Goal: Task Accomplishment & Management: Manage account settings

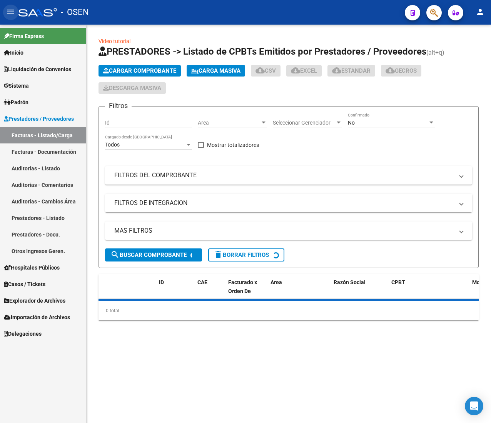
click at [12, 17] on mat-icon "menu" at bounding box center [10, 11] width 9 height 9
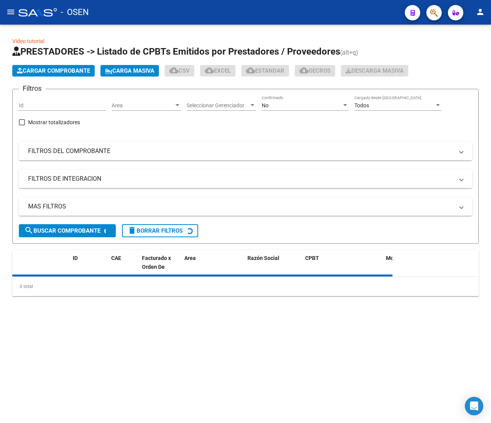
click at [156, 101] on div "Area Area" at bounding box center [146, 102] width 69 height 15
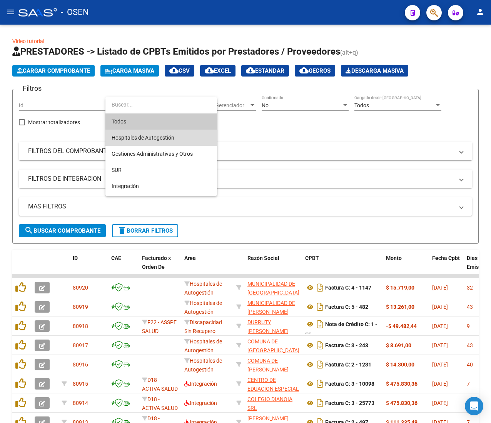
click at [181, 141] on span "Hospitales de Autogestión" at bounding box center [161, 138] width 99 height 16
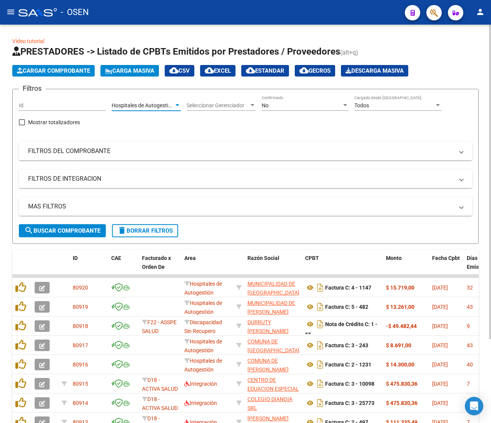
click at [98, 237] on form "Filtros Id Hospitales de Autogestión Area Seleccionar Gerenciador Seleccionar G…" at bounding box center [245, 166] width 467 height 155
click at [99, 230] on span "search Buscar Comprobante" at bounding box center [62, 231] width 76 height 7
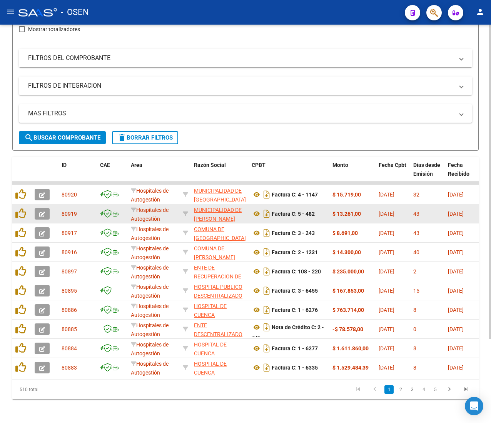
scroll to position [106, 0]
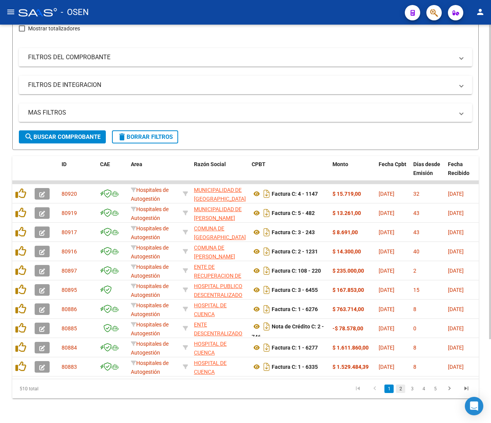
click at [402, 390] on link "2" at bounding box center [400, 389] width 9 height 8
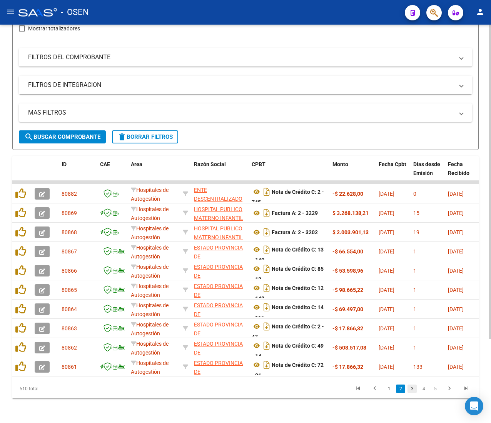
click at [410, 389] on link "3" at bounding box center [412, 389] width 9 height 8
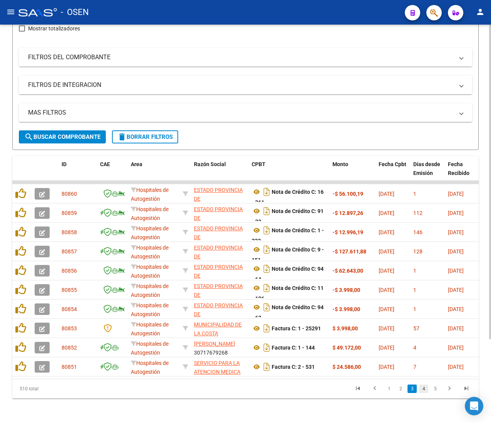
click at [421, 392] on link "4" at bounding box center [423, 389] width 9 height 8
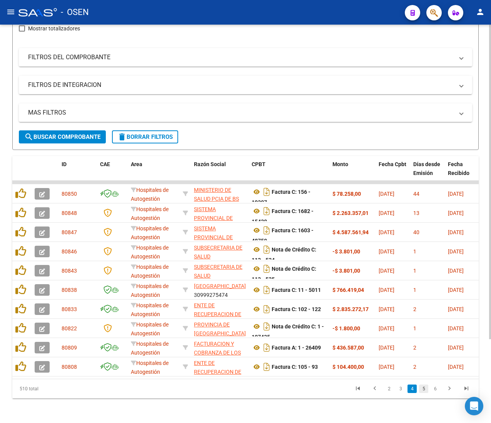
click at [423, 389] on link "5" at bounding box center [423, 389] width 9 height 8
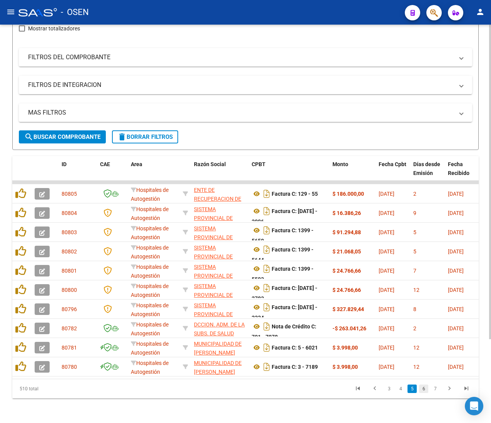
click at [423, 390] on link "6" at bounding box center [423, 389] width 9 height 8
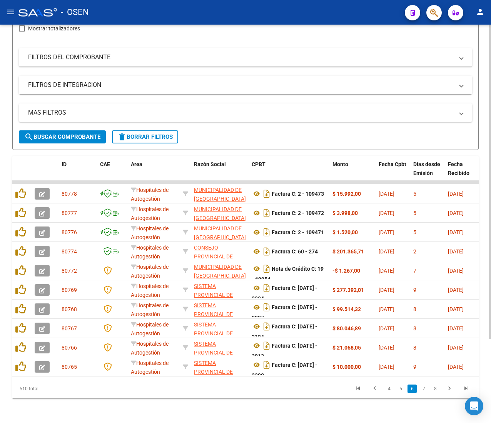
click at [423, 390] on link "7" at bounding box center [423, 389] width 9 height 8
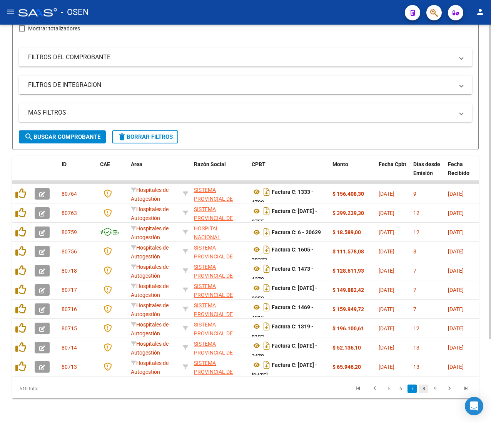
click at [427, 391] on link "8" at bounding box center [423, 389] width 9 height 8
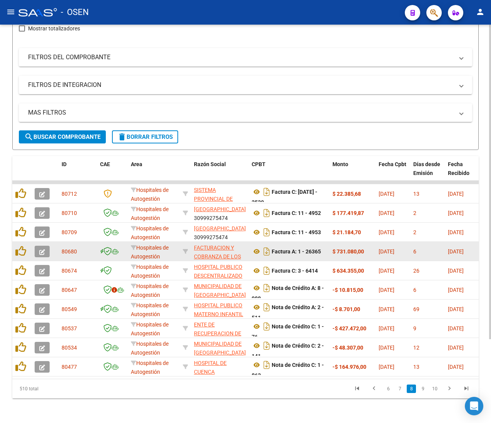
click at [44, 248] on span "button" at bounding box center [42, 251] width 6 height 7
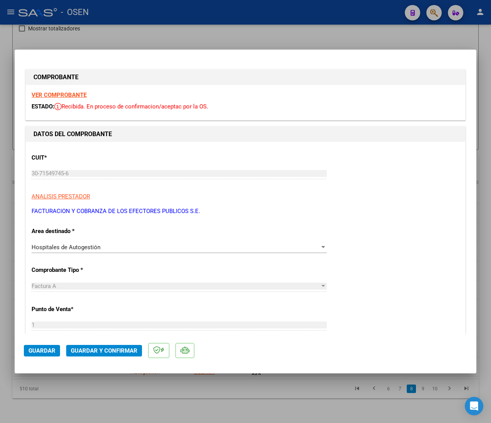
click at [79, 96] on strong "VER COMPROBANTE" at bounding box center [59, 95] width 55 height 7
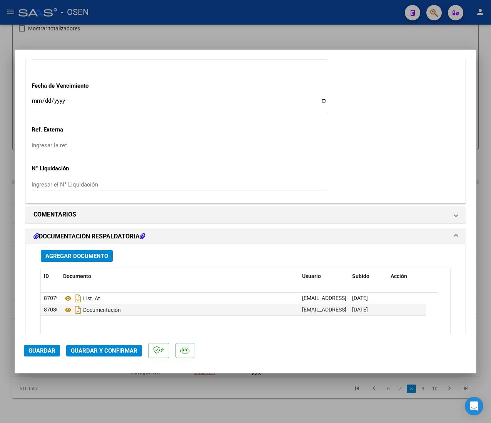
scroll to position [539, 0]
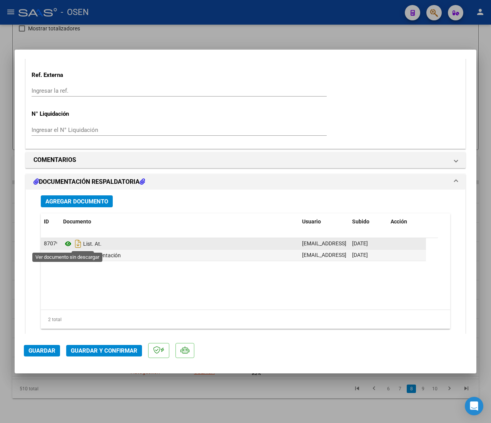
click at [67, 248] on icon at bounding box center [68, 243] width 10 height 9
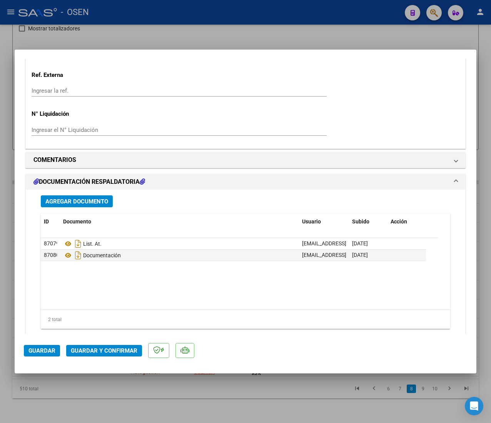
click at [106, 350] on span "Guardar y Confirmar" at bounding box center [104, 351] width 67 height 7
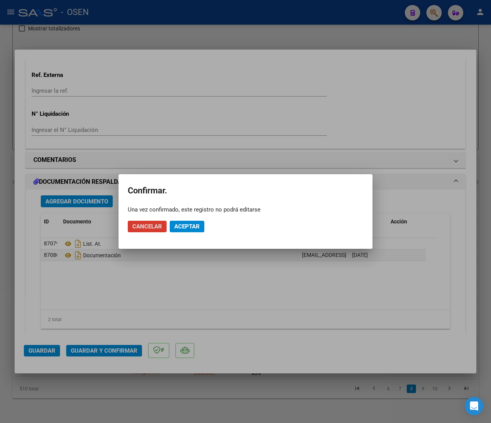
click at [183, 227] on span "Aceptar" at bounding box center [186, 226] width 25 height 7
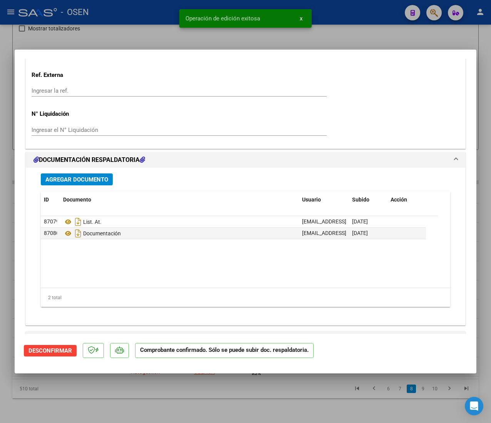
click at [151, 26] on div at bounding box center [245, 211] width 491 height 423
type input "$ 0,00"
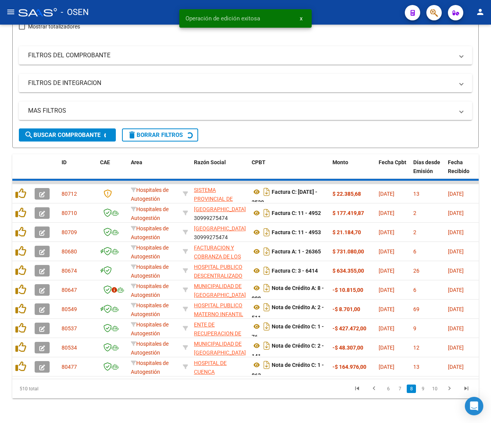
drag, startPoint x: 20, startPoint y: 13, endPoint x: 15, endPoint y: 13, distance: 5.8
click at [19, 13] on div at bounding box center [37, 12] width 38 height 8
click at [15, 13] on mat-icon "menu" at bounding box center [10, 11] width 9 height 9
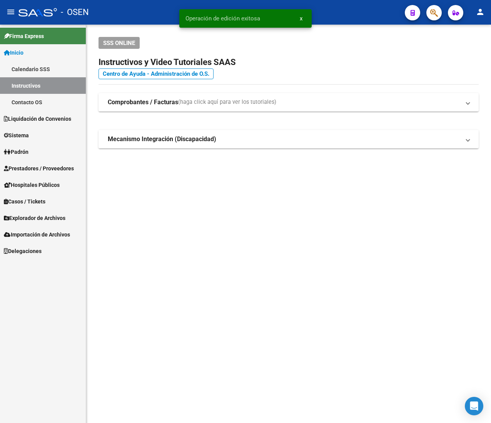
click at [39, 35] on span "Firma Express" at bounding box center [24, 36] width 40 height 8
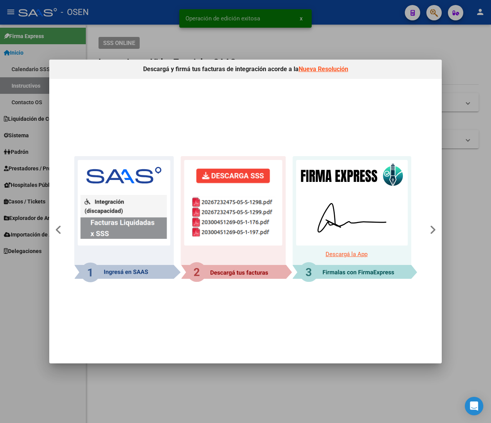
click at [363, 42] on div at bounding box center [245, 211] width 491 height 423
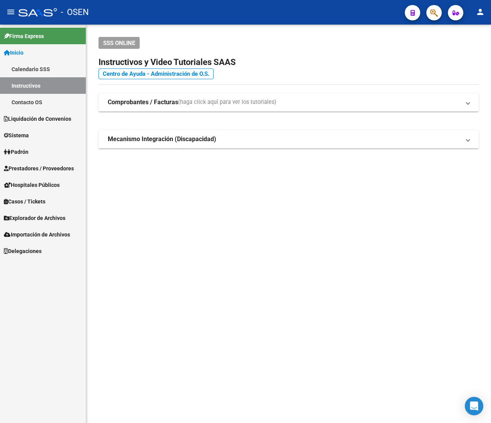
click at [40, 55] on link "Inicio" at bounding box center [43, 52] width 86 height 17
click at [40, 139] on link "Sistema" at bounding box center [43, 135] width 86 height 17
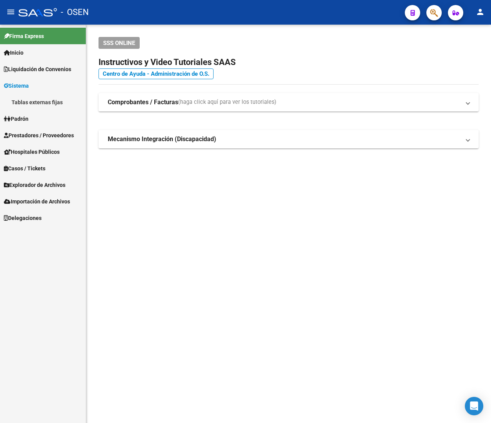
click at [47, 134] on span "Prestadores / Proveedores" at bounding box center [39, 135] width 70 height 8
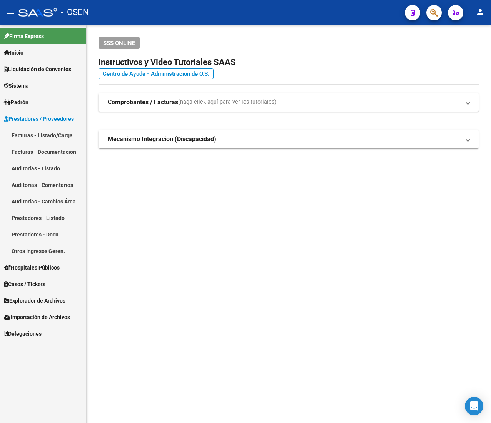
click at [57, 134] on link "Facturas - Listado/Carga" at bounding box center [43, 135] width 86 height 17
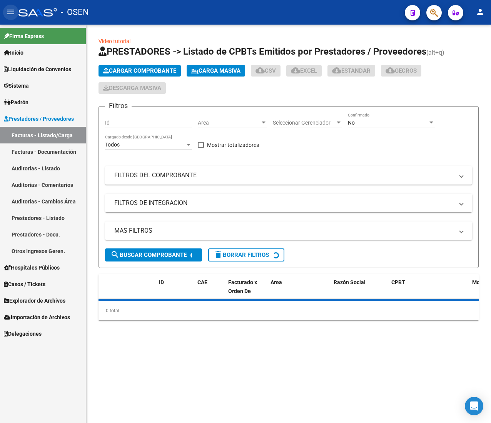
click at [11, 11] on mat-icon "menu" at bounding box center [10, 11] width 9 height 9
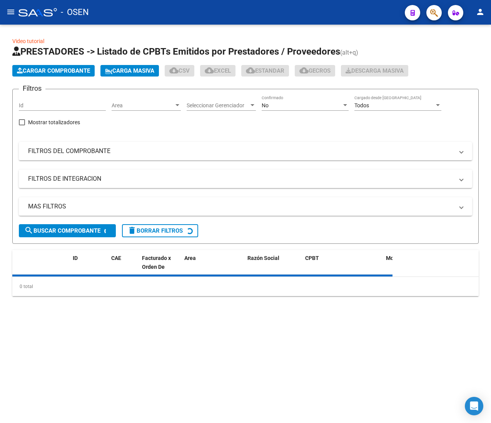
click at [69, 69] on span "Cargar Comprobante" at bounding box center [53, 70] width 73 height 7
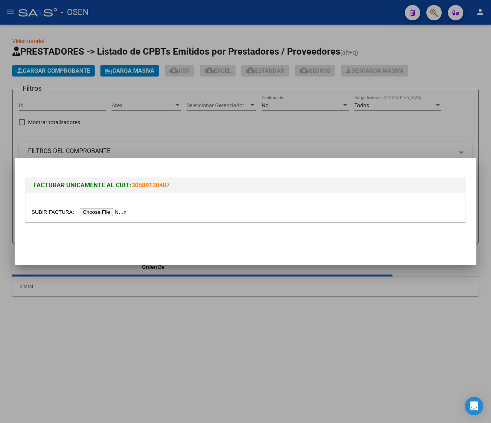
click at [136, 85] on div at bounding box center [245, 211] width 491 height 423
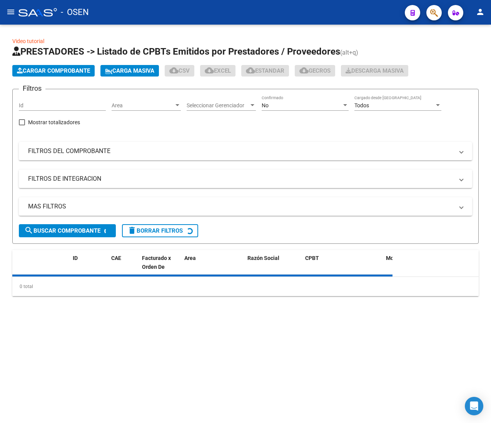
click at [12, 12] on mat-icon "menu" at bounding box center [10, 11] width 9 height 9
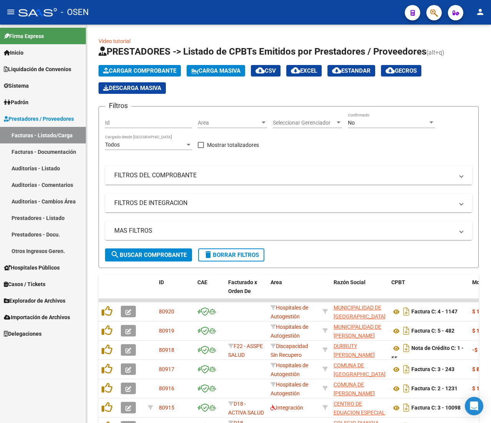
click at [59, 163] on link "Auditorías - Listado" at bounding box center [43, 168] width 86 height 17
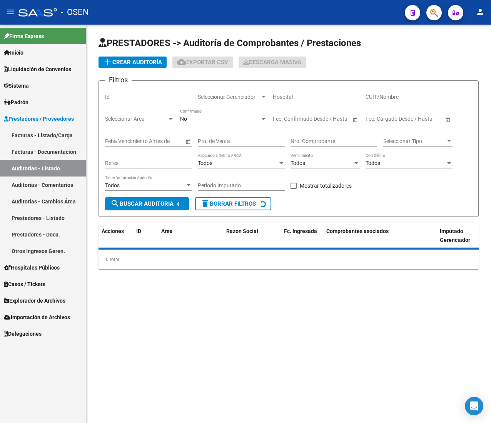
click at [13, 15] on mat-icon "menu" at bounding box center [10, 11] width 9 height 9
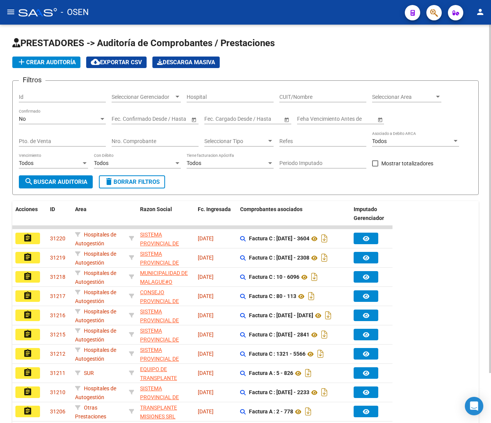
click at [71, 64] on span "add Crear Auditoría" at bounding box center [46, 62] width 59 height 7
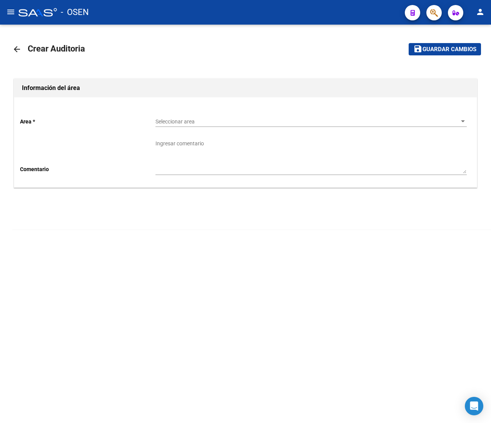
click at [182, 119] on span "Seleccionar area" at bounding box center [308, 122] width 305 height 7
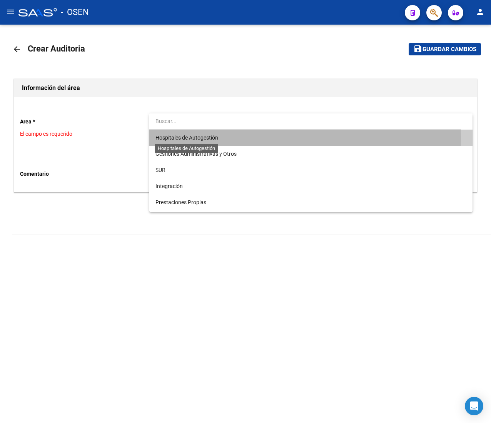
click at [202, 138] on span "Hospitales de Autogestión" at bounding box center [187, 138] width 63 height 6
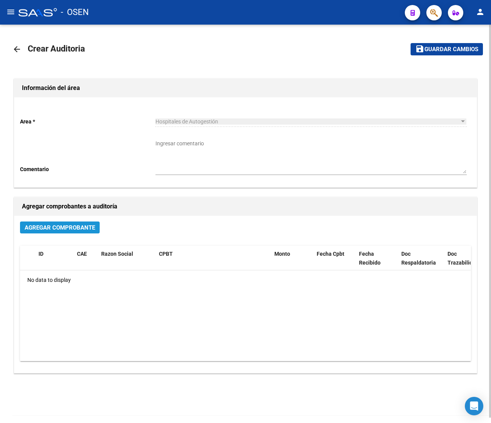
click at [84, 225] on span "Agregar Comprobante" at bounding box center [60, 227] width 70 height 7
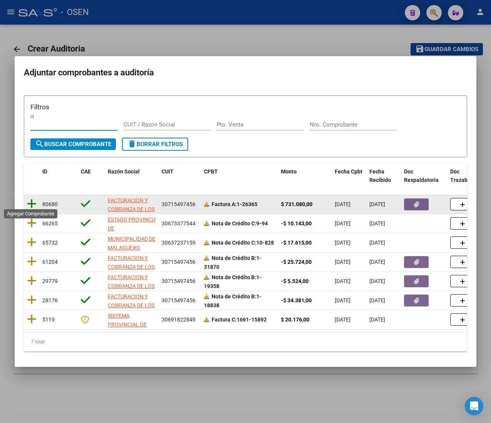
click at [35, 206] on icon at bounding box center [32, 204] width 10 height 11
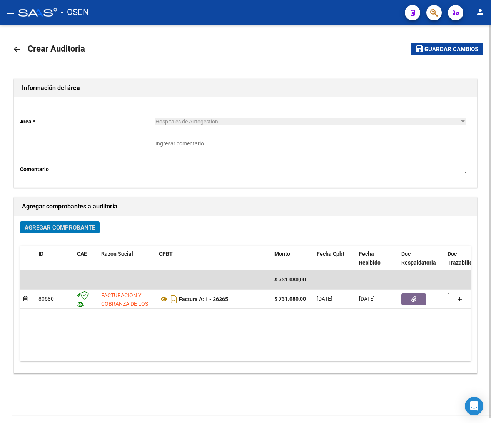
click at [475, 57] on mat-toolbar-row "save Guardar cambios" at bounding box center [419, 49] width 128 height 25
click at [473, 42] on mat-toolbar-row "save Guardar cambios" at bounding box center [419, 49] width 128 height 25
click at [426, 49] on span "Guardar cambios" at bounding box center [452, 49] width 54 height 7
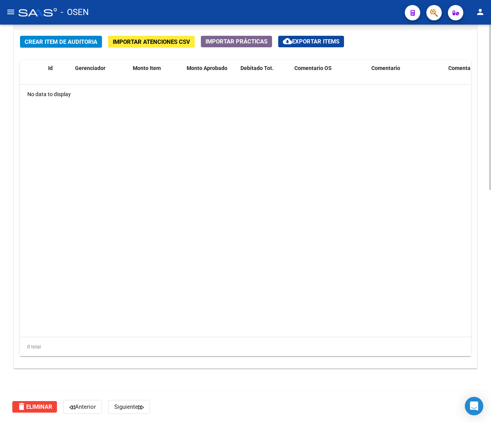
scroll to position [561, 0]
drag, startPoint x: 40, startPoint y: 32, endPoint x: 43, endPoint y: 37, distance: 5.6
click at [40, 32] on div "Crear Item de Auditoria Importar Atenciones CSV Importar Prácticas cloud_downlo…" at bounding box center [245, 199] width 463 height 338
click at [43, 37] on button "Crear Item de Auditoria" at bounding box center [61, 42] width 82 height 12
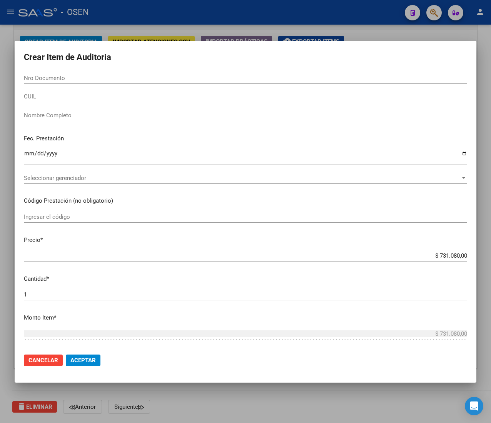
click at [72, 81] on input "Nro Documento" at bounding box center [245, 78] width 443 height 7
paste input "93048130"
type input "93048130"
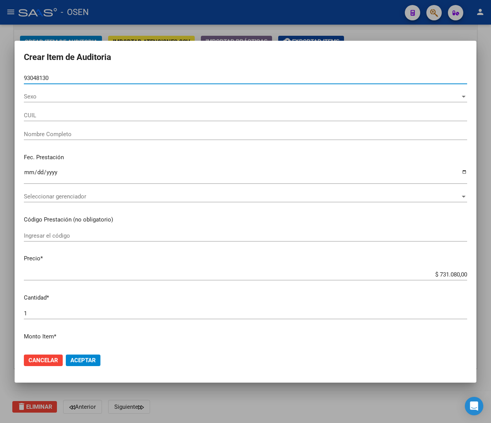
type input "20930481301"
type input "ARZAMENDIA MARTIN FEDERICO MARTIN FEDERICO"
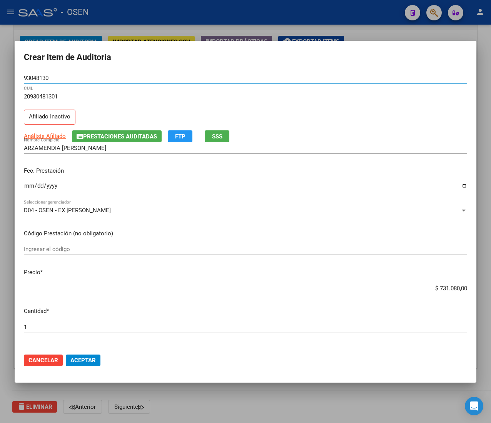
type input "93048130"
click at [29, 188] on input "Ingresar la fecha" at bounding box center [245, 189] width 443 height 12
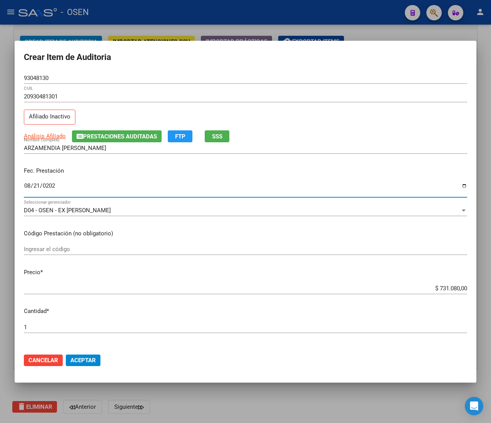
type input "2025-08-21"
click at [212, 139] on button "SSS" at bounding box center [217, 137] width 25 height 12
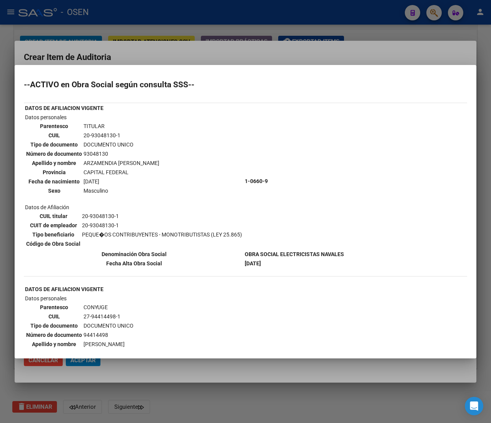
click at [176, 57] on div at bounding box center [245, 211] width 491 height 423
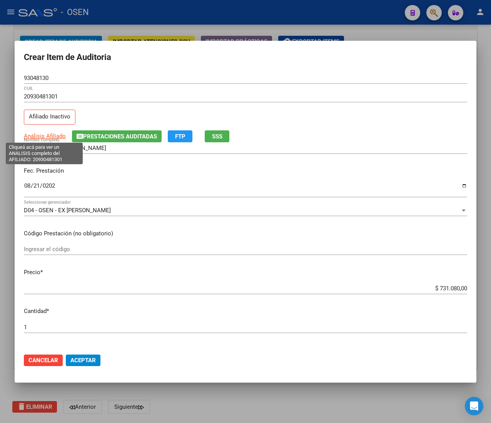
click at [51, 136] on span "Análisis Afiliado" at bounding box center [45, 136] width 42 height 7
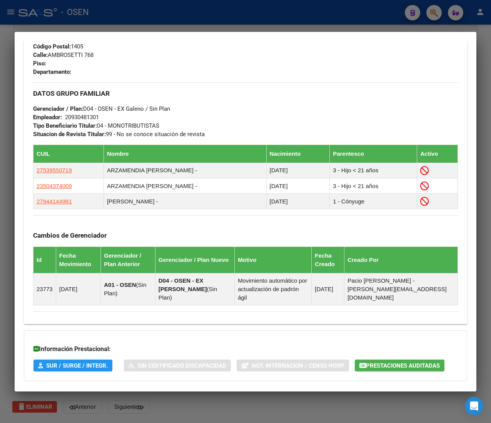
scroll to position [425, 0]
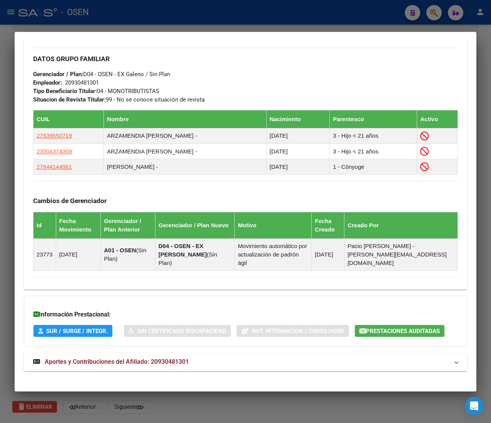
click at [216, 358] on mat-panel-title "Aportes y Contribuciones del Afiliado: 20930481301" at bounding box center [241, 362] width 416 height 9
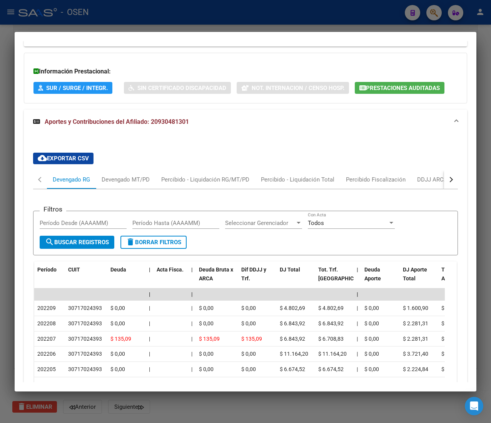
scroll to position [701, 0]
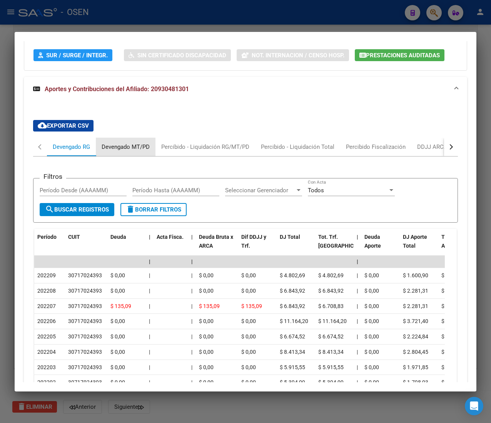
click at [142, 143] on div "Devengado MT/PD" at bounding box center [126, 147] width 48 height 8
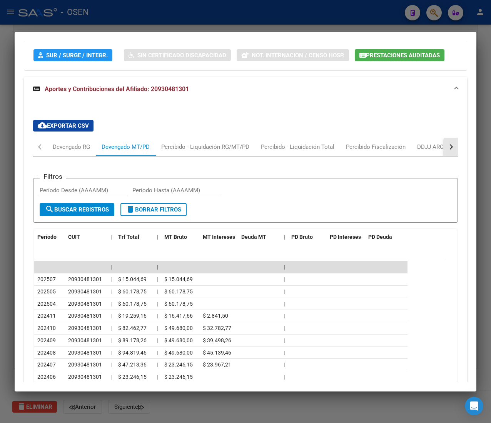
click at [444, 142] on button "button" at bounding box center [451, 147] width 14 height 18
click at [44, 142] on button "button" at bounding box center [40, 147] width 14 height 18
click at [44, 139] on button "button" at bounding box center [40, 147] width 14 height 18
click at [124, 143] on div "Devengado MT/PD" at bounding box center [126, 147] width 48 height 8
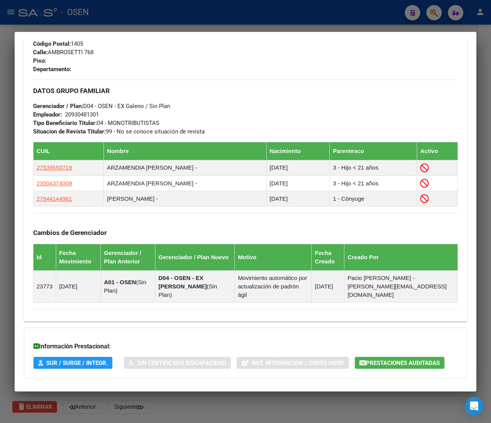
scroll to position [0, 0]
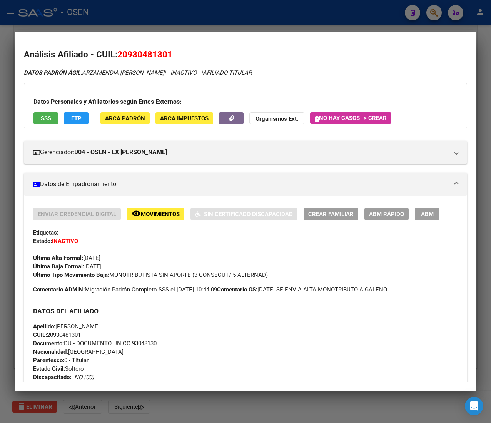
click at [256, 121] on strong "Organismos Ext." at bounding box center [277, 118] width 43 height 7
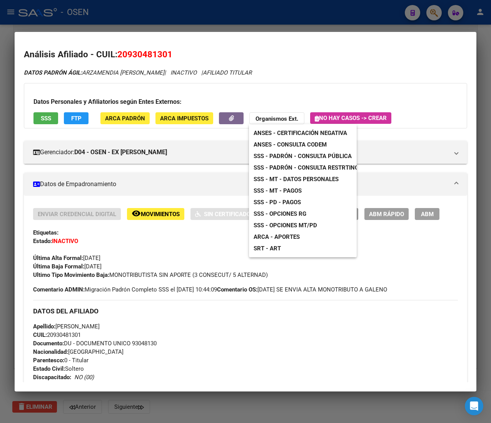
click at [293, 191] on span "SSS - MT - Pagos" at bounding box center [278, 190] width 48 height 7
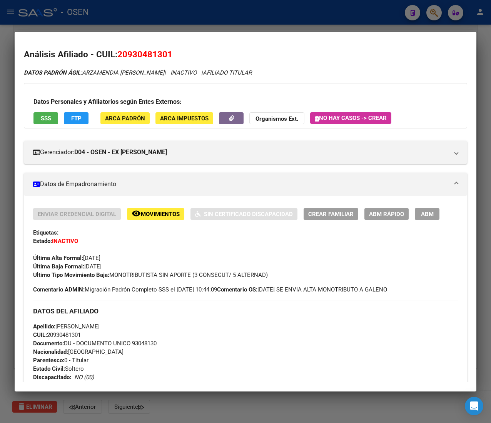
click at [68, 332] on span "CUIL: 20930481301" at bounding box center [57, 335] width 48 height 7
copy span "20930481301"
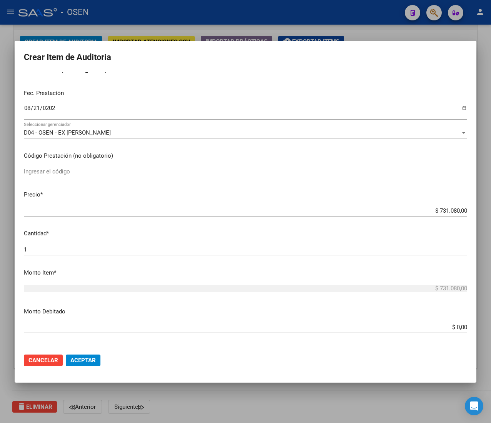
scroll to position [154, 0]
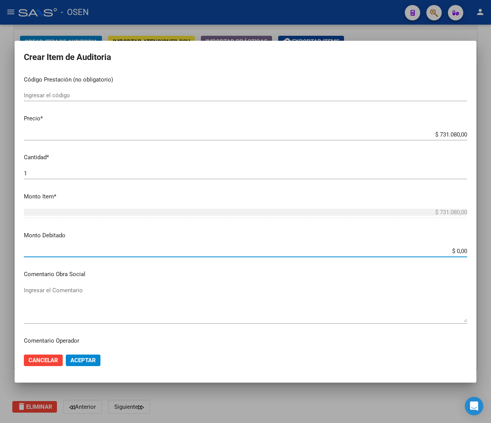
click at [448, 251] on input "$ 0,00" at bounding box center [245, 251] width 443 height 7
type input "$ 731.080,00"
click at [209, 309] on textarea "Ingresar el Comentario" at bounding box center [245, 304] width 443 height 36
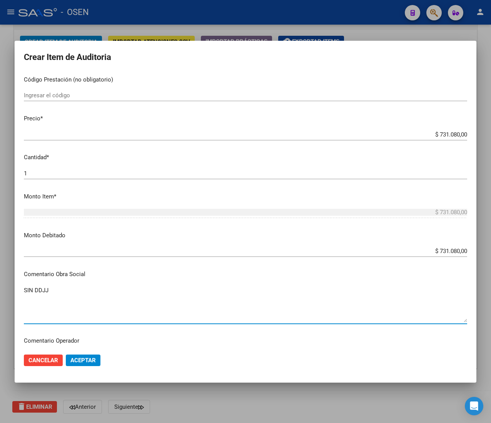
type textarea "SIN DDJJ"
click at [92, 360] on span "Aceptar" at bounding box center [82, 360] width 25 height 7
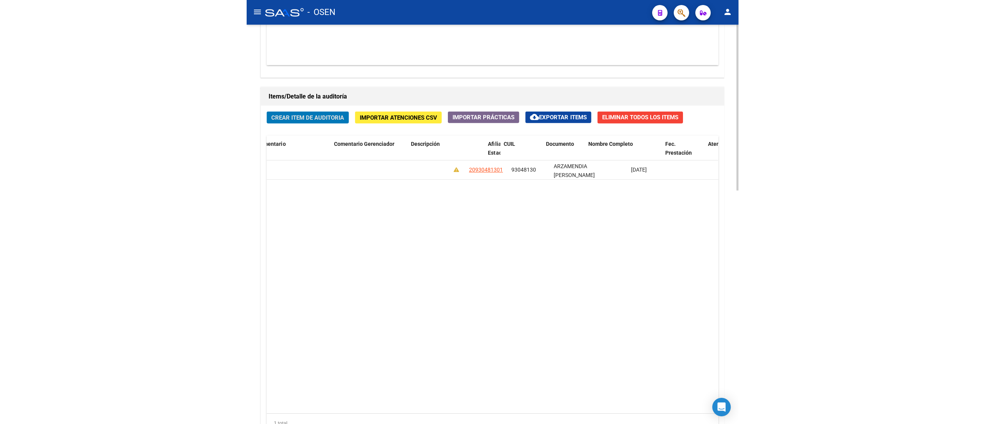
scroll to position [0, 408]
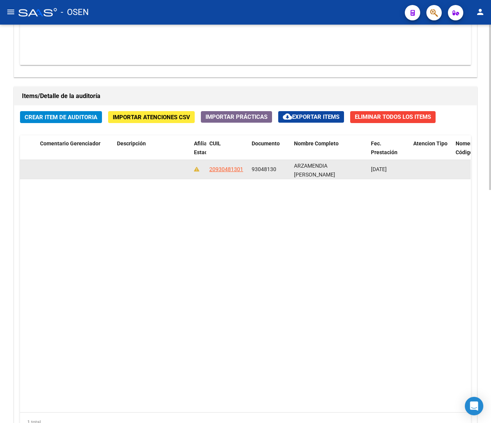
click at [263, 167] on span "93048130" at bounding box center [264, 169] width 25 height 6
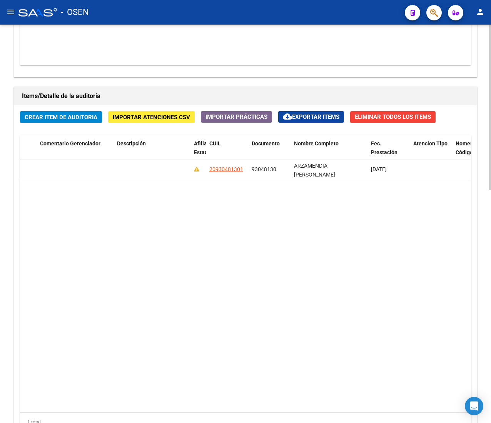
copy span "93048130"
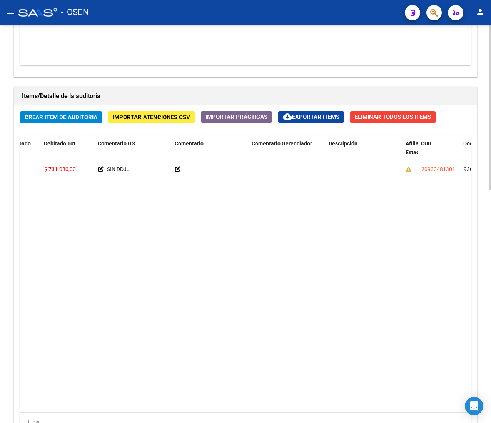
scroll to position [331, 0]
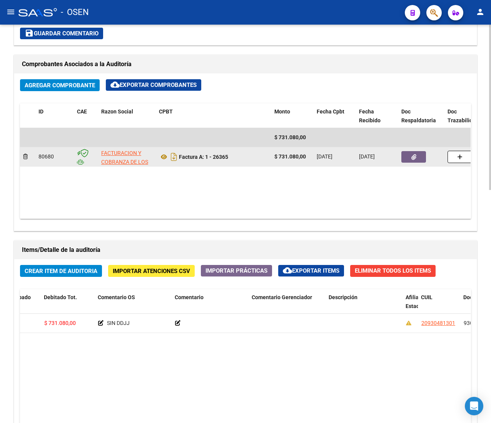
click at [407, 159] on datatable-body-cell at bounding box center [421, 156] width 46 height 19
click at [413, 156] on icon "button" at bounding box center [414, 157] width 5 height 6
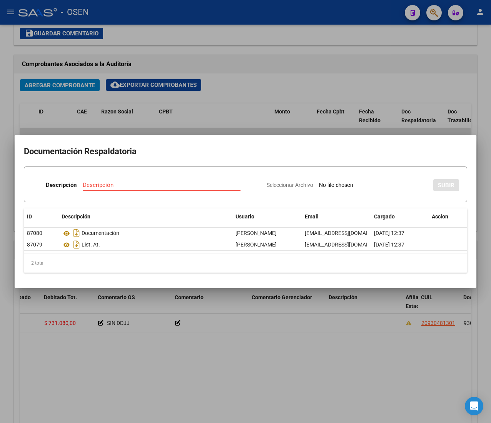
click at [323, 184] on input "Seleccionar Archivo" at bounding box center [370, 185] width 102 height 7
type input "C:\fakepath\MARIN FERERICO.pdf"
click at [130, 178] on div "Descripción Descripción" at bounding box center [125, 186] width 187 height 23
drag, startPoint x: 128, startPoint y: 182, endPoint x: 128, endPoint y: 186, distance: 3.9
click at [128, 183] on input "Descripción" at bounding box center [140, 185] width 129 height 7
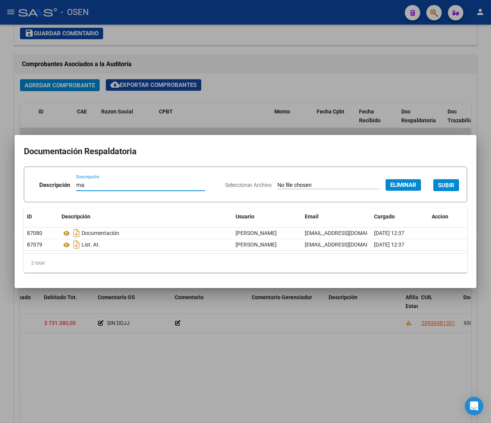
type input "m"
type input "MARIN FEDERICO"
click at [457, 185] on button "SUBIR" at bounding box center [446, 185] width 26 height 12
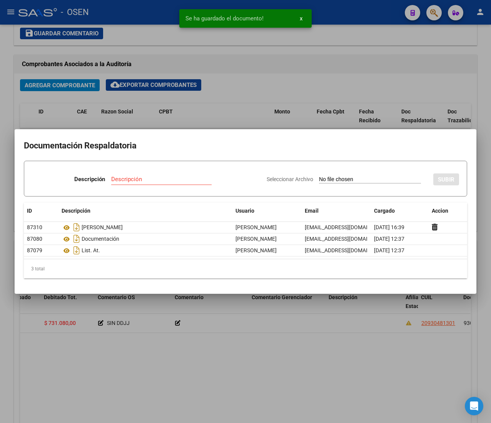
click at [340, 181] on input "Seleccionar Archivo" at bounding box center [370, 179] width 102 height 7
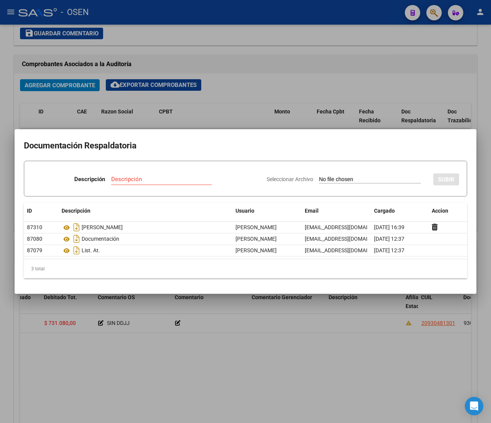
type input "C:\fakepath\FACOEP SE 26365 ND.docx"
drag, startPoint x: 144, startPoint y: 184, endPoint x: 142, endPoint y: 180, distance: 4.5
click at [142, 181] on div "Descripción" at bounding box center [141, 180] width 82 height 12
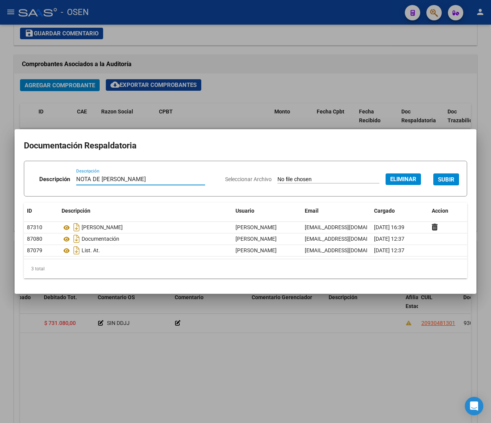
type input "NOTA DE DEBITO"
click at [446, 178] on span "SUBIR" at bounding box center [446, 179] width 17 height 7
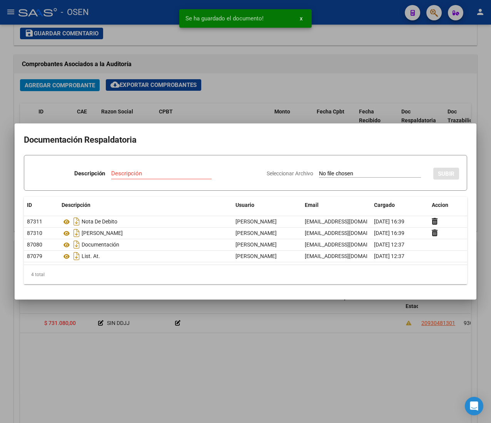
click at [321, 66] on div at bounding box center [245, 211] width 491 height 423
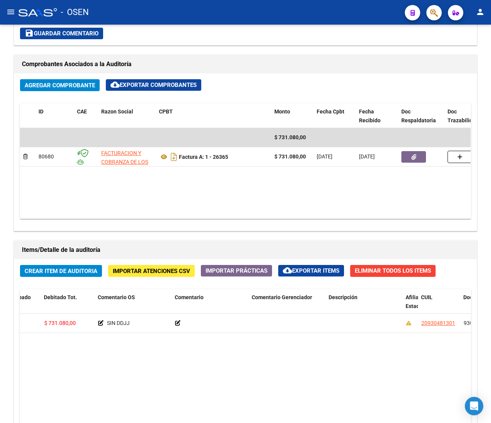
click at [10, 17] on mat-icon "menu" at bounding box center [10, 11] width 9 height 9
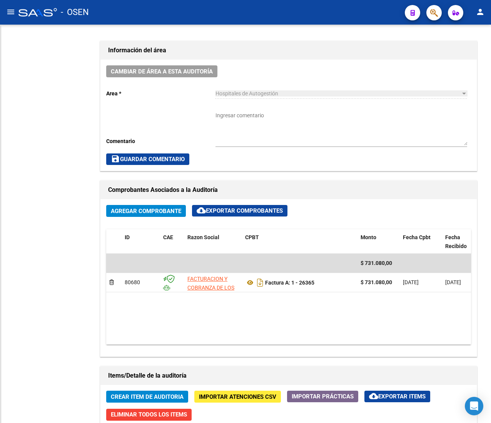
scroll to position [457, 0]
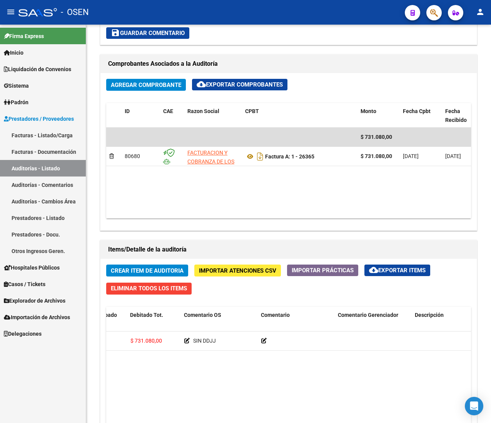
drag, startPoint x: 44, startPoint y: 135, endPoint x: 14, endPoint y: 52, distance: 88.3
click at [44, 135] on link "Facturas - Listado/Carga" at bounding box center [43, 135] width 86 height 17
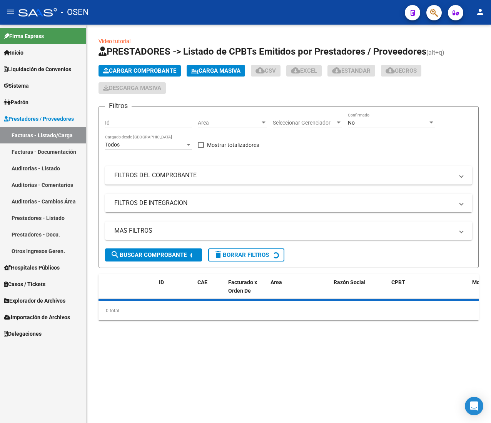
click at [11, 12] on mat-icon "menu" at bounding box center [10, 11] width 9 height 9
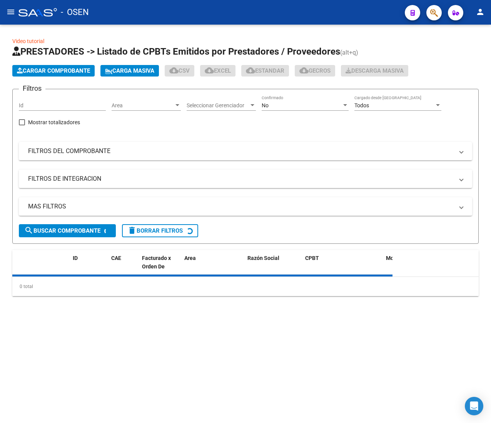
click at [153, 99] on div "Area Area" at bounding box center [146, 102] width 69 height 15
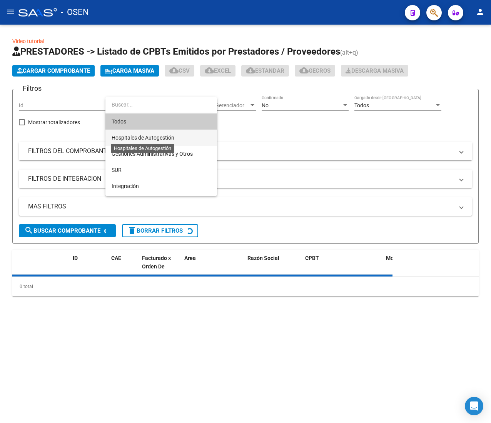
click at [159, 135] on span "Hospitales de Autogestión" at bounding box center [143, 138] width 63 height 6
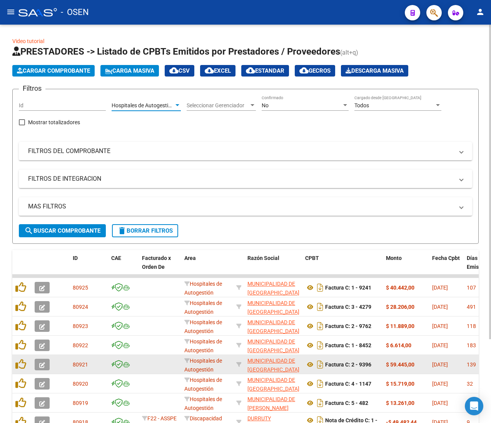
scroll to position [106, 0]
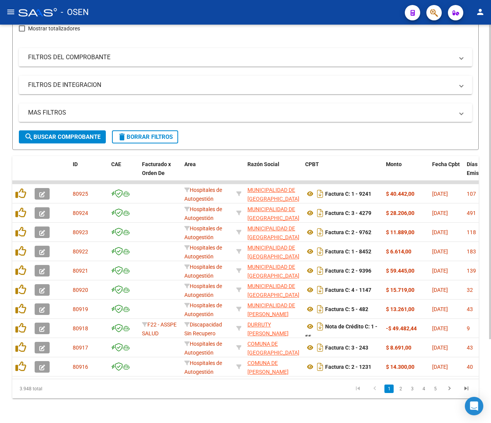
click at [435, 391] on link "5" at bounding box center [435, 389] width 9 height 8
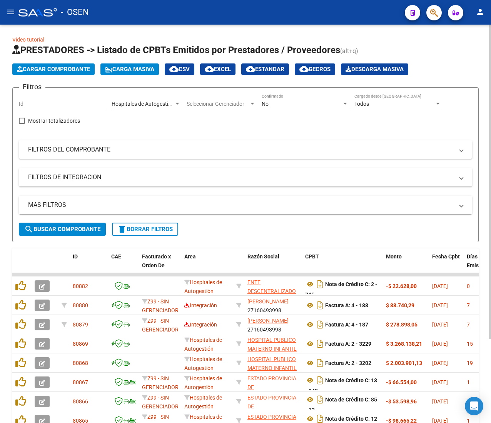
scroll to position [0, 0]
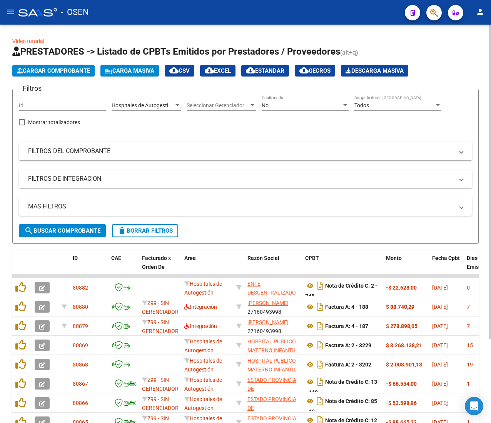
drag, startPoint x: 100, startPoint y: 223, endPoint x: 93, endPoint y: 226, distance: 7.9
click at [97, 224] on form "Filtros Id Hospitales de Autogestión Area Seleccionar Gerenciador Seleccionar G…" at bounding box center [245, 166] width 467 height 155
click at [91, 231] on span "search Buscar Comprobante" at bounding box center [62, 231] width 76 height 7
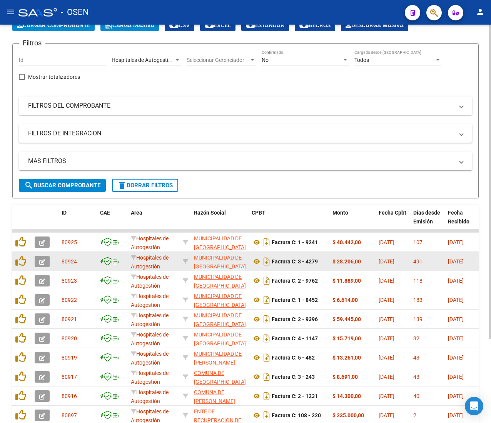
scroll to position [106, 0]
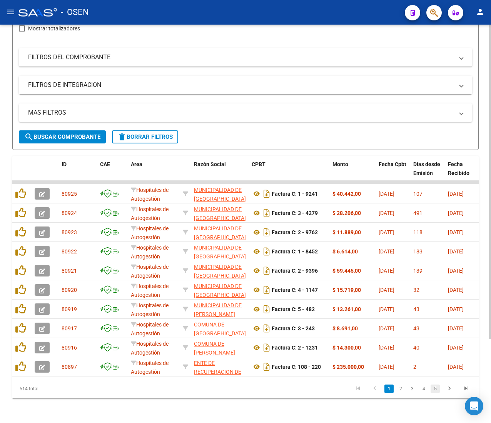
click at [435, 386] on link "5" at bounding box center [435, 389] width 9 height 8
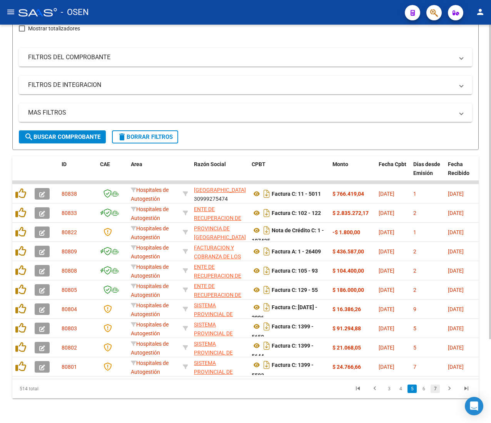
click at [436, 391] on link "7" at bounding box center [435, 389] width 9 height 8
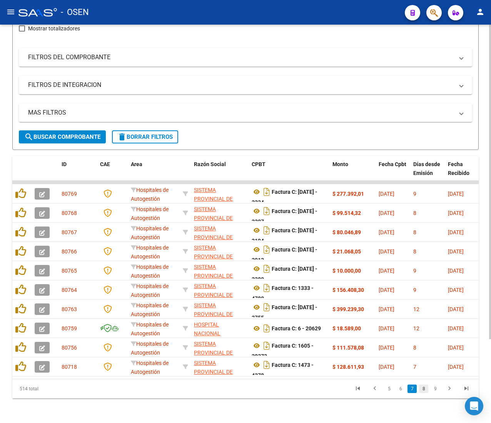
click at [424, 390] on link "8" at bounding box center [423, 389] width 9 height 8
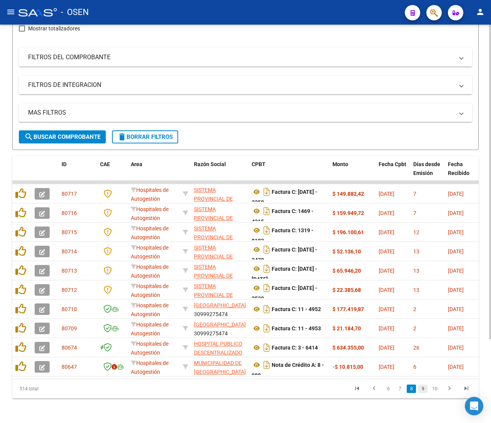
click at [422, 392] on link "9" at bounding box center [422, 389] width 9 height 8
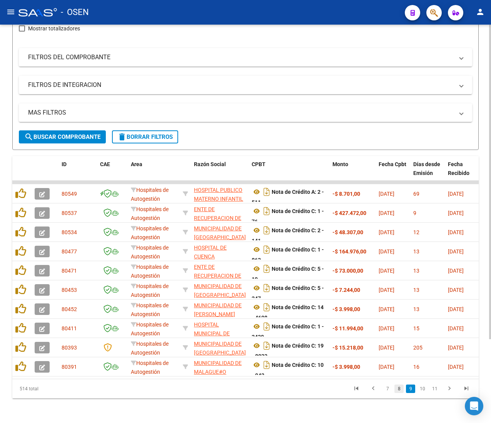
click at [404, 390] on link "8" at bounding box center [399, 389] width 9 height 8
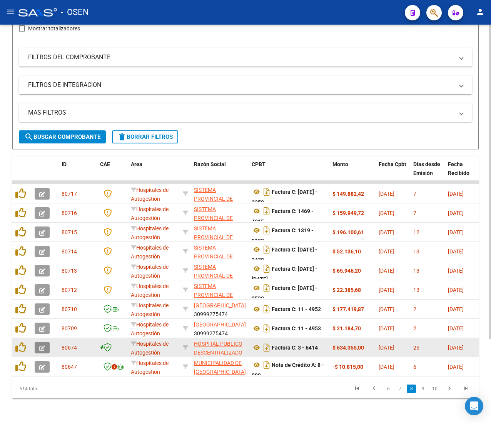
click at [42, 346] on icon "button" at bounding box center [42, 349] width 6 height 6
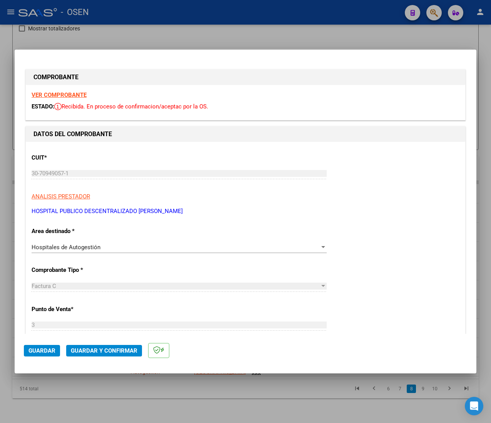
click at [79, 97] on strong "VER COMPROBANTE" at bounding box center [59, 95] width 55 height 7
click at [105, 350] on span "Guardar y Confirmar" at bounding box center [104, 351] width 67 height 7
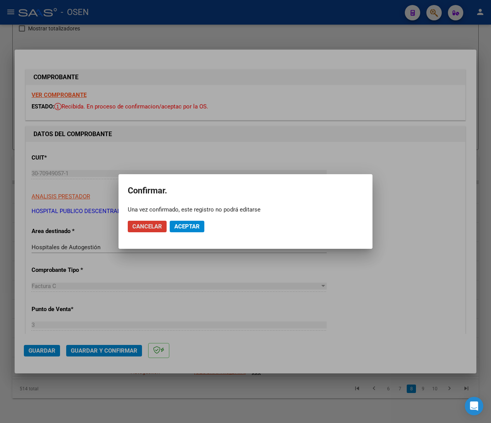
click at [193, 229] on span "Aceptar" at bounding box center [186, 226] width 25 height 7
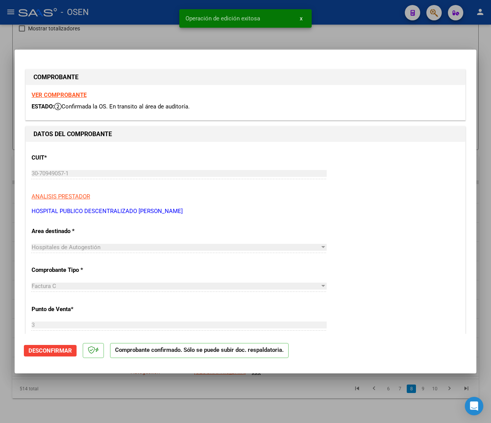
click at [138, 17] on div at bounding box center [245, 211] width 491 height 423
type input "$ 0,00"
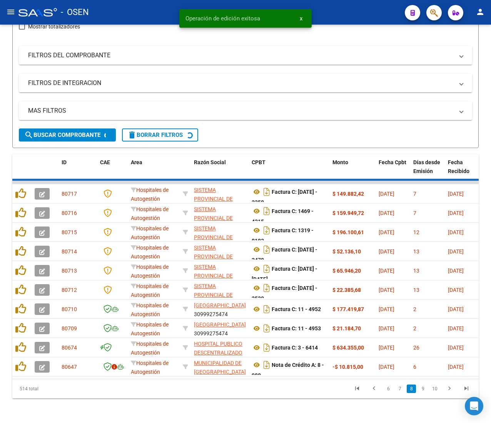
click at [7, 12] on mat-icon "menu" at bounding box center [10, 11] width 9 height 9
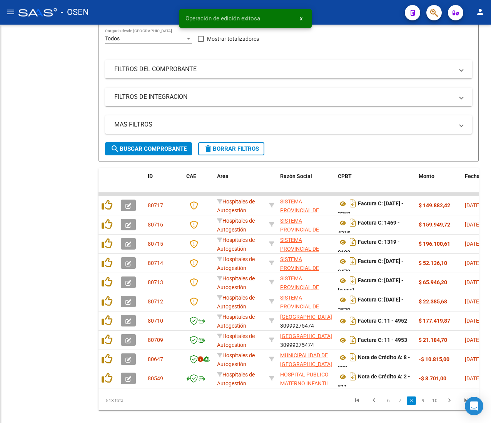
scroll to position [129, 0]
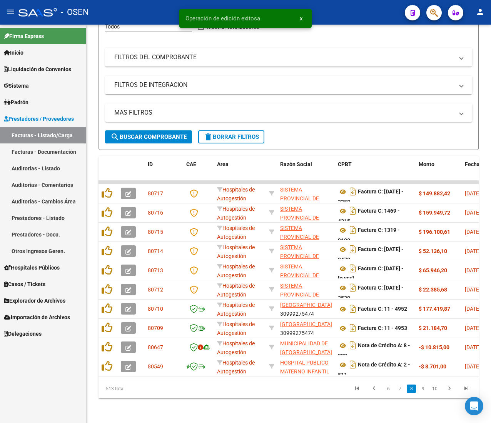
drag, startPoint x: 41, startPoint y: 167, endPoint x: 22, endPoint y: 112, distance: 57.7
click at [41, 167] on link "Auditorías - Listado" at bounding box center [43, 168] width 86 height 17
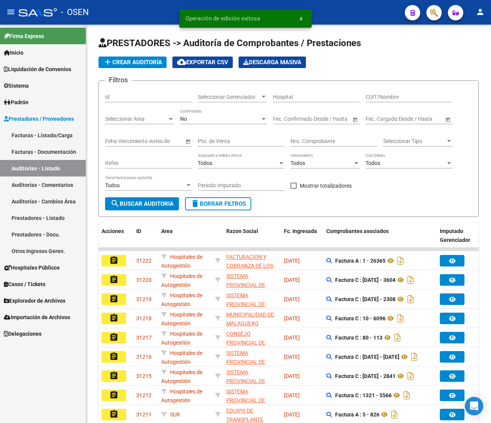
drag, startPoint x: 11, startPoint y: 12, endPoint x: 30, endPoint y: 27, distance: 24.6
click at [11, 12] on mat-icon "menu" at bounding box center [10, 11] width 9 height 9
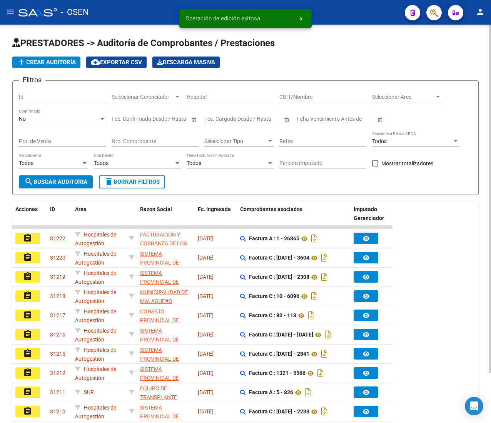
click at [56, 61] on span "add Crear Auditoría" at bounding box center [46, 62] width 59 height 7
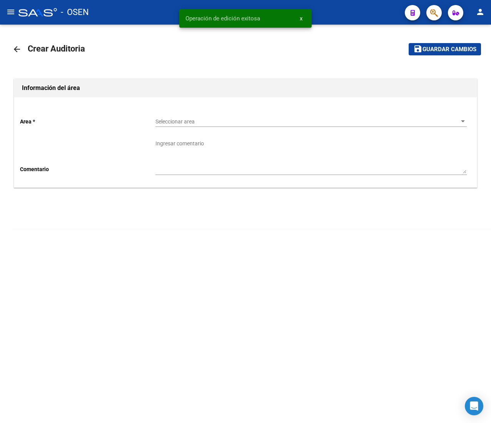
click at [190, 120] on span "Seleccionar area" at bounding box center [308, 122] width 305 height 7
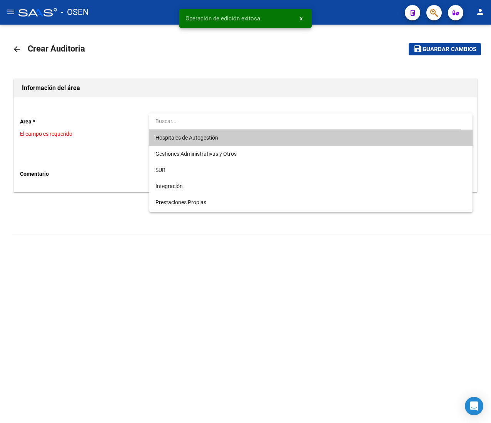
click at [201, 136] on span "Hospitales de Autogestión" at bounding box center [187, 138] width 63 height 6
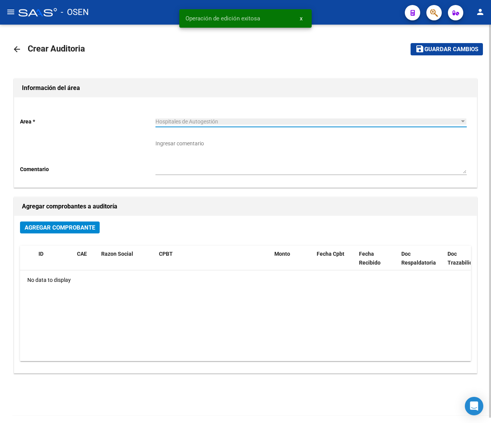
click at [85, 230] on span "Agregar Comprobante" at bounding box center [60, 227] width 70 height 7
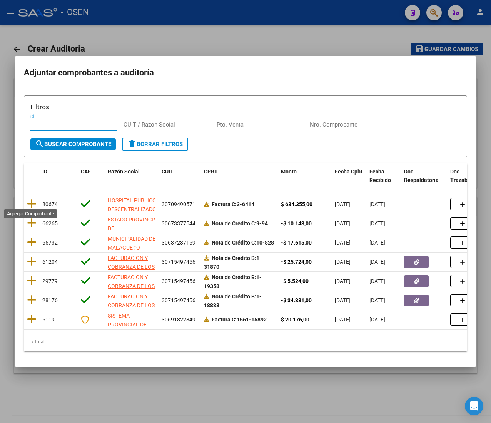
click at [31, 200] on icon at bounding box center [32, 204] width 10 height 11
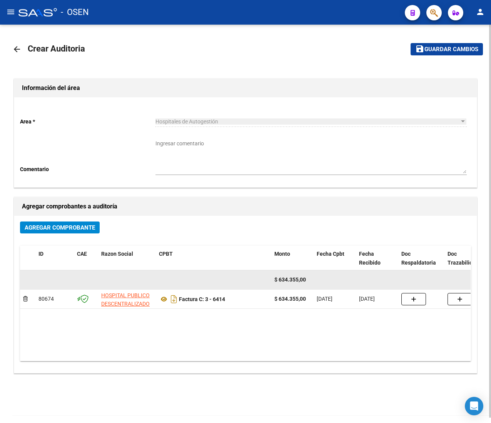
scroll to position [5, 0]
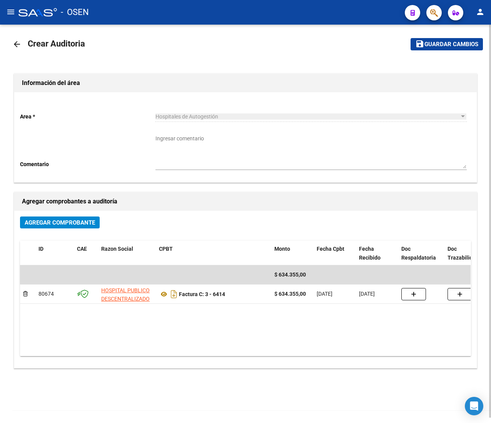
click at [439, 42] on span "Guardar cambios" at bounding box center [452, 44] width 54 height 7
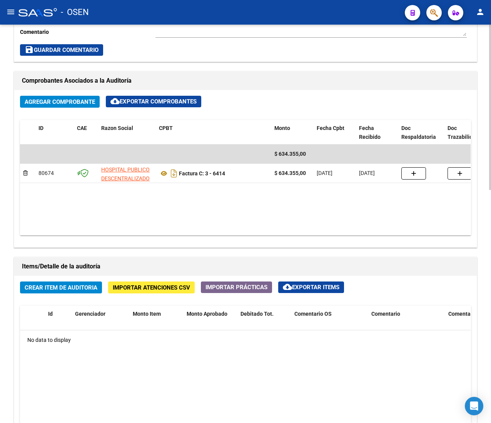
scroll to position [561, 0]
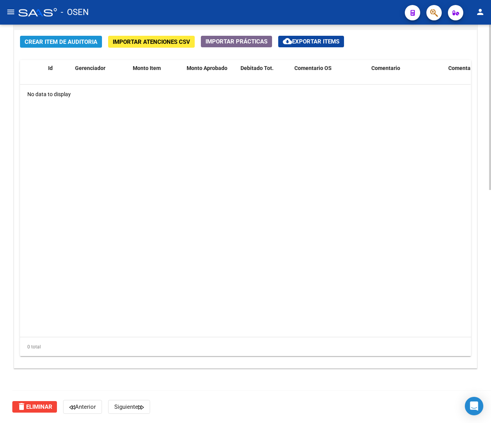
click at [62, 41] on span "Crear Item de Auditoria" at bounding box center [61, 41] width 73 height 7
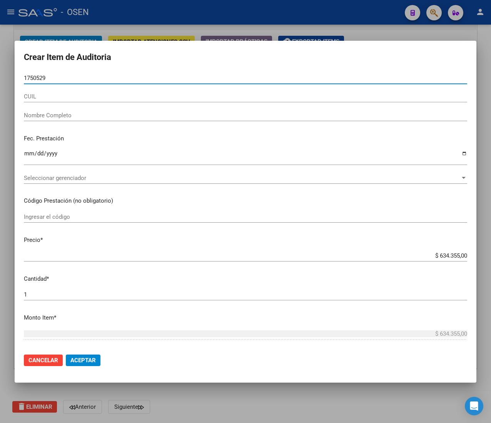
type input "17505299"
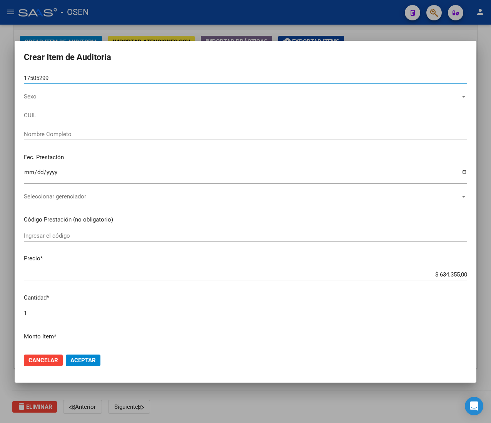
type input "27175052998"
type input "MONTIVERO VIVIANA ISABEL"
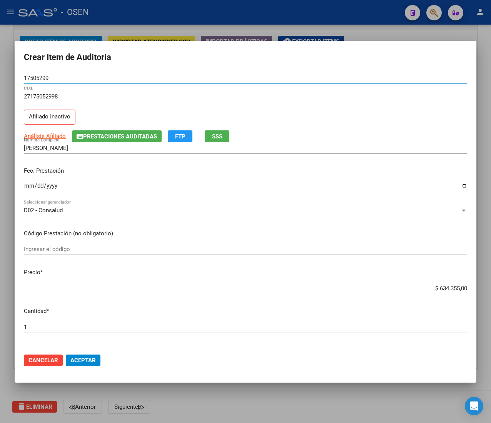
type input "17505299"
click at [30, 189] on input "Ingresar la fecha" at bounding box center [245, 189] width 443 height 12
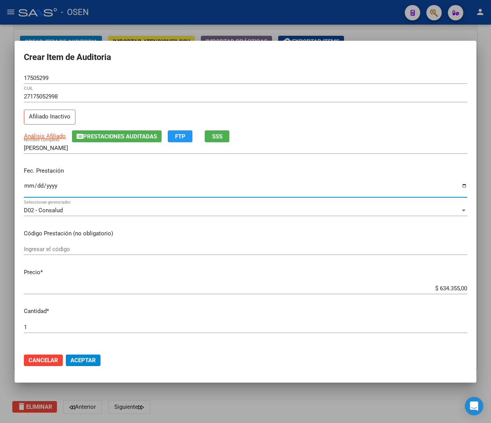
click at [28, 186] on input "2025-09-12" at bounding box center [245, 189] width 443 height 12
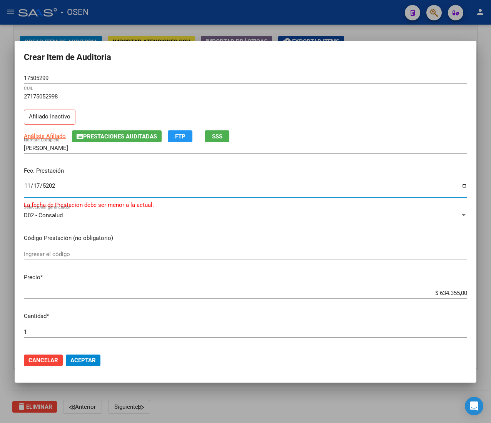
type input "2024-11-17"
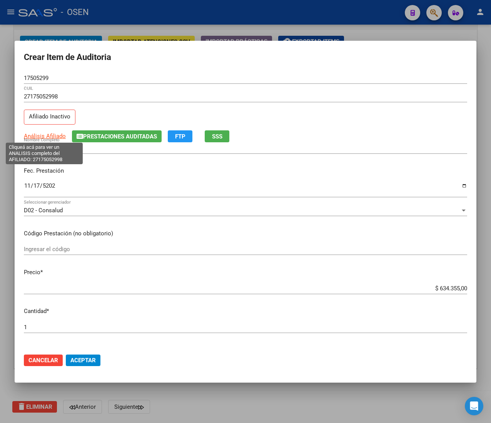
click at [52, 135] on span "Análisis Afiliado" at bounding box center [45, 136] width 42 height 7
type textarea "27175052998"
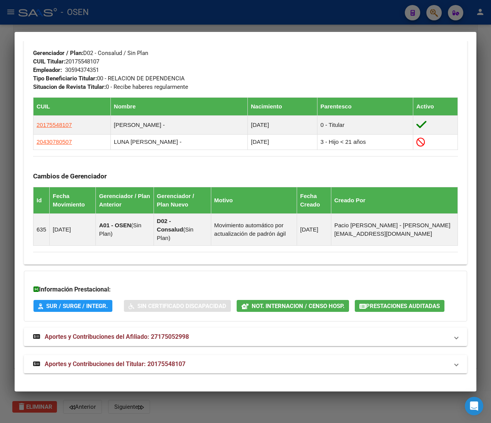
scroll to position [448, 0]
click at [300, 306] on span "Not. Internacion / Censo Hosp." at bounding box center [298, 306] width 93 height 7
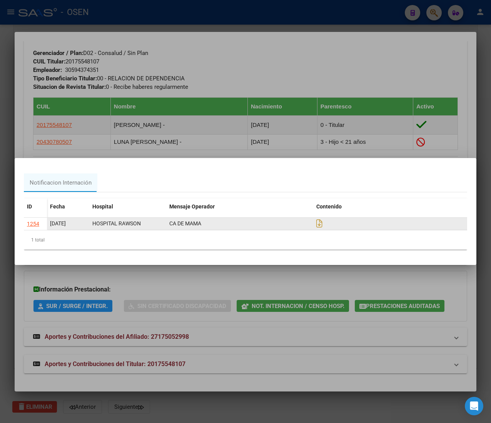
click at [37, 226] on div "1254" at bounding box center [33, 224] width 12 height 9
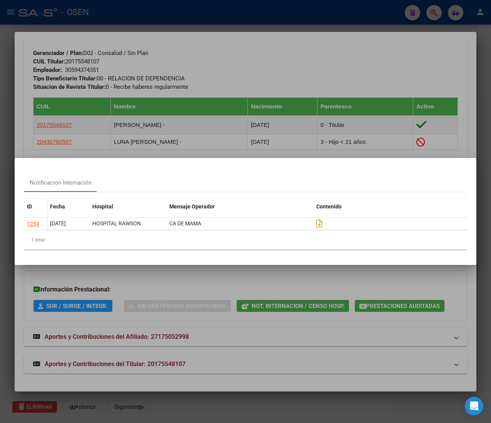
click at [310, 45] on div at bounding box center [245, 211] width 491 height 423
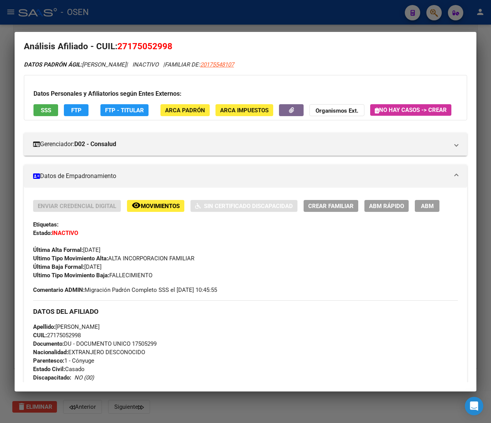
scroll to position [0, 0]
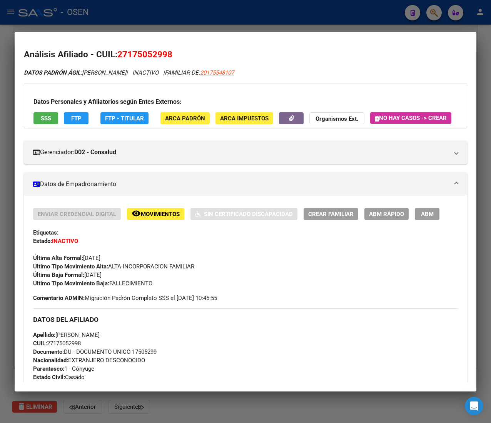
click at [75, 347] on span "CUIL: 27175052998" at bounding box center [57, 343] width 48 height 7
click at [59, 347] on span "CUIL: 27175052998" at bounding box center [57, 343] width 48 height 7
drag, startPoint x: 54, startPoint y: 360, endPoint x: 82, endPoint y: 359, distance: 27.4
click at [81, 347] on span "CUIL: 27175052998" at bounding box center [57, 343] width 48 height 7
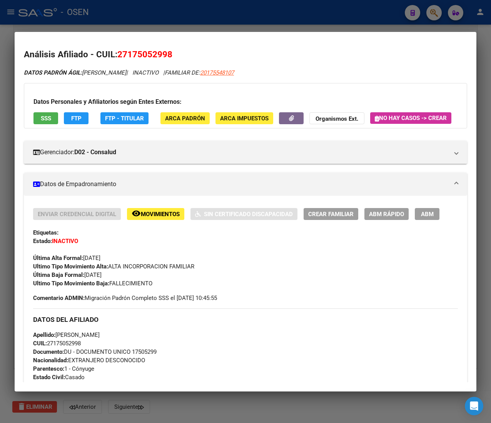
copy span "17505299"
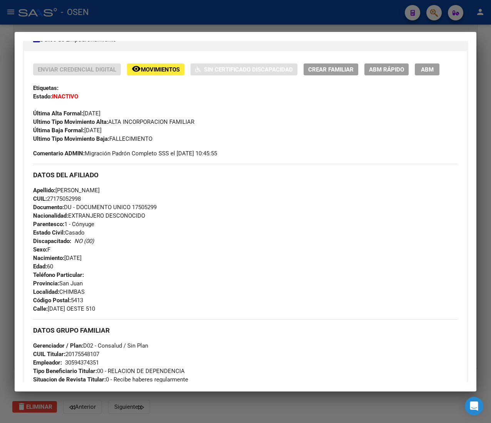
scroll to position [140, 0]
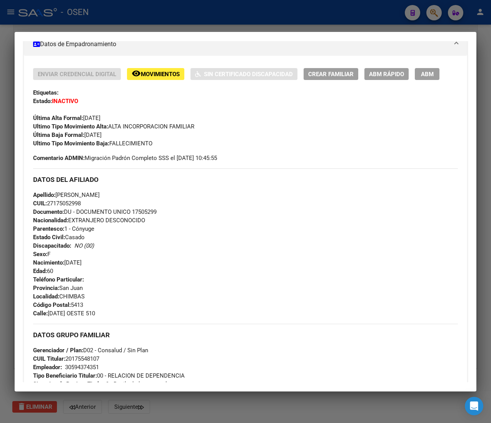
click at [247, 184] on h3 "DATOS DEL AFILIADO" at bounding box center [245, 180] width 425 height 8
click at [152, 78] on span "Movimientos" at bounding box center [160, 74] width 39 height 7
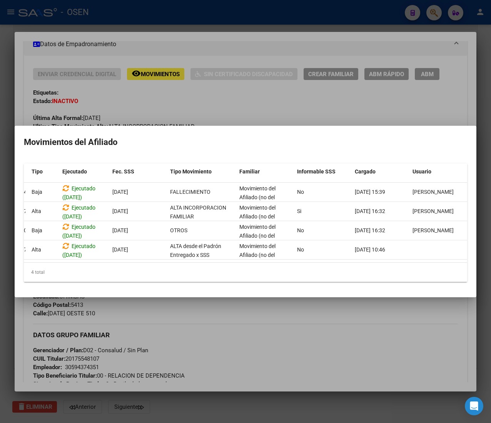
scroll to position [0, 0]
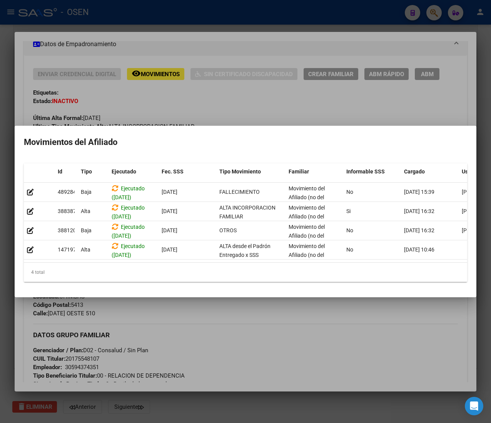
drag, startPoint x: 151, startPoint y: 69, endPoint x: 147, endPoint y: 78, distance: 10.0
click at [151, 69] on div at bounding box center [245, 211] width 491 height 423
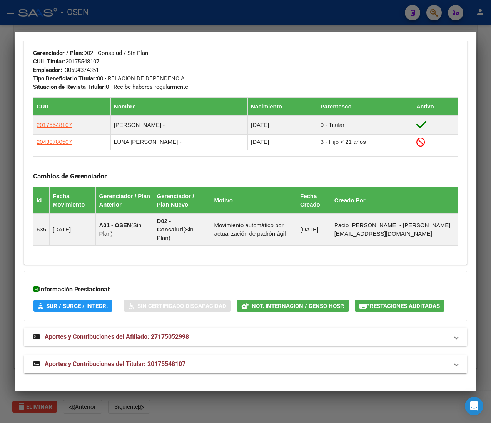
scroll to position [448, 0]
click at [173, 361] on span "Aportes y Contribuciones del Titular: 20175548107" at bounding box center [115, 364] width 141 height 7
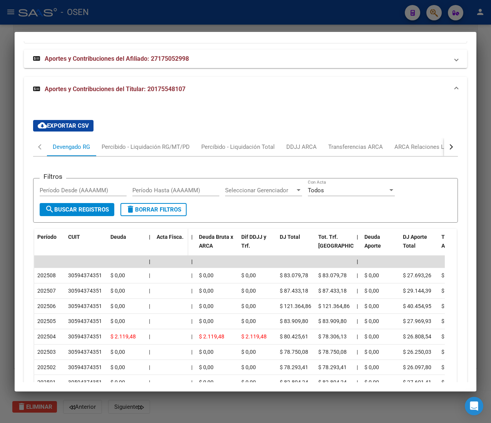
scroll to position [793, 0]
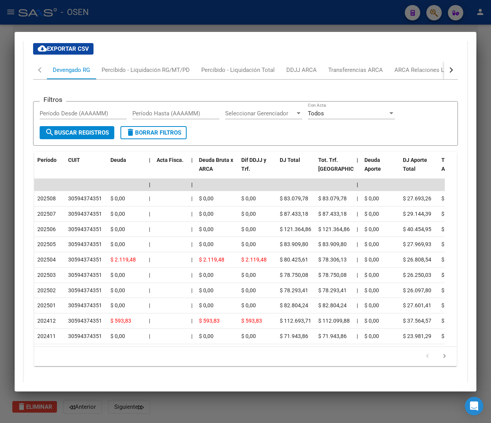
click at [440, 362] on icon "go to next page" at bounding box center [445, 357] width 10 height 9
click at [423, 362] on icon "go to previous page" at bounding box center [428, 357] width 10 height 9
click at [448, 73] on div "button" at bounding box center [450, 69] width 5 height 5
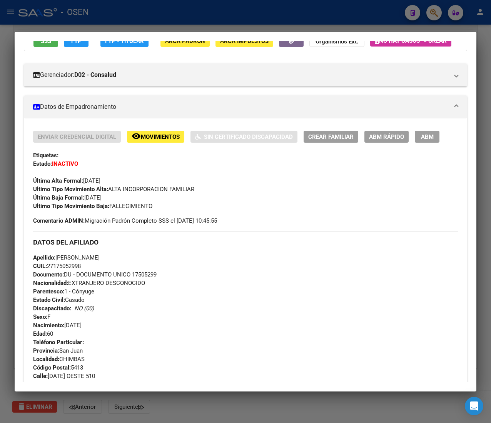
scroll to position [0, 0]
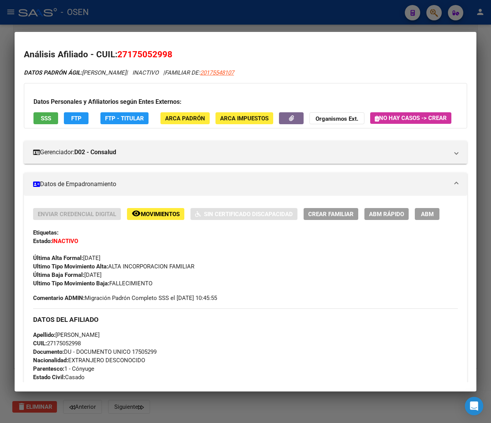
drag, startPoint x: 92, startPoint y: 295, endPoint x: 102, endPoint y: 294, distance: 9.7
click at [102, 279] on span "Última Baja Formal: 30/06/2025" at bounding box center [67, 275] width 69 height 7
drag, startPoint x: 117, startPoint y: 294, endPoint x: 84, endPoint y: 293, distance: 33.9
click at [84, 288] on div "Enviar Credencial Digital remove_red_eye Movimientos Sin Certificado Discapacid…" at bounding box center [245, 248] width 425 height 80
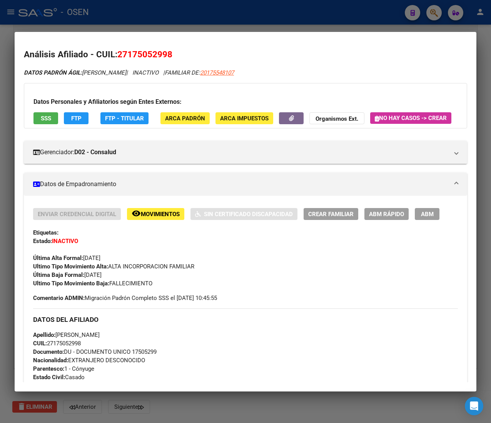
click at [84, 279] on strong "Última Baja Formal:" at bounding box center [58, 275] width 51 height 7
drag, startPoint x: 105, startPoint y: 296, endPoint x: 85, endPoint y: 293, distance: 20.4
click at [85, 288] on div "Enviar Credencial Digital remove_red_eye Movimientos Sin Certificado Discapacid…" at bounding box center [245, 248] width 425 height 80
click at [85, 279] on span "Última Baja Formal: 30/06/2025" at bounding box center [67, 275] width 69 height 7
click at [49, 115] on span "SSS" at bounding box center [46, 118] width 10 height 7
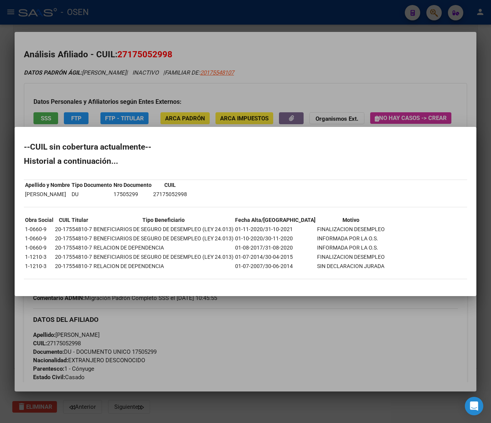
click at [397, 53] on div at bounding box center [245, 211] width 491 height 423
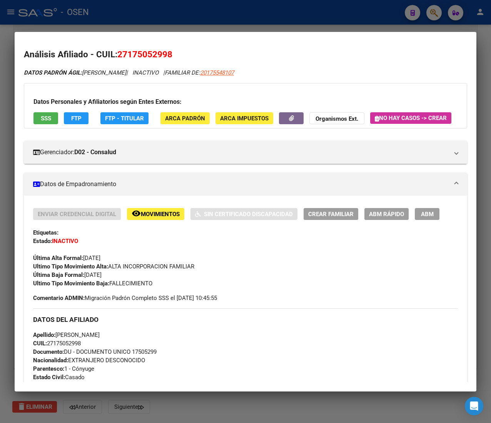
click at [256, 8] on div at bounding box center [245, 211] width 491 height 423
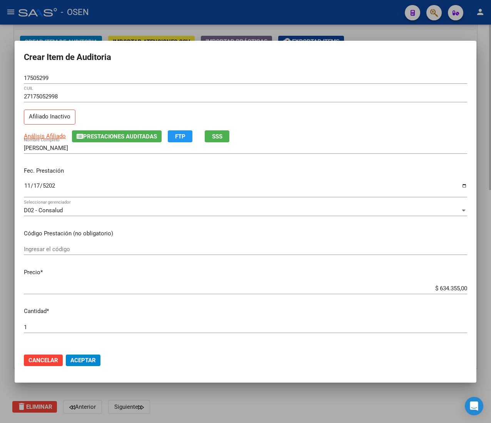
drag, startPoint x: 251, startPoint y: 14, endPoint x: 236, endPoint y: 30, distance: 22.6
click at [250, 14] on div at bounding box center [245, 211] width 491 height 423
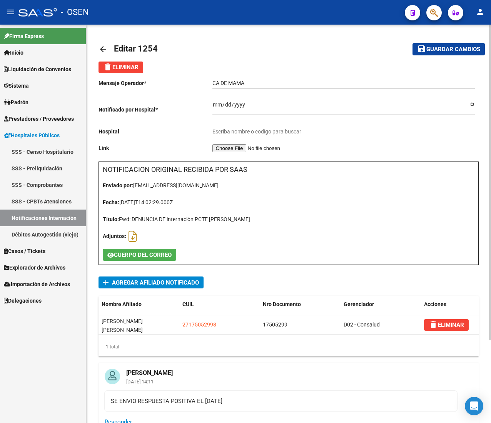
type input "HOSPITAL RAWSON"
click at [45, 118] on span "Prestadores / Proveedores" at bounding box center [39, 119] width 70 height 8
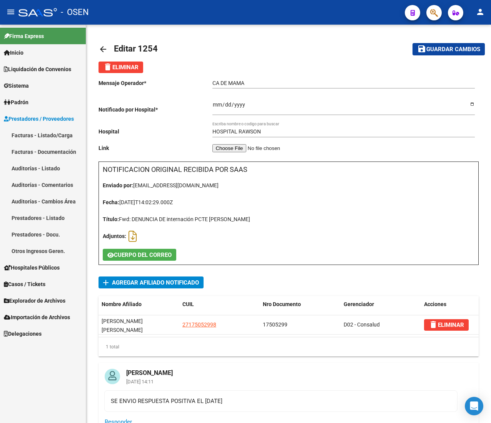
drag, startPoint x: 49, startPoint y: 134, endPoint x: 34, endPoint y: 53, distance: 82.2
click at [49, 134] on link "Facturas - Listado/Carga" at bounding box center [43, 135] width 86 height 17
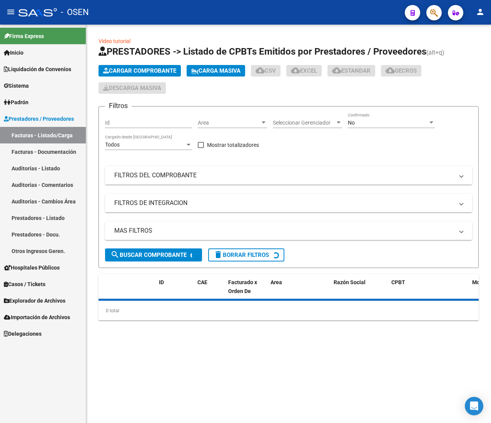
click at [13, 14] on mat-icon "menu" at bounding box center [10, 11] width 9 height 9
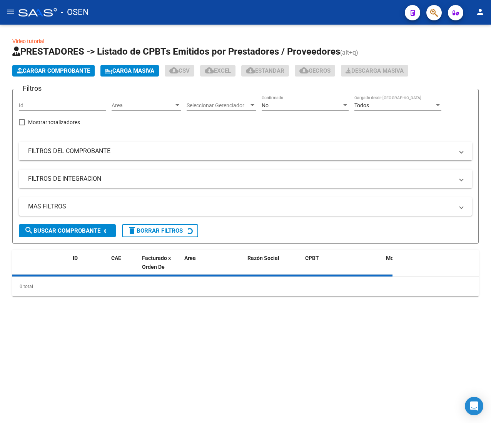
click at [161, 100] on div "Area Area" at bounding box center [146, 102] width 69 height 15
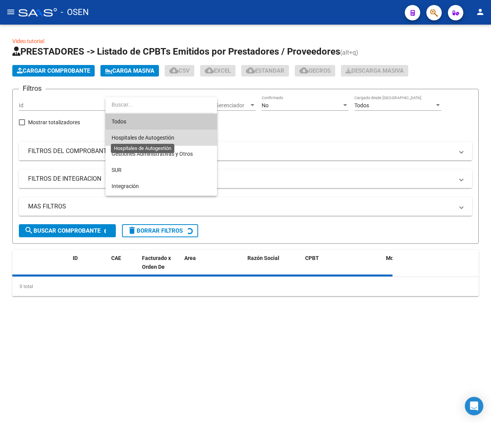
click at [172, 136] on span "Hospitales de Autogestión" at bounding box center [143, 138] width 63 height 6
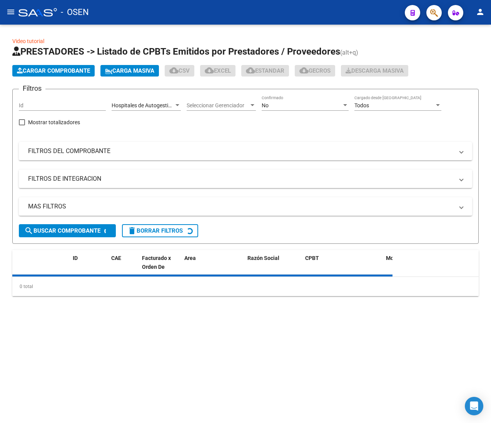
click at [274, 110] on div "No Confirmado" at bounding box center [305, 102] width 87 height 15
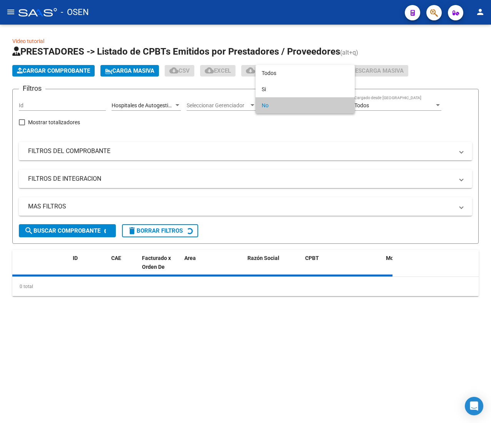
click at [284, 98] on span "No" at bounding box center [305, 105] width 87 height 16
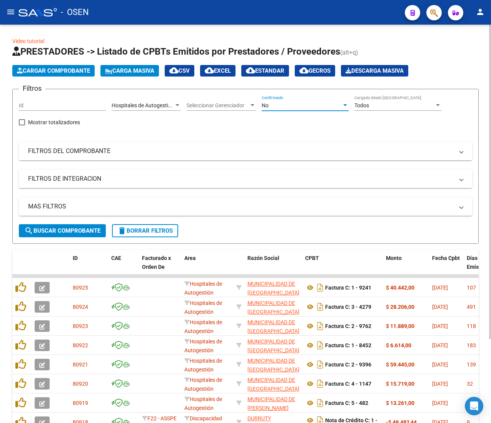
click at [79, 229] on span "search Buscar Comprobante" at bounding box center [62, 231] width 76 height 7
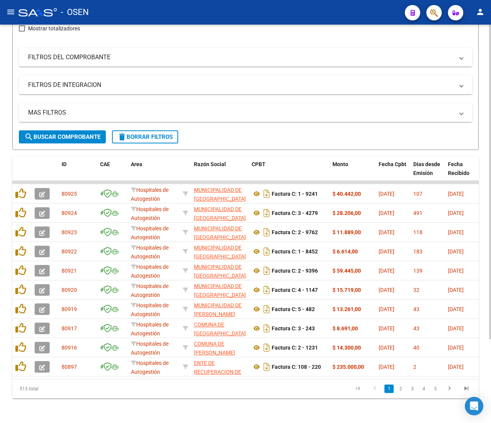
scroll to position [106, 0]
click at [433, 389] on link "5" at bounding box center [435, 389] width 9 height 8
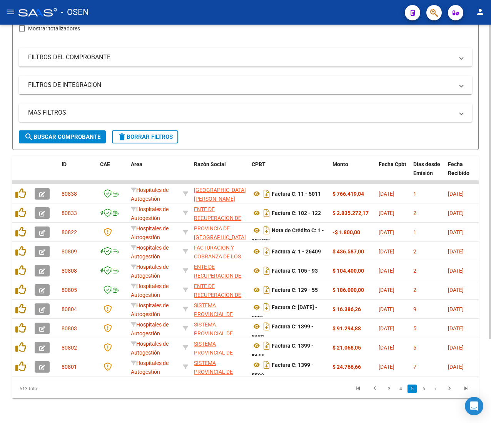
click at [434, 389] on link "7" at bounding box center [435, 389] width 9 height 8
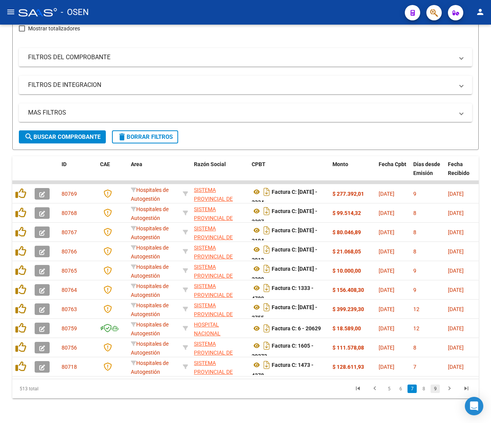
click at [436, 390] on link "9" at bounding box center [435, 389] width 9 height 8
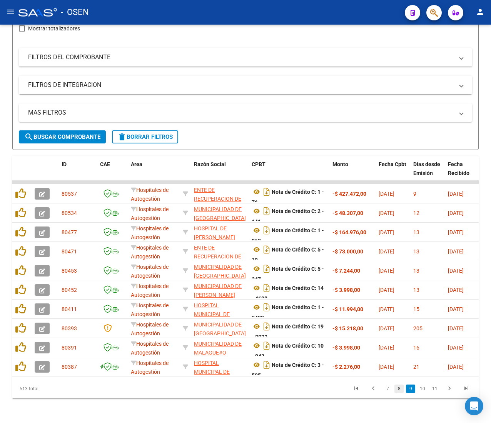
click at [400, 393] on link "8" at bounding box center [399, 389] width 9 height 8
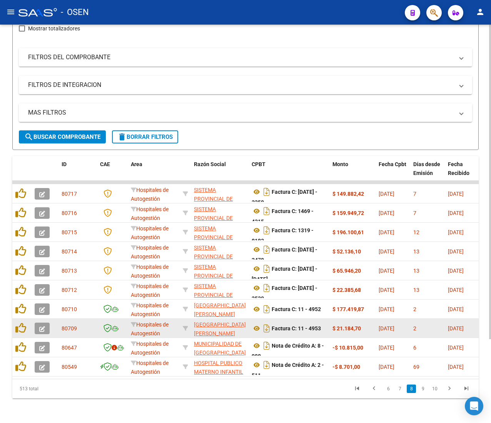
click at [41, 326] on icon "button" at bounding box center [42, 329] width 6 height 6
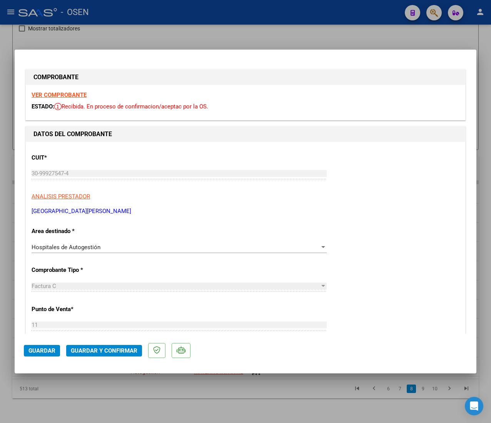
click at [60, 92] on strong "VER COMPROBANTE" at bounding box center [59, 95] width 55 height 7
click at [132, 349] on span "Guardar y Confirmar" at bounding box center [104, 351] width 67 height 7
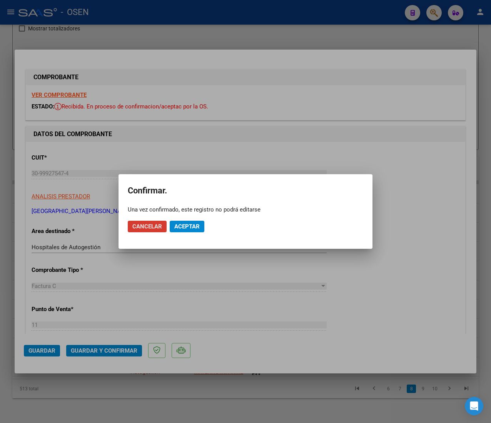
click at [193, 228] on span "Aceptar" at bounding box center [186, 226] width 25 height 7
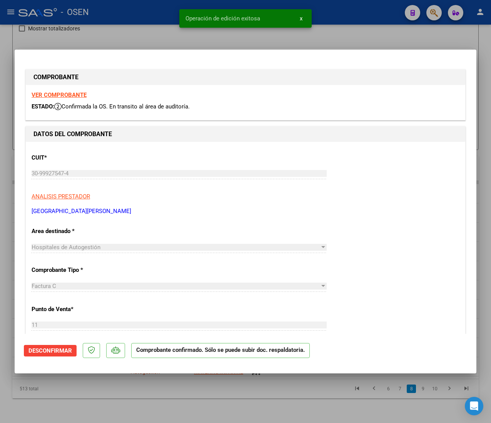
drag, startPoint x: 118, startPoint y: 17, endPoint x: 40, endPoint y: 12, distance: 77.9
click at [114, 16] on div at bounding box center [245, 211] width 491 height 423
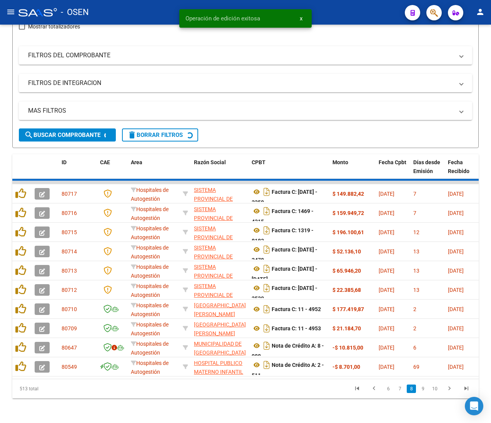
click at [12, 11] on button "menu" at bounding box center [10, 12] width 15 height 15
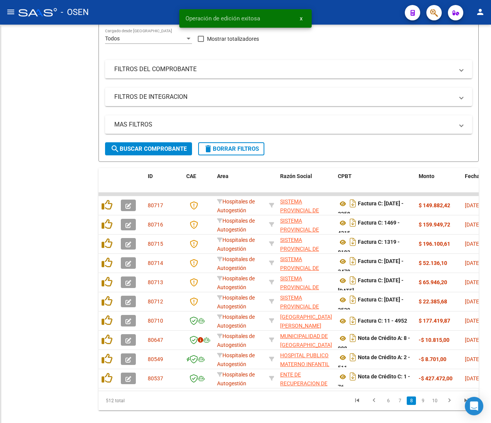
scroll to position [129, 0]
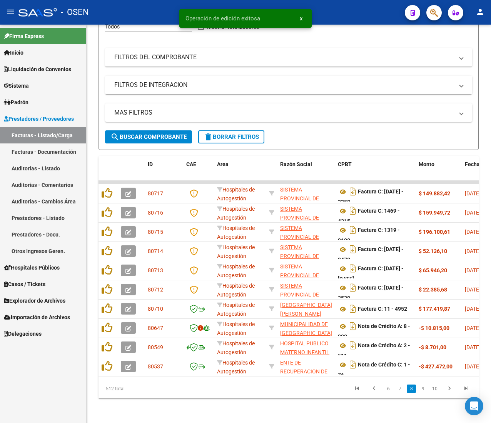
drag, startPoint x: 37, startPoint y: 163, endPoint x: 14, endPoint y: 90, distance: 76.3
click at [37, 163] on link "Auditorías - Listado" at bounding box center [43, 168] width 86 height 17
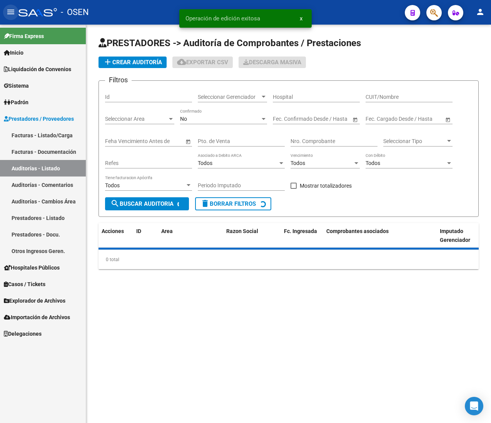
click at [7, 12] on mat-icon "menu" at bounding box center [10, 11] width 9 height 9
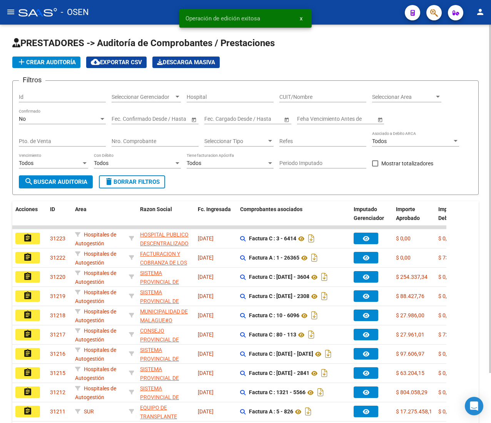
click at [39, 61] on span "add Crear Auditoría" at bounding box center [46, 62] width 59 height 7
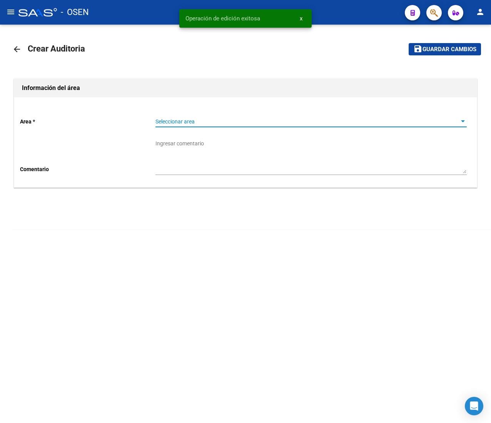
click at [179, 123] on span "Seleccionar area" at bounding box center [308, 122] width 305 height 7
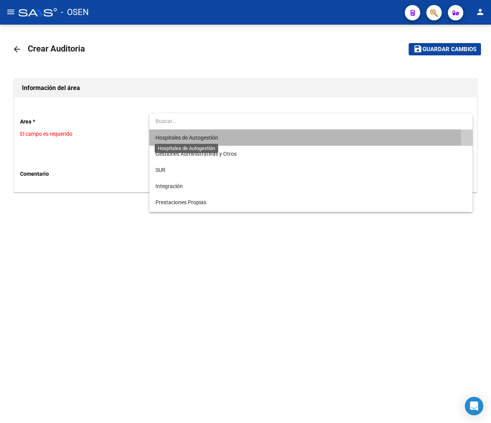
click at [196, 140] on span "Hospitales de Autogestión" at bounding box center [187, 138] width 63 height 6
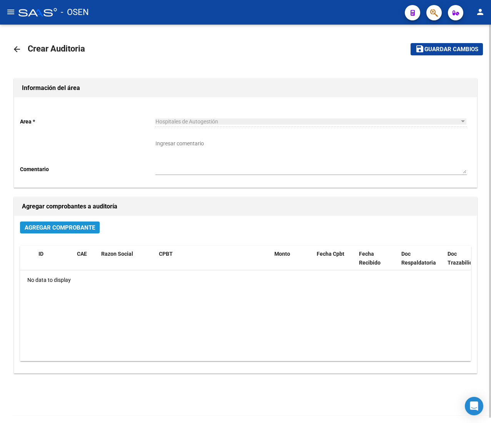
click at [75, 226] on span "Agregar Comprobante" at bounding box center [60, 227] width 70 height 7
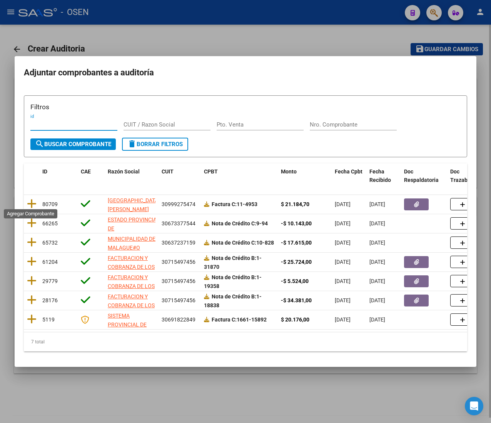
drag, startPoint x: 31, startPoint y: 206, endPoint x: 339, endPoint y: 124, distance: 318.2
click at [31, 204] on icon at bounding box center [32, 204] width 10 height 11
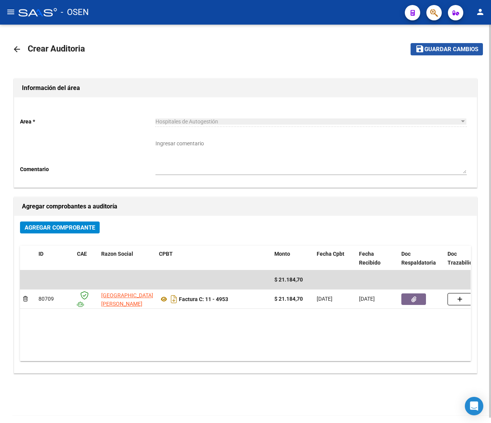
click at [452, 50] on span "Guardar cambios" at bounding box center [452, 49] width 54 height 7
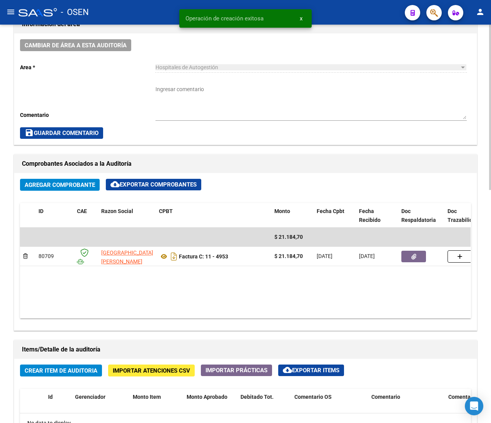
scroll to position [308, 0]
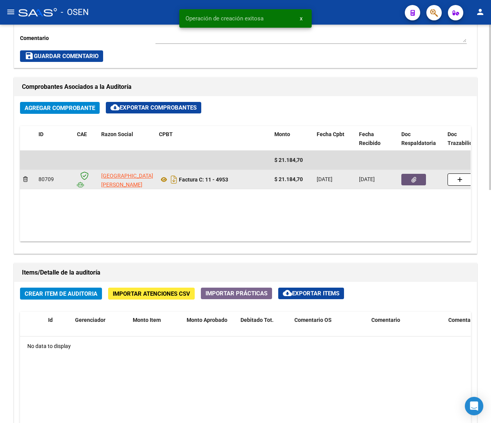
click at [410, 184] on button "button" at bounding box center [414, 180] width 25 height 12
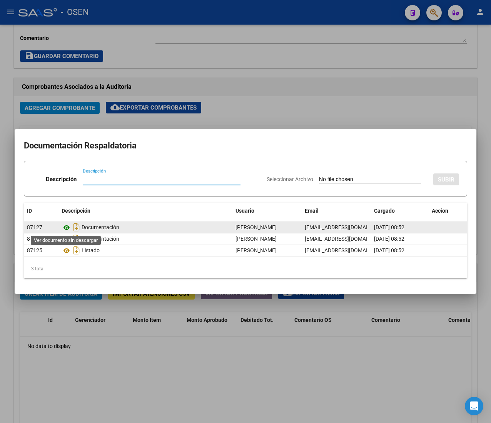
click at [67, 226] on icon at bounding box center [67, 227] width 10 height 9
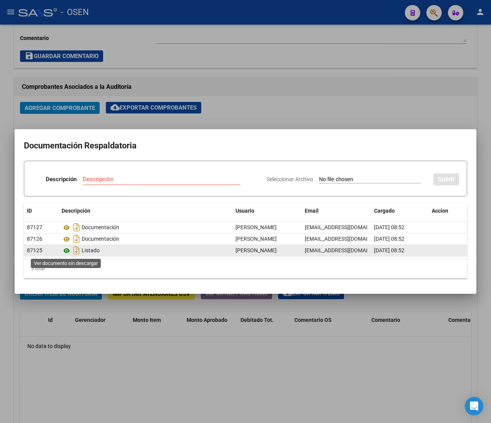
click at [67, 249] on icon at bounding box center [67, 250] width 10 height 9
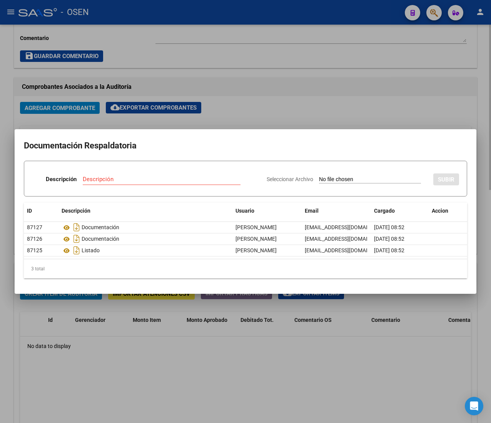
click at [318, 92] on div at bounding box center [245, 211] width 491 height 423
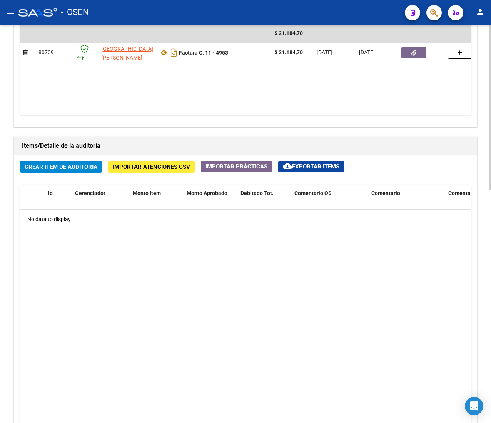
scroll to position [561, 0]
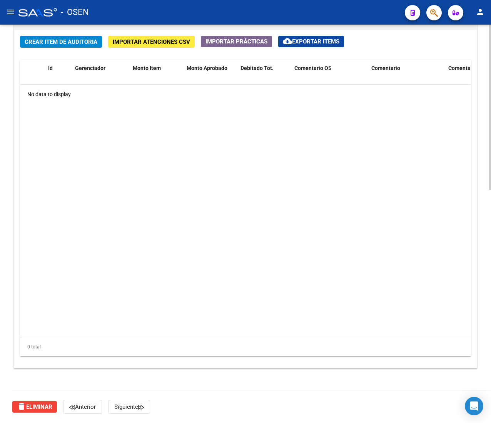
click at [69, 38] on span "Crear Item de Auditoria" at bounding box center [61, 41] width 73 height 7
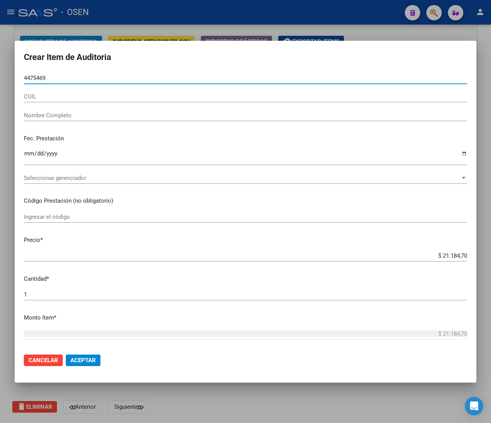
type input "44754690"
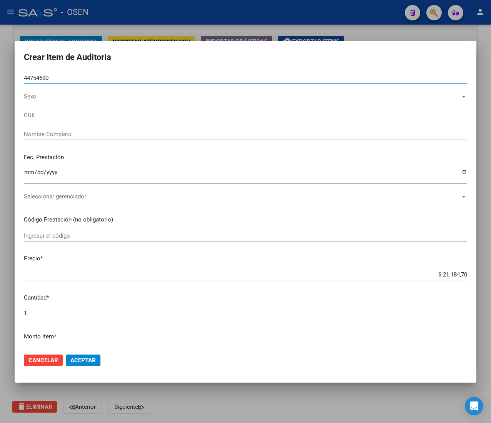
type input "20447546907"
type input "LIZONDO LAUTARO AGUSTIN"
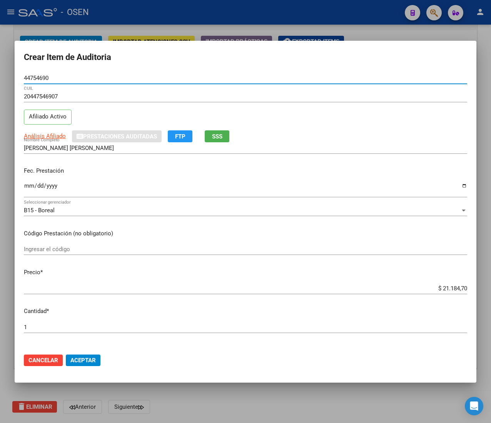
type input "44754690"
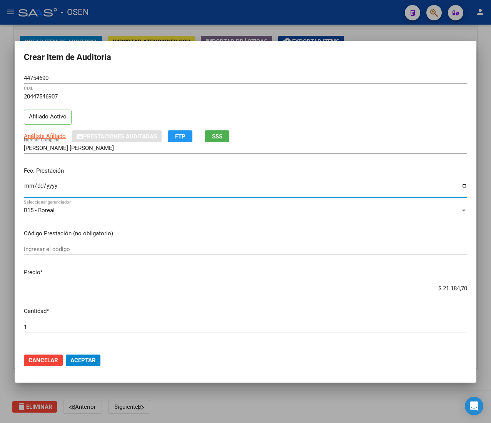
click at [25, 191] on input "Ingresar la fecha" at bounding box center [245, 189] width 443 height 12
type input "2025-06-06"
click at [54, 135] on span "Análisis Afiliado" at bounding box center [45, 136] width 42 height 7
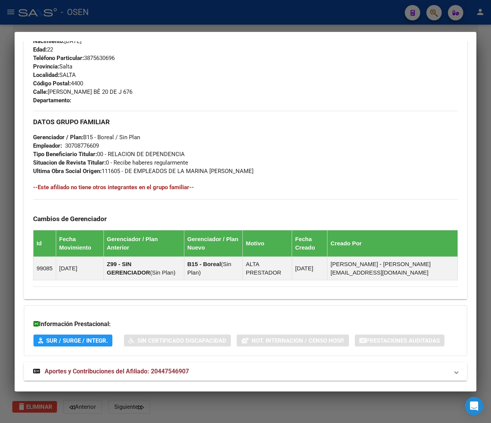
scroll to position [362, 0]
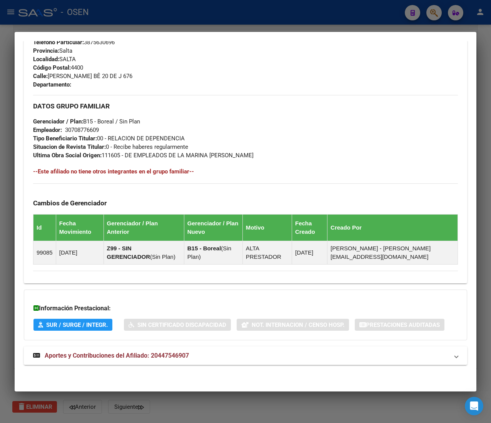
click at [222, 357] on mat-panel-title "Aportes y Contribuciones del Afiliado: 20447546907" at bounding box center [241, 355] width 416 height 9
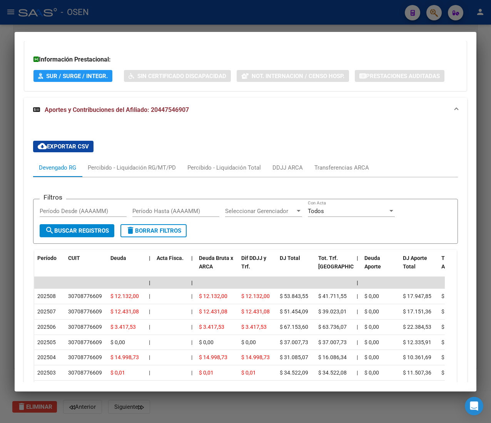
scroll to position [630, 0]
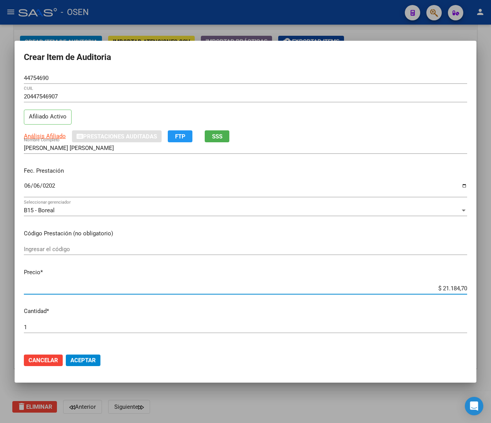
click at [435, 288] on input "$ 21.184,70" at bounding box center [245, 288] width 443 height 7
type input "$ 0,01"
type input "$ 0,10"
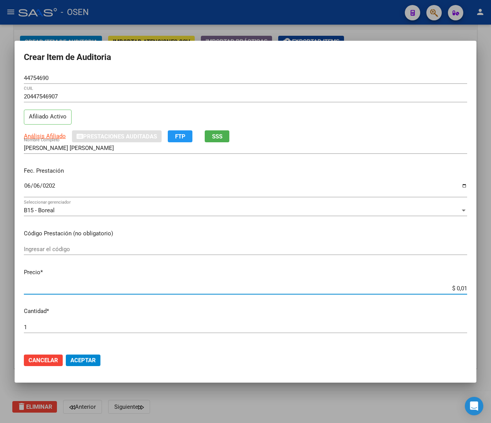
type input "$ 0,10"
type input "$ 1,05"
type input "$ 10,59"
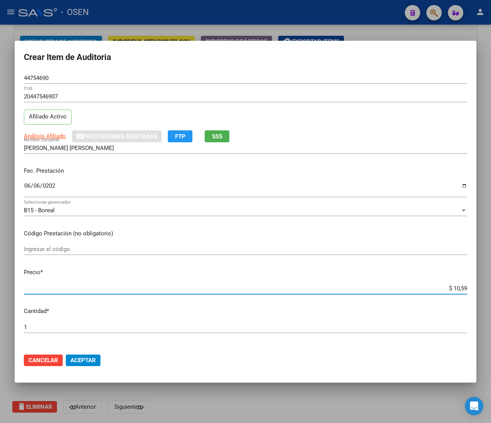
type input "$ 105,92"
type input "$ 1.059,20"
type input "$ 105,92"
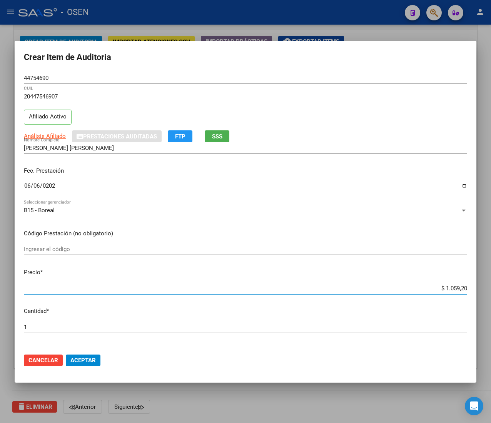
type input "$ 105,92"
type input "$ 1.059,23"
type input "$ 10.592,35"
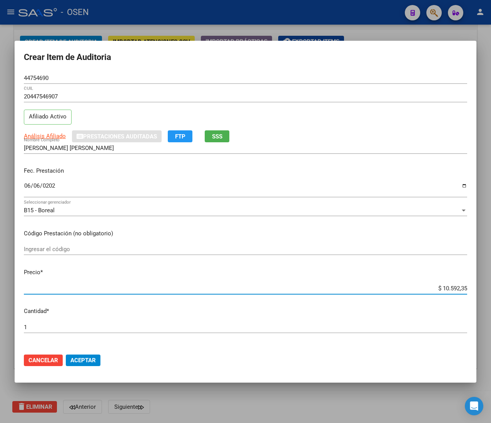
click at [93, 361] on span "Aceptar" at bounding box center [82, 360] width 25 height 7
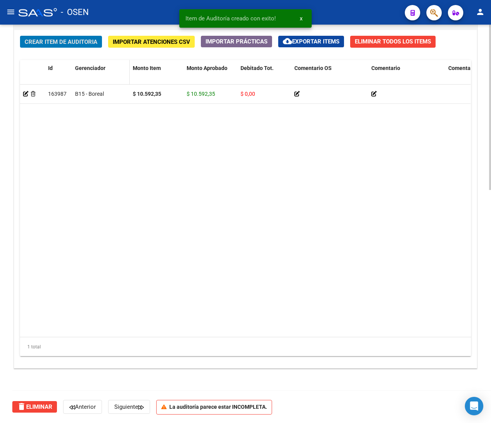
scroll to position [562, 0]
click at [75, 43] on span "Crear Item de Auditoria" at bounding box center [61, 41] width 73 height 7
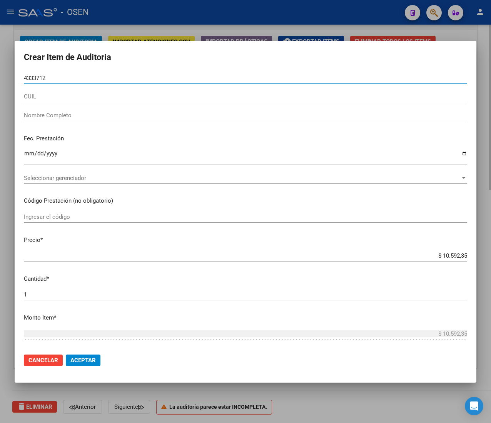
type input "43337129"
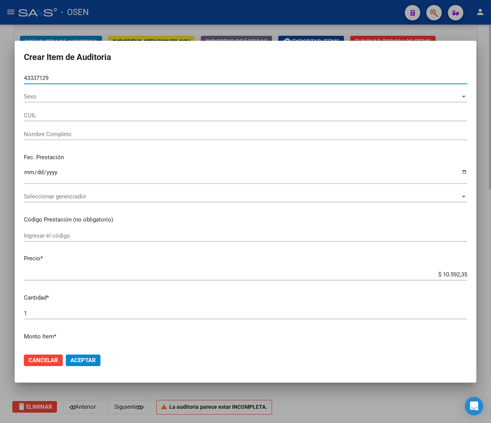
type input "20433371292"
type input "FLORES FACUNDO JOSE"
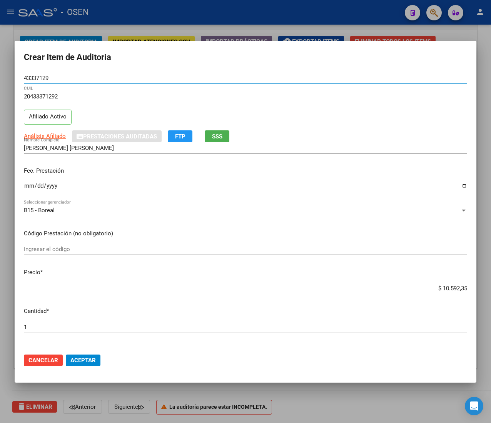
type input "43337129"
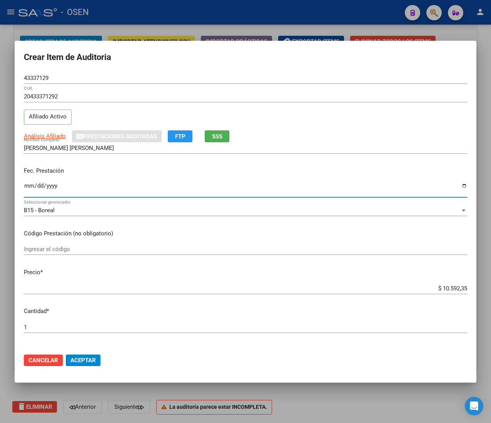
click at [28, 188] on input "Ingresar la fecha" at bounding box center [245, 189] width 443 height 12
type input "2025-06-22"
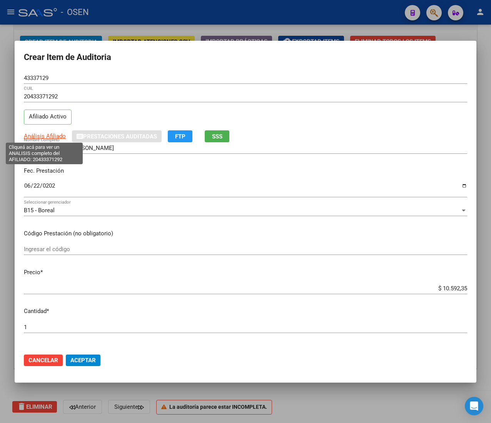
click at [58, 139] on span "Análisis Afiliado" at bounding box center [45, 136] width 42 height 7
type textarea "20433371292"
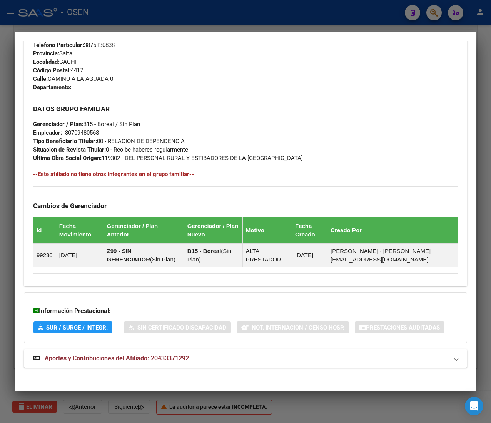
scroll to position [362, 0]
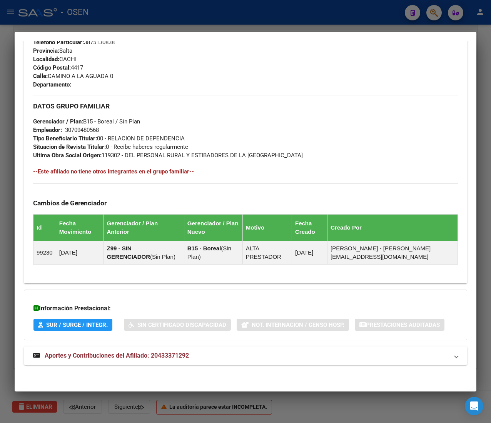
click at [221, 355] on mat-panel-title "Aportes y Contribuciones del Afiliado: 20433371292" at bounding box center [241, 355] width 416 height 9
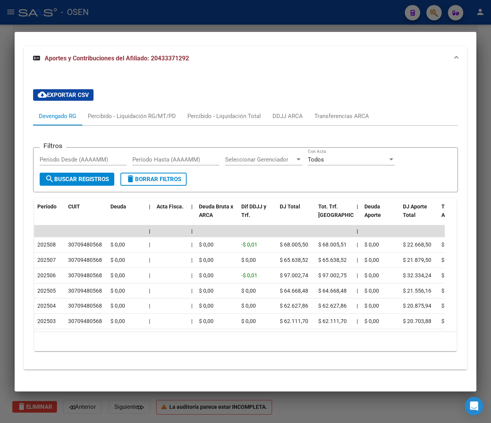
scroll to position [680, 0]
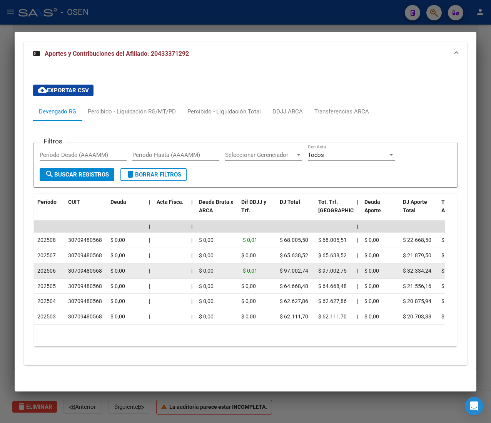
click at [197, 265] on datatable-body-cell "$ 0,00" at bounding box center [217, 271] width 42 height 15
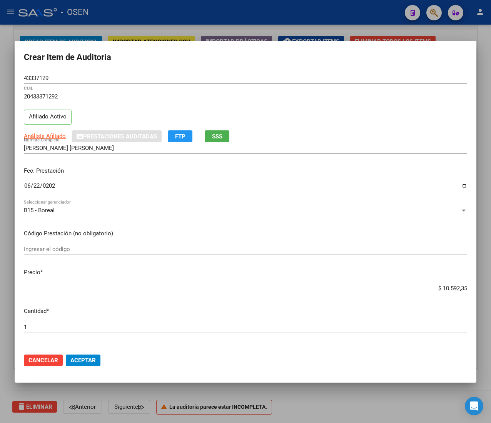
click at [95, 360] on span "Aceptar" at bounding box center [82, 360] width 25 height 7
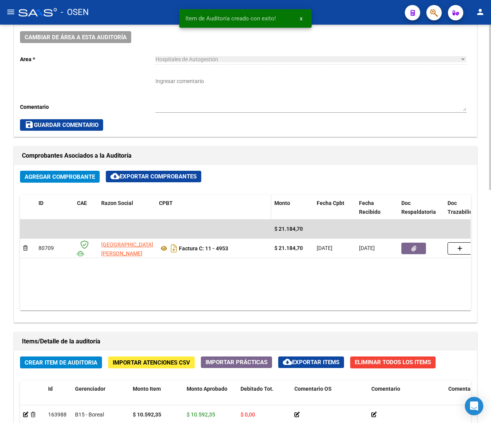
scroll to position [177, 0]
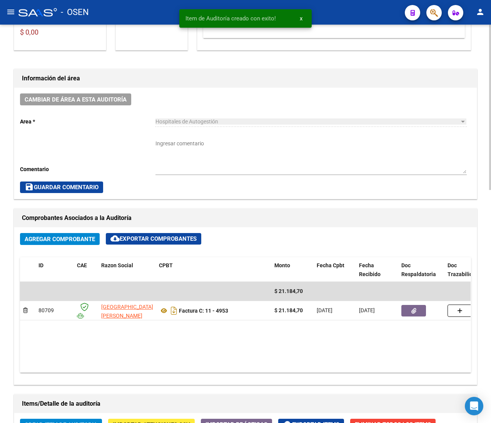
click at [230, 139] on div "Ingresar comentario" at bounding box center [311, 154] width 311 height 41
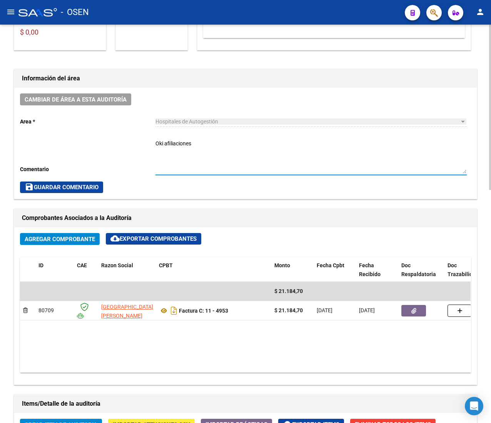
type textarea "Oki afiliaciones"
click at [81, 188] on span "save Guardar Comentario" at bounding box center [62, 187] width 74 height 7
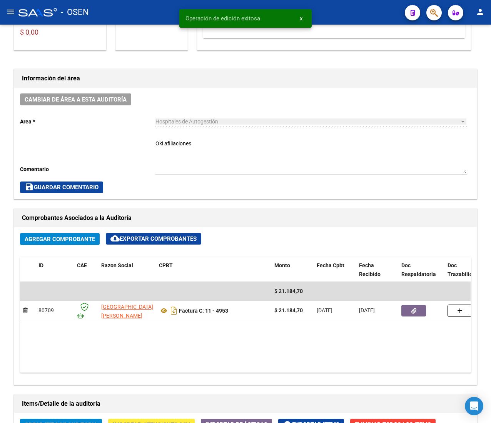
click at [10, 14] on mat-icon "menu" at bounding box center [10, 11] width 9 height 9
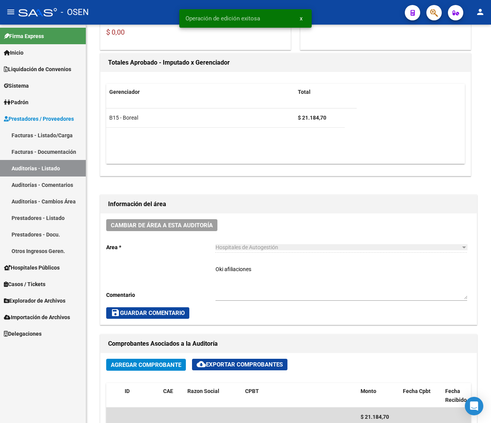
drag, startPoint x: 48, startPoint y: 135, endPoint x: 38, endPoint y: 104, distance: 32.5
click at [48, 135] on link "Facturas - Listado/Carga" at bounding box center [43, 135] width 86 height 17
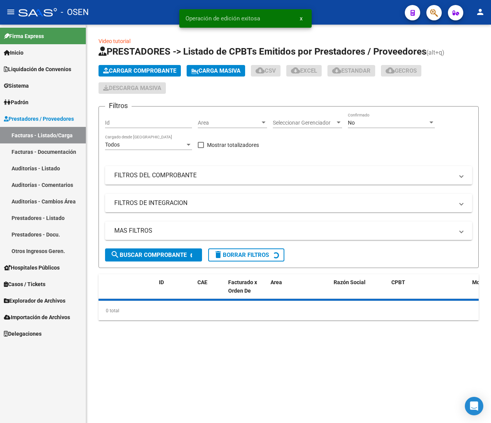
click at [12, 12] on mat-icon "menu" at bounding box center [10, 11] width 9 height 9
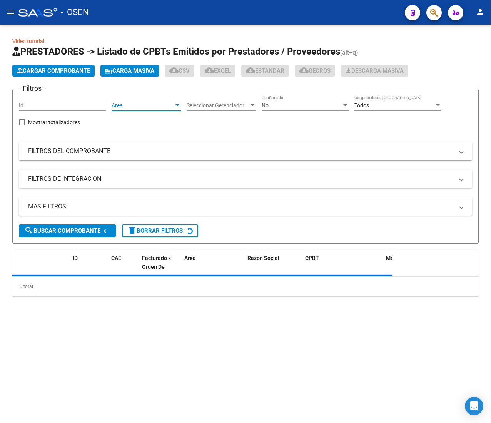
click at [161, 109] on span "Area" at bounding box center [143, 105] width 62 height 7
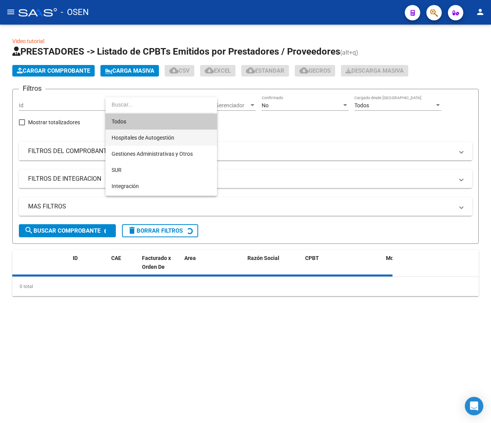
click at [167, 136] on span "Hospitales de Autogestión" at bounding box center [143, 138] width 63 height 6
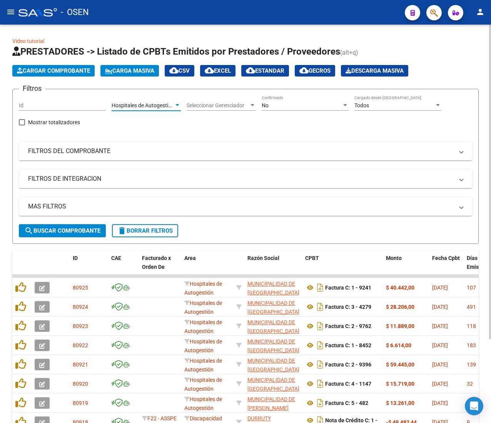
click at [73, 234] on span "search Buscar Comprobante" at bounding box center [62, 231] width 76 height 7
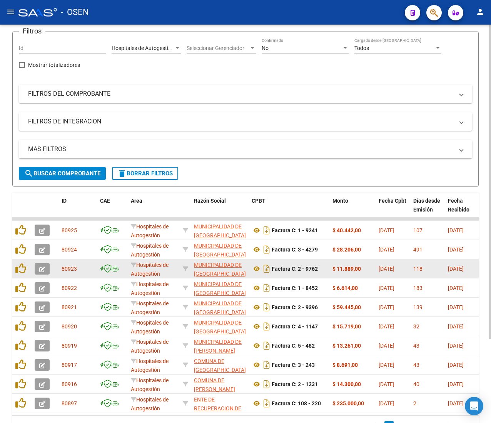
scroll to position [106, 0]
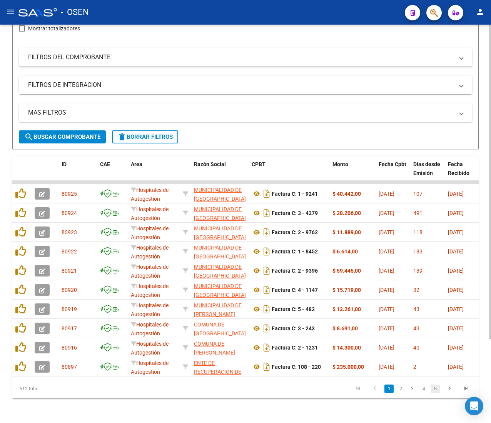
click at [434, 392] on link "5" at bounding box center [435, 389] width 9 height 8
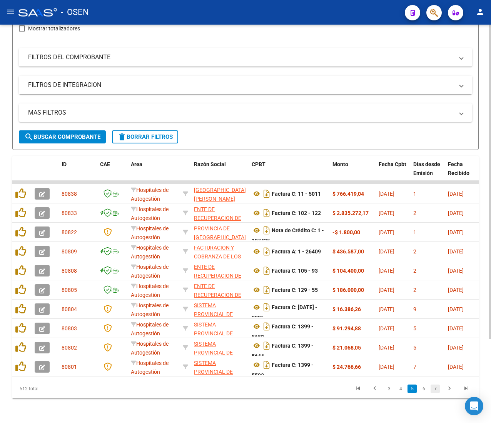
click at [435, 390] on link "7" at bounding box center [435, 389] width 9 height 8
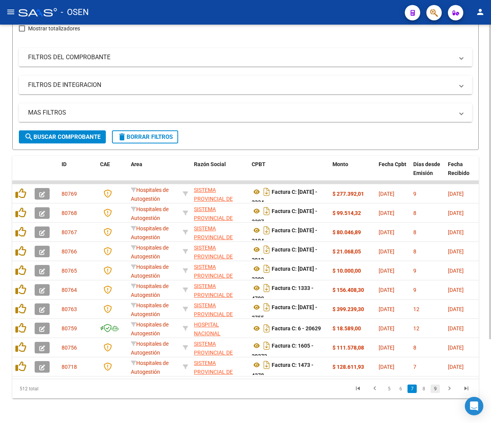
click at [435, 390] on link "9" at bounding box center [435, 389] width 9 height 8
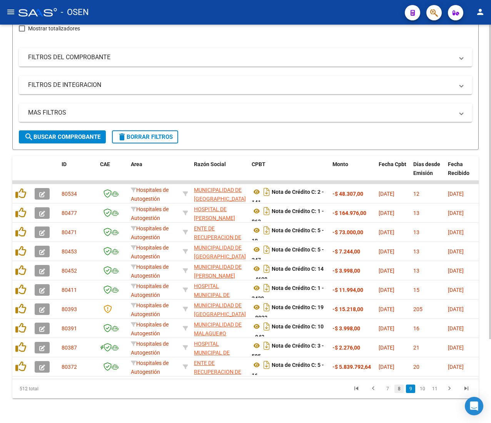
click at [399, 390] on link "8" at bounding box center [399, 389] width 9 height 8
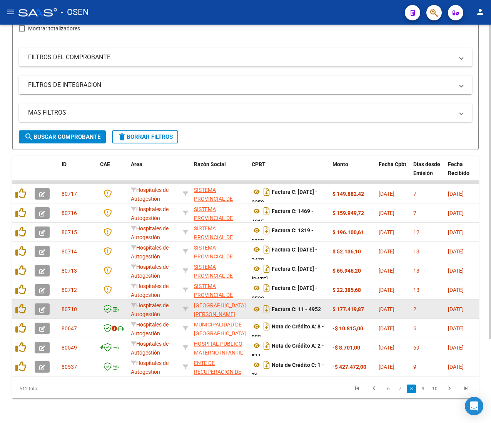
click at [35, 304] on button "button" at bounding box center [42, 310] width 15 height 12
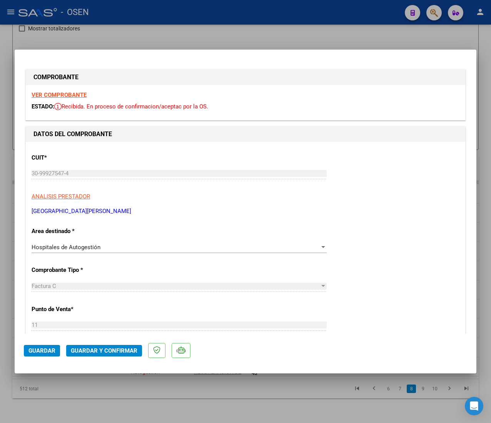
click at [99, 348] on span "Guardar y Confirmar" at bounding box center [104, 351] width 67 height 7
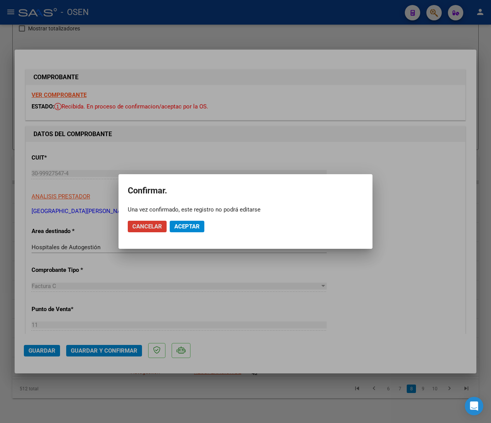
click at [194, 226] on span "Aceptar" at bounding box center [186, 226] width 25 height 7
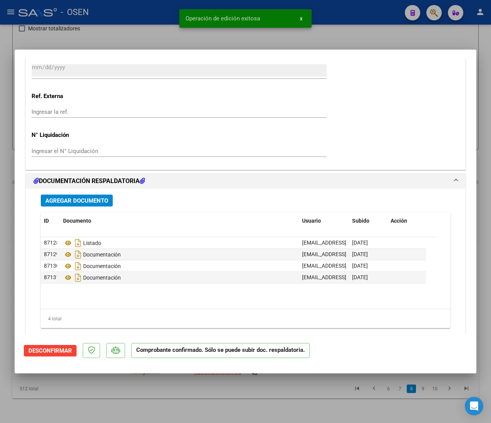
scroll to position [539, 0]
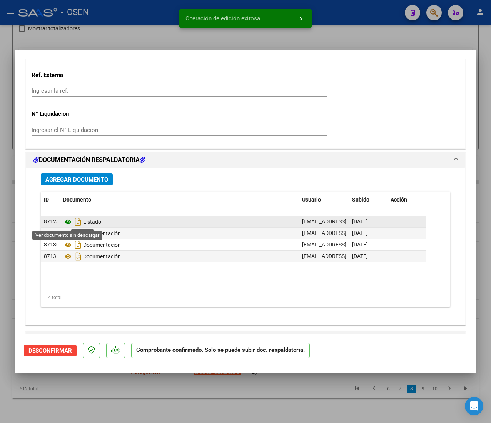
click at [67, 223] on icon at bounding box center [68, 222] width 10 height 9
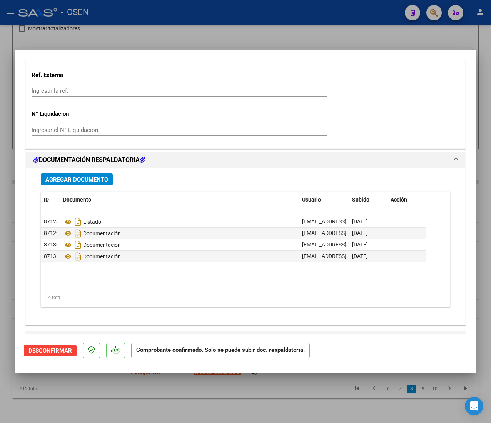
click at [130, 21] on div at bounding box center [245, 211] width 491 height 423
type input "$ 0,00"
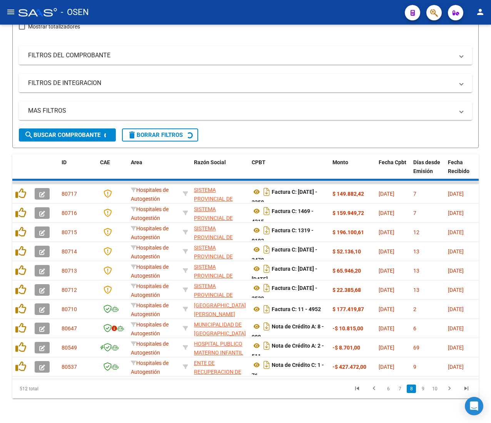
click at [14, 15] on mat-icon "menu" at bounding box center [10, 11] width 9 height 9
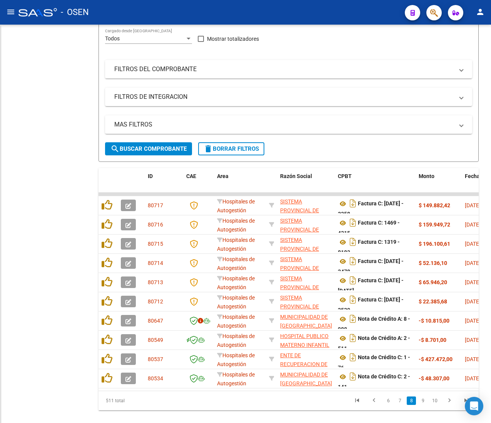
scroll to position [129, 0]
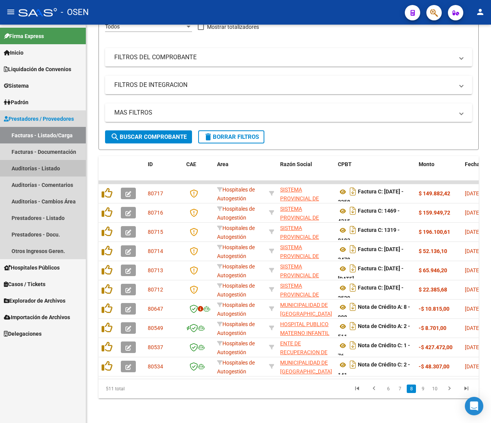
drag, startPoint x: 59, startPoint y: 169, endPoint x: 49, endPoint y: 109, distance: 61.0
click at [59, 168] on link "Auditorías - Listado" at bounding box center [43, 168] width 86 height 17
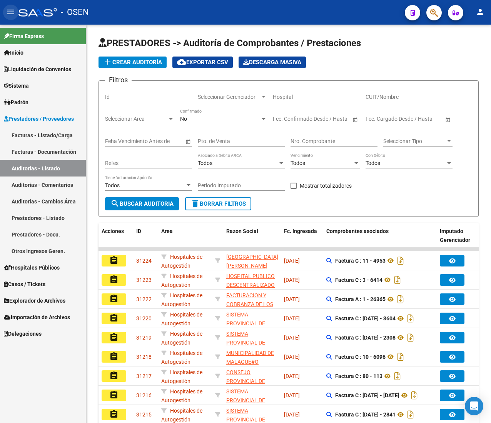
click at [10, 11] on mat-icon "menu" at bounding box center [10, 11] width 9 height 9
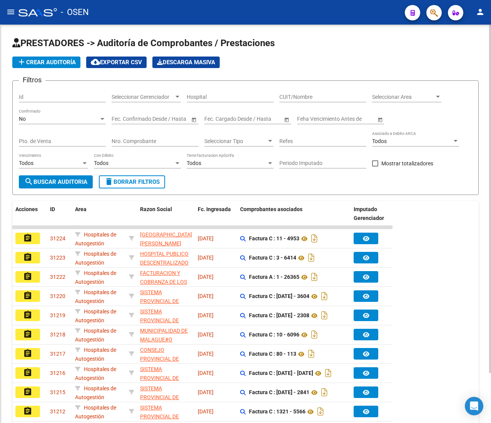
click at [60, 59] on span "add Crear Auditoría" at bounding box center [46, 62] width 59 height 7
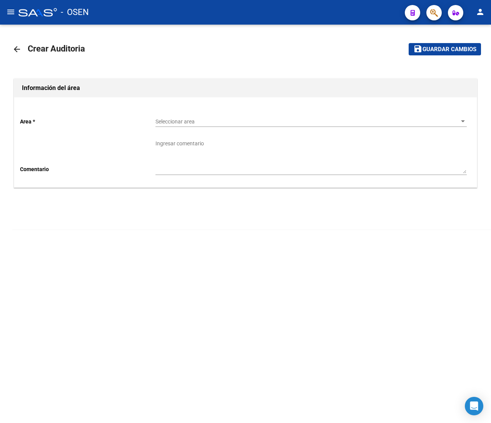
click at [185, 116] on div "Seleccionar area Seleccionar area" at bounding box center [311, 119] width 311 height 15
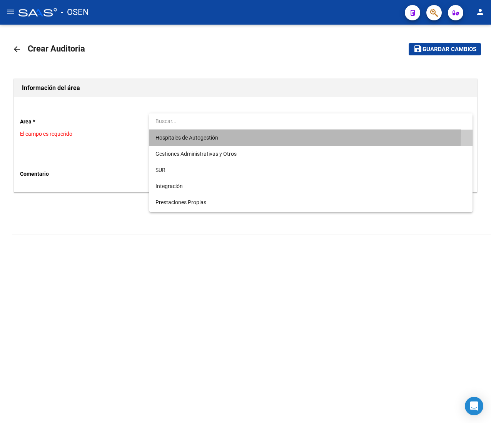
click at [193, 132] on span "Hospitales de Autogestión" at bounding box center [311, 138] width 311 height 16
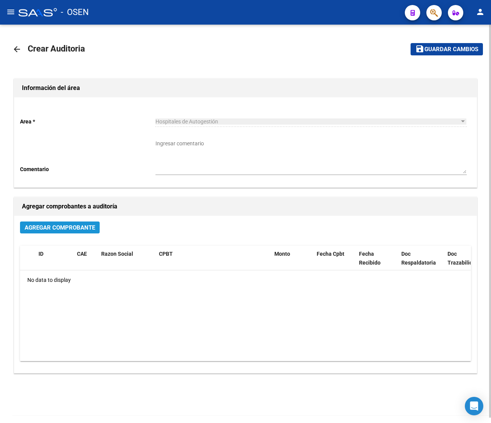
click at [77, 225] on button "Agregar Comprobante" at bounding box center [60, 228] width 80 height 12
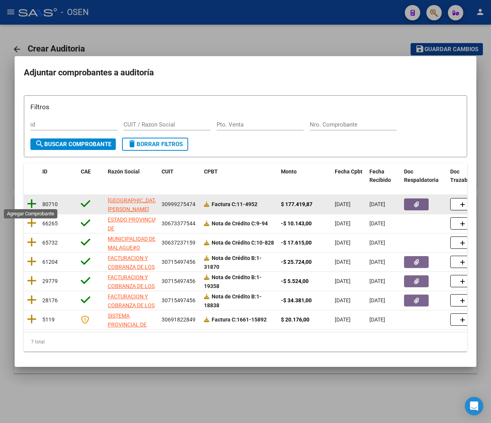
click at [33, 200] on icon at bounding box center [32, 204] width 10 height 11
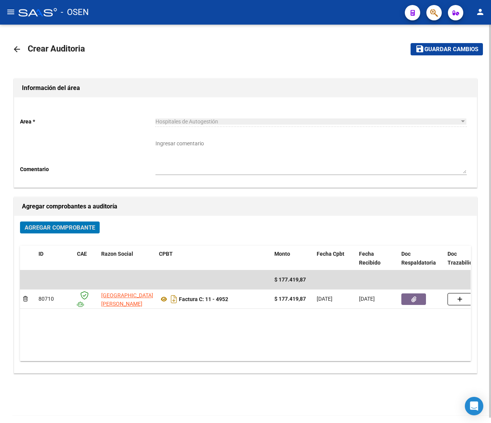
click at [427, 50] on span "Guardar cambios" at bounding box center [452, 49] width 54 height 7
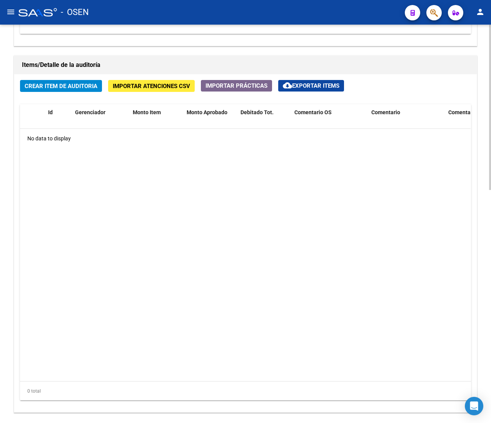
scroll to position [561, 0]
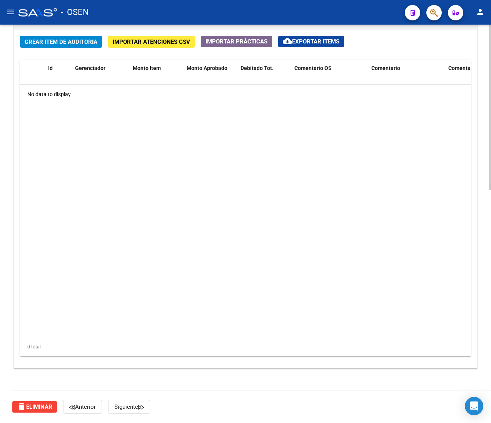
click at [56, 45] on span "Crear Item de Auditoria" at bounding box center [61, 41] width 73 height 7
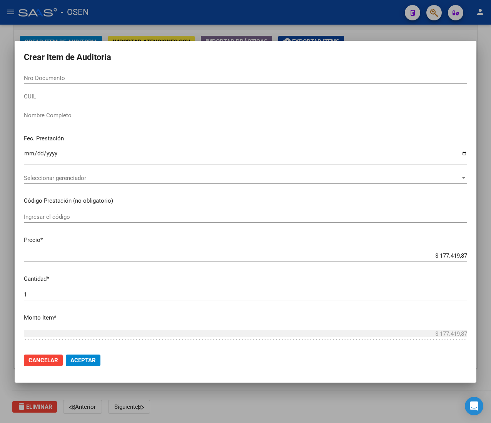
click at [59, 78] on input "Nro Documento" at bounding box center [245, 78] width 443 height 7
paste input "31181535"
type input "31181535"
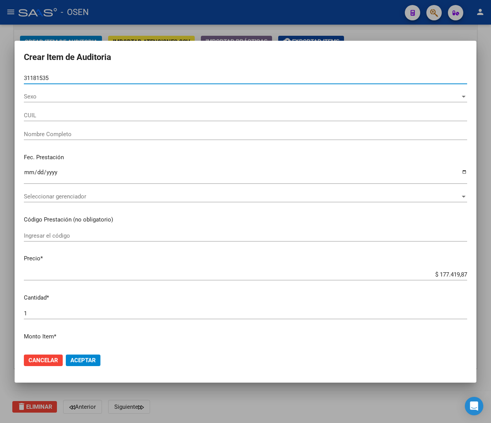
type input "20311815351"
type input "MOLINA CARLOS DAMIAN ROQUE"
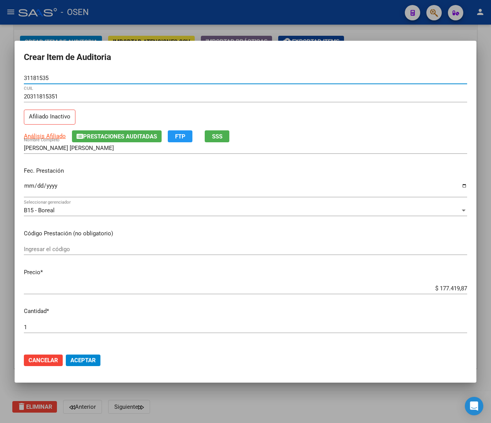
type input "31181535"
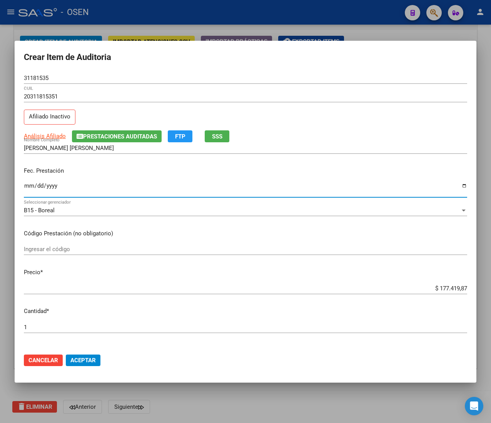
click at [28, 188] on input "Ingresar la fecha" at bounding box center [245, 189] width 443 height 12
type input "2025-06-10"
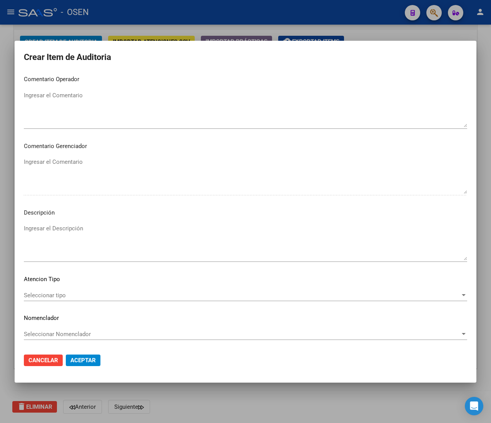
scroll to position [0, 0]
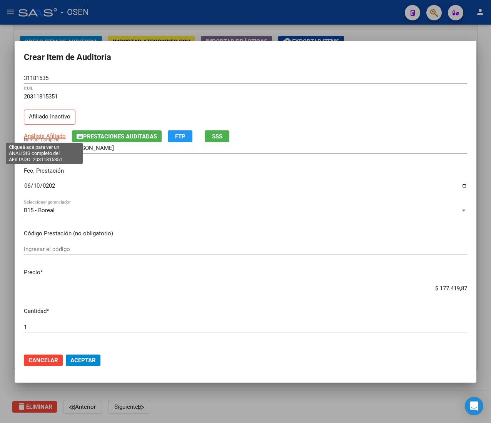
click at [32, 134] on span "Análisis Afiliado" at bounding box center [45, 136] width 42 height 7
type textarea "20311815351"
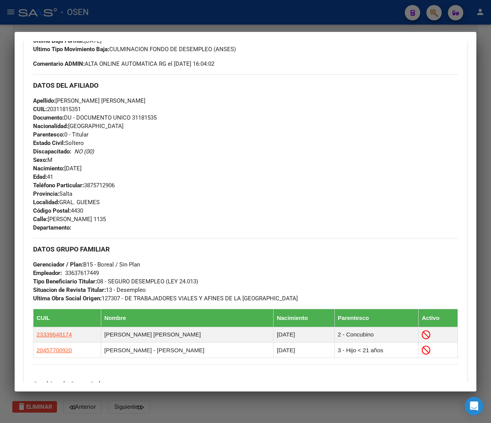
scroll to position [426, 0]
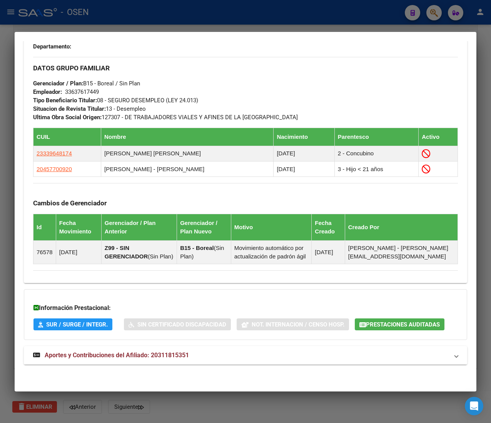
drag, startPoint x: 213, startPoint y: 360, endPoint x: 219, endPoint y: 307, distance: 52.7
click at [213, 359] on mat-panel-title "Aportes y Contribuciones del Afiliado: 20311815351" at bounding box center [241, 355] width 416 height 9
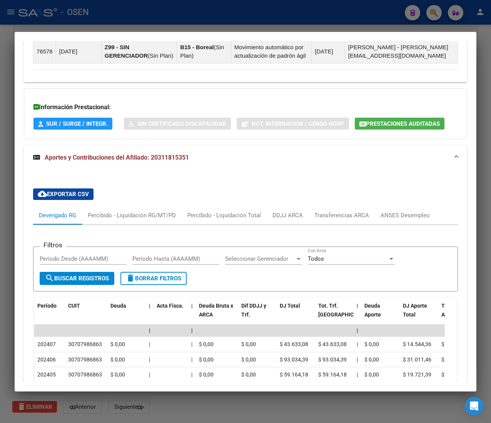
scroll to position [694, 0]
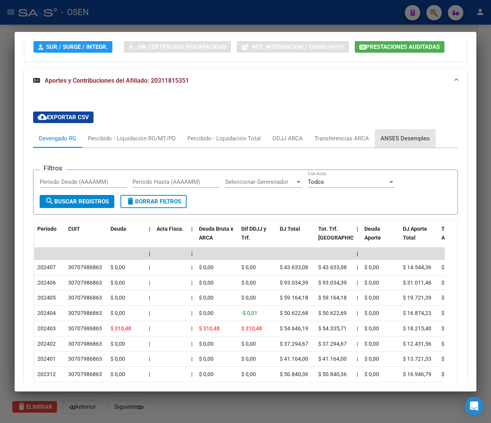
click at [428, 148] on div "ANSES Desempleo" at bounding box center [405, 138] width 61 height 18
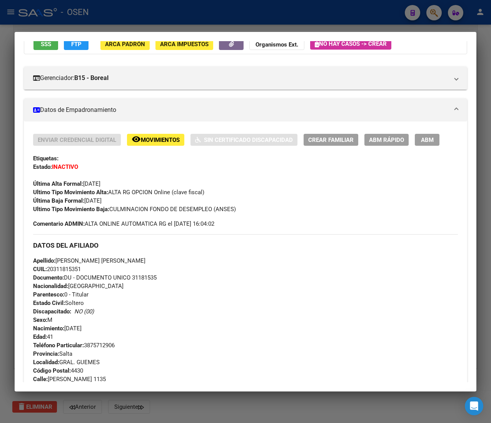
scroll to position [0, 0]
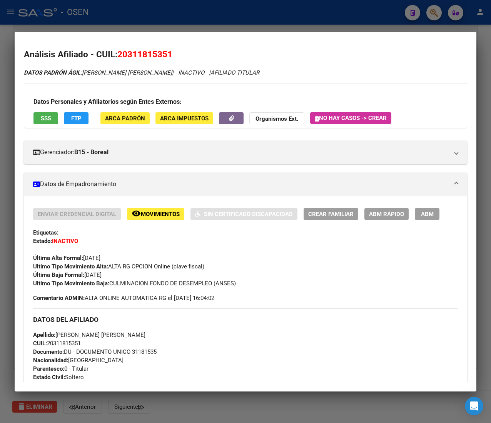
click at [148, 12] on div at bounding box center [245, 211] width 491 height 423
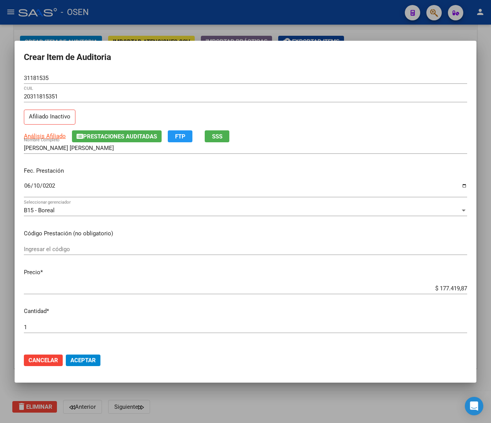
click at [40, 78] on input "31181535" at bounding box center [245, 78] width 443 height 7
click at [443, 288] on input "$ 177.419,87" at bounding box center [245, 288] width 443 height 7
click at [443, 289] on input "$ 177.419,87" at bounding box center [245, 288] width 443 height 7
type input "$ 0,01"
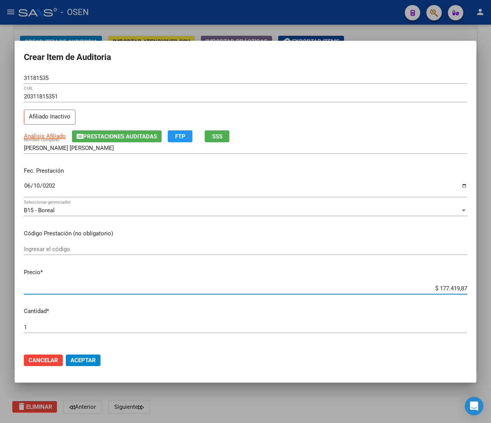
type input "$ 0,01"
type input "$ 0,10"
type input "$ 1,05"
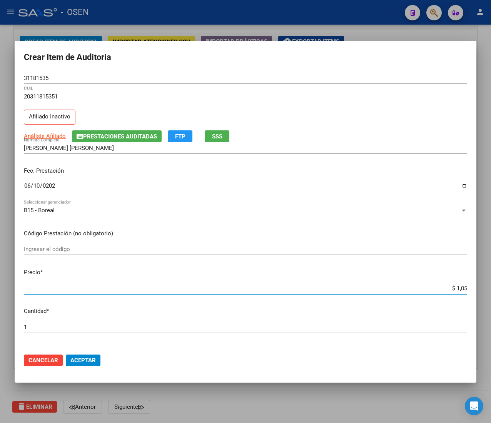
type input "$ 10,59"
type input "$ 105,92"
type input "$ 1.059,23"
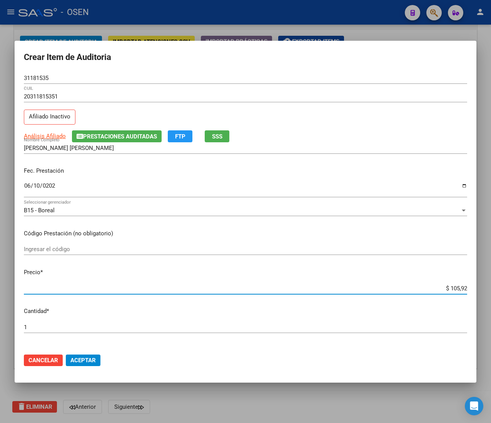
type input "$ 1.059,23"
type input "$ 10.592,35"
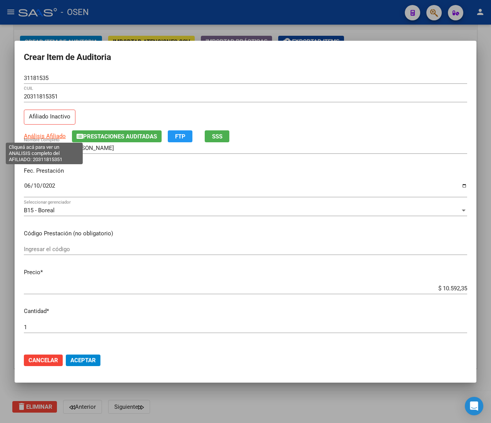
click at [60, 135] on span "Análisis Afiliado" at bounding box center [45, 136] width 42 height 7
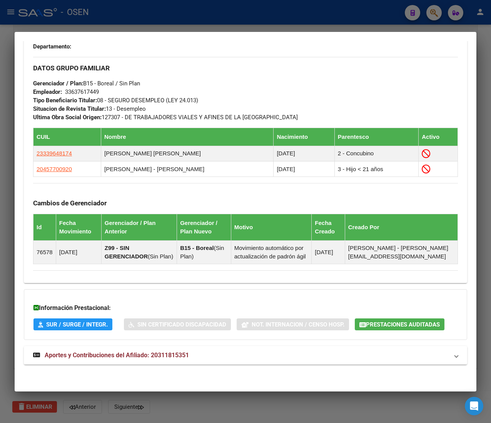
scroll to position [426, 0]
click at [373, 353] on mat-panel-title "Aportes y Contribuciones del Afiliado: 20311815351" at bounding box center [241, 355] width 416 height 9
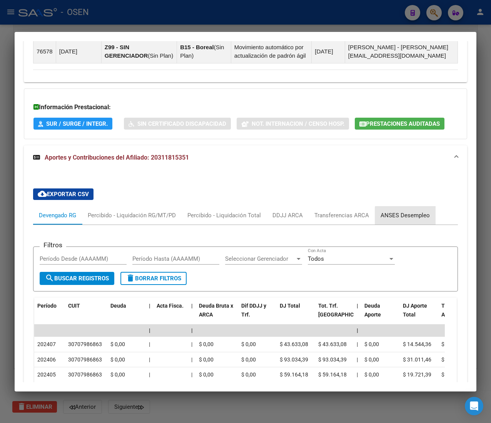
click at [421, 220] on div "ANSES Desempleo" at bounding box center [405, 215] width 49 height 8
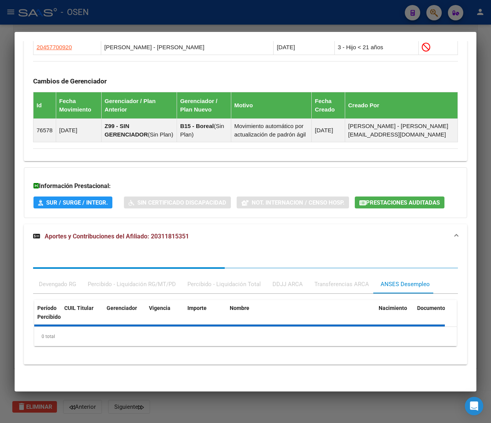
scroll to position [617, 0]
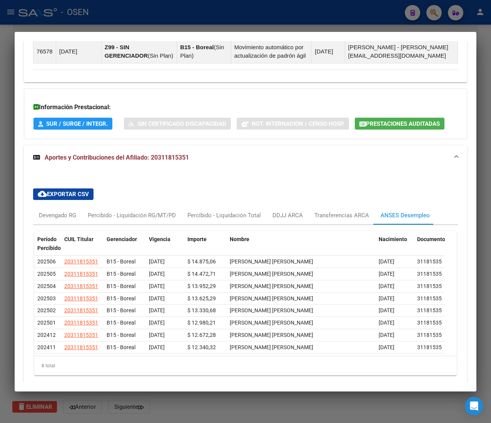
click at [179, 20] on div at bounding box center [245, 211] width 491 height 423
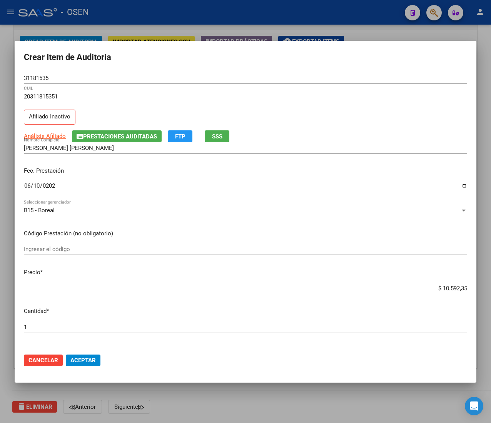
click at [90, 357] on span "Aceptar" at bounding box center [82, 360] width 25 height 7
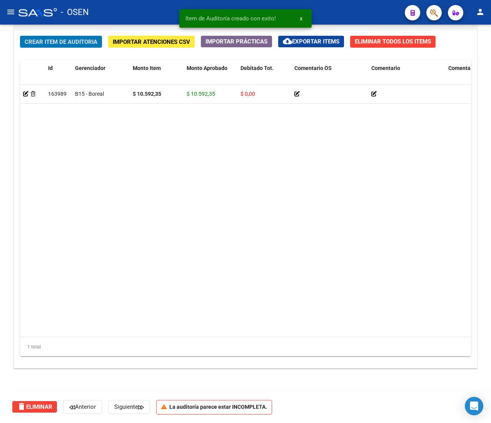
scroll to position [562, 0]
click at [75, 35] on div "Crear Item de Auditoria Importar Atenciones CSV Importar Prácticas cloud_downlo…" at bounding box center [245, 199] width 463 height 338
click at [72, 44] on span "Crear Item de Auditoria" at bounding box center [61, 41] width 73 height 7
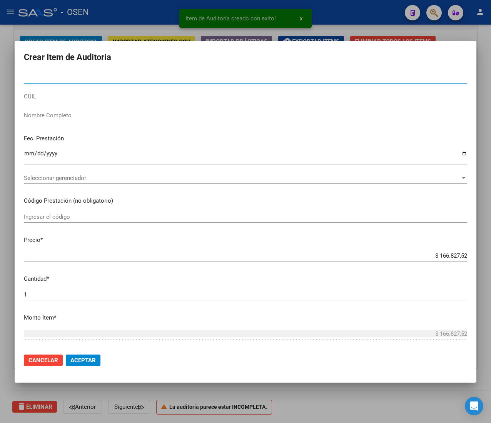
paste input "27972503"
type input "27972503"
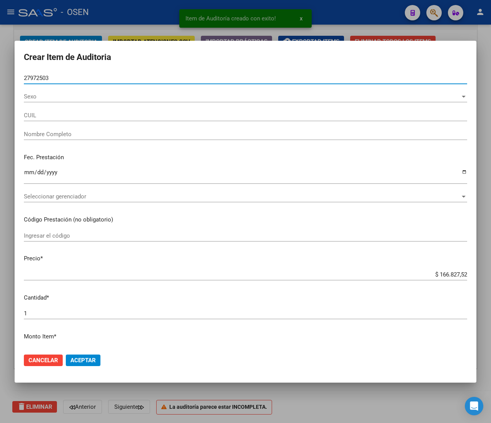
type input "23279725034"
type input "CARRASCO ADRIANA VALERIA"
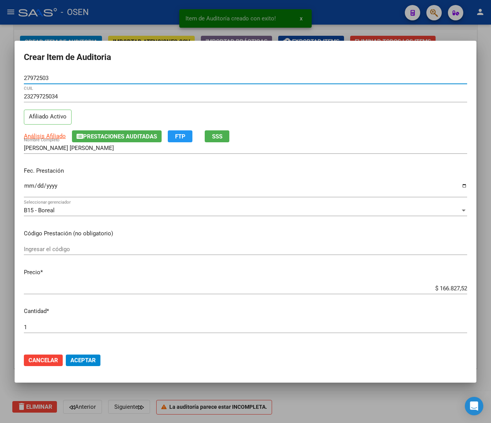
type input "27972503"
click at [27, 189] on input "Ingresar la fecha" at bounding box center [245, 189] width 443 height 12
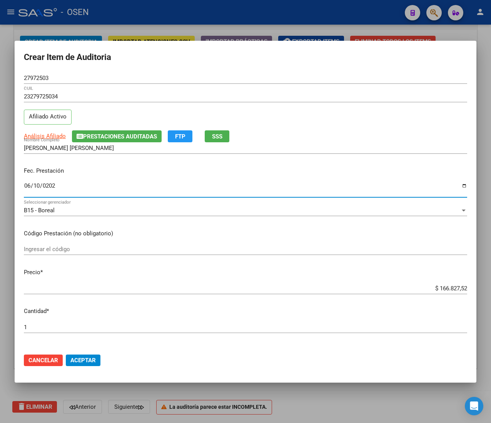
type input "2025-06-10"
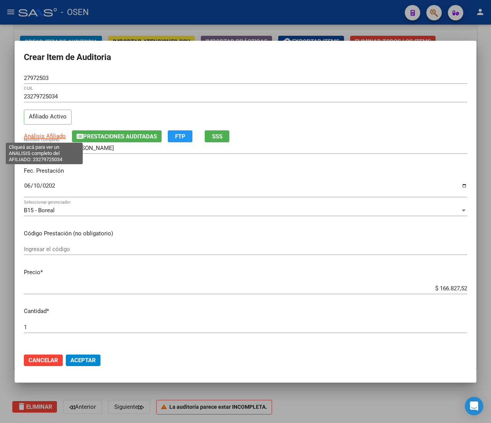
click at [56, 136] on span "Análisis Afiliado" at bounding box center [45, 136] width 42 height 7
type textarea "23279725034"
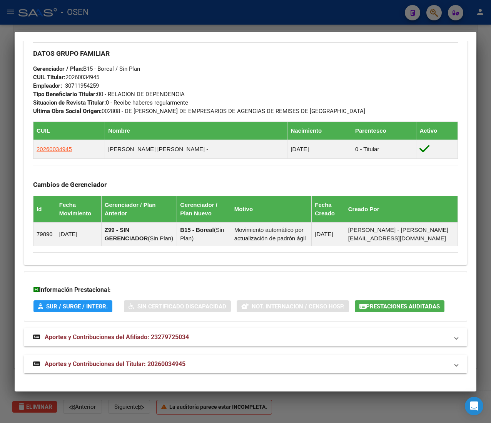
scroll to position [441, 0]
click at [193, 364] on mat-panel-title "Aportes y Contribuciones del Titular: 20260034945" at bounding box center [241, 364] width 416 height 9
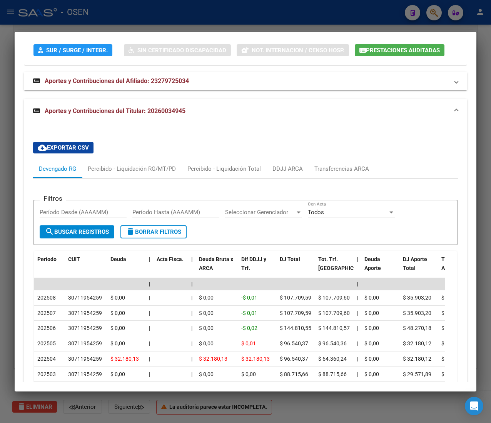
scroll to position [672, 0]
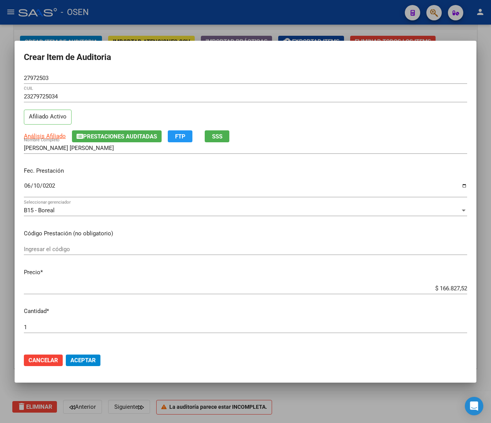
click at [87, 360] on span "Aceptar" at bounding box center [82, 360] width 25 height 7
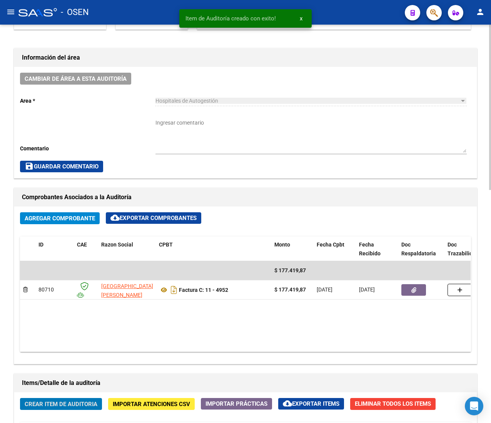
scroll to position [177, 0]
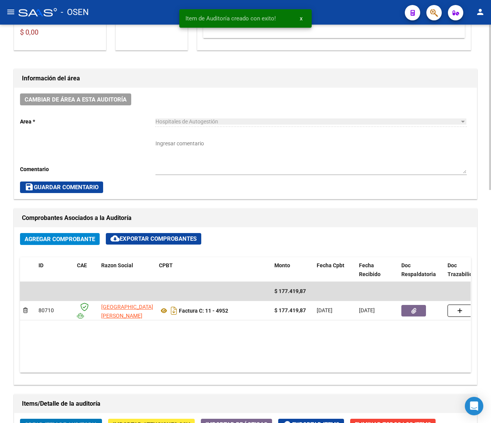
click at [222, 156] on textarea "Ingresar comentario" at bounding box center [311, 157] width 311 height 34
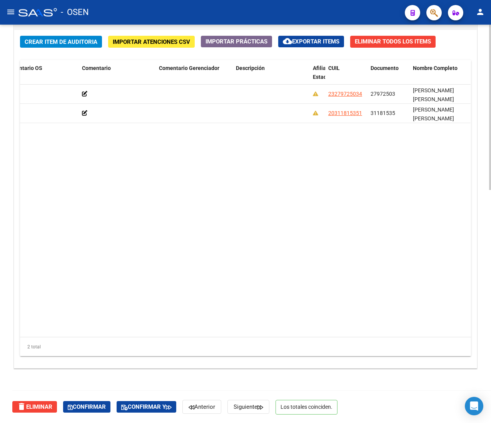
scroll to position [0, 286]
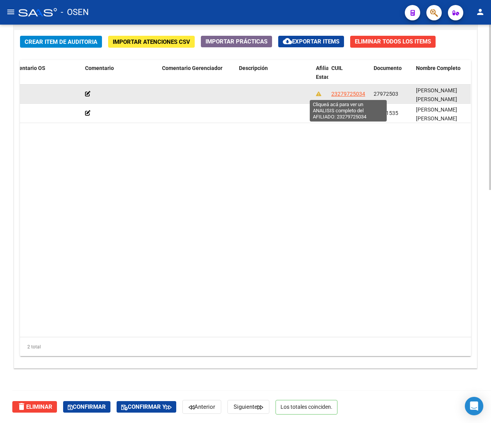
type textarea "oki afiliaciones"
click at [347, 92] on span "23279725034" at bounding box center [348, 94] width 34 height 6
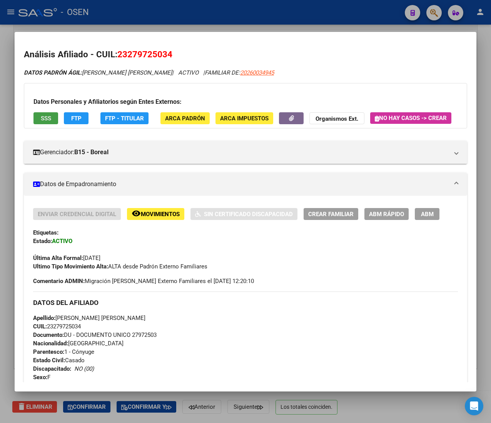
click at [42, 120] on span "SSS" at bounding box center [46, 118] width 10 height 7
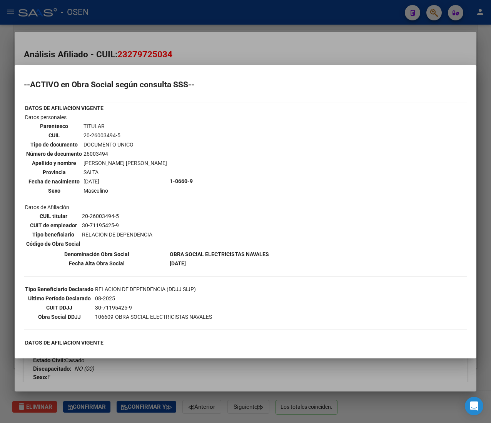
click at [311, 47] on div at bounding box center [245, 211] width 491 height 423
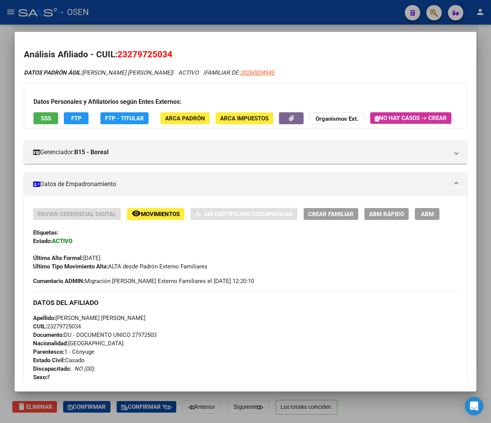
click at [299, 19] on div at bounding box center [245, 211] width 491 height 423
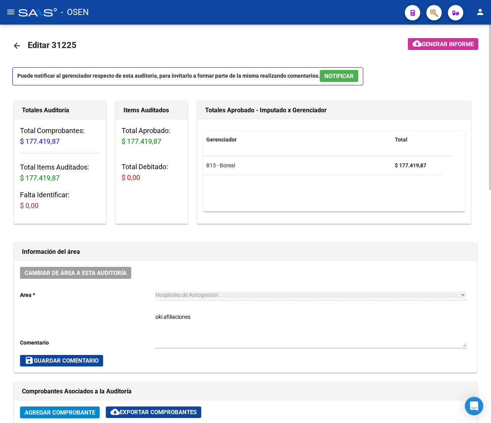
scroll to position [0, 0]
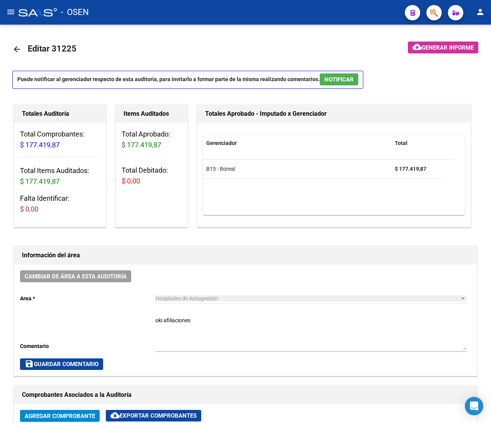
click at [10, 13] on mat-icon "menu" at bounding box center [10, 11] width 9 height 9
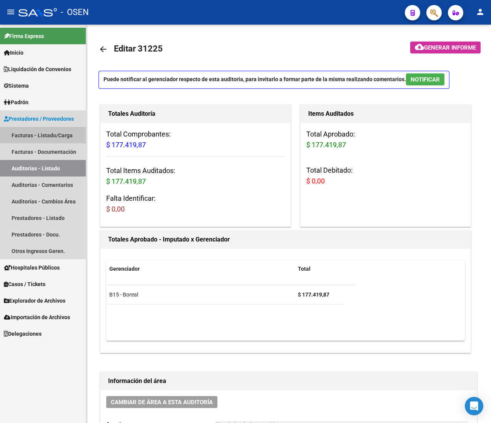
click at [42, 133] on link "Facturas - Listado/Carga" at bounding box center [43, 135] width 86 height 17
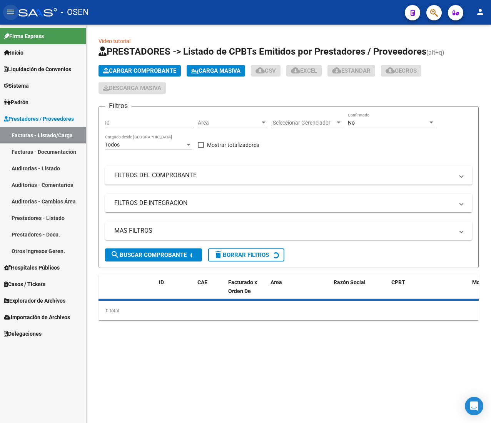
click at [12, 9] on mat-icon "menu" at bounding box center [10, 11] width 9 height 9
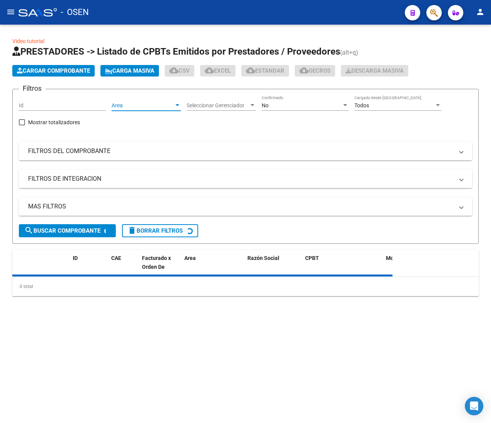
click at [145, 106] on span "Area" at bounding box center [143, 105] width 62 height 7
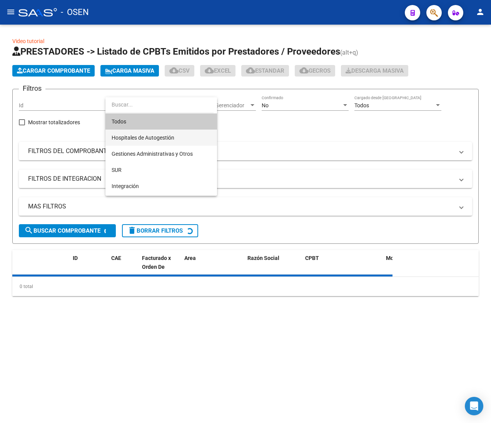
click at [176, 138] on span "Hospitales de Autogestión" at bounding box center [161, 138] width 99 height 16
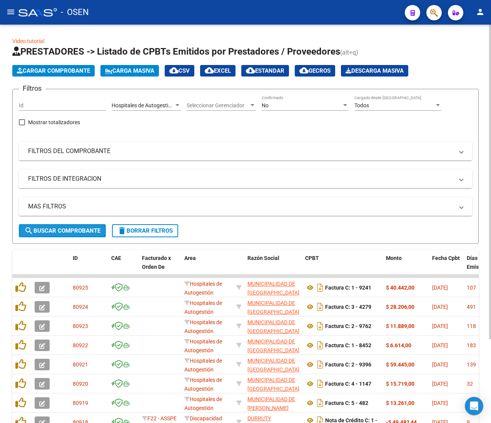
click at [97, 229] on span "search Buscar Comprobante" at bounding box center [62, 231] width 76 height 7
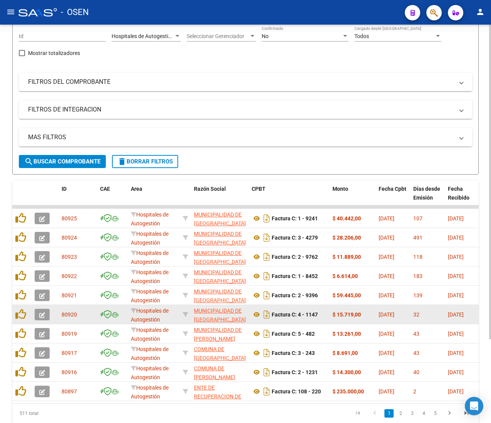
scroll to position [106, 0]
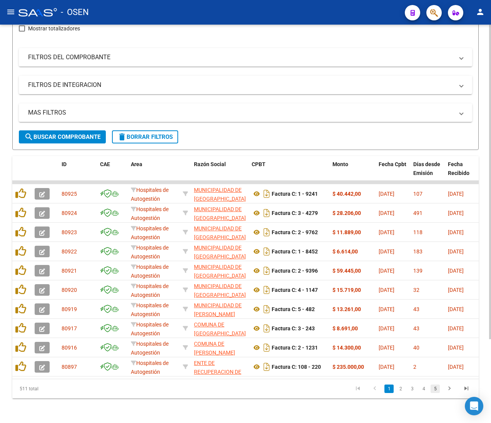
click at [437, 390] on link "5" at bounding box center [435, 389] width 9 height 8
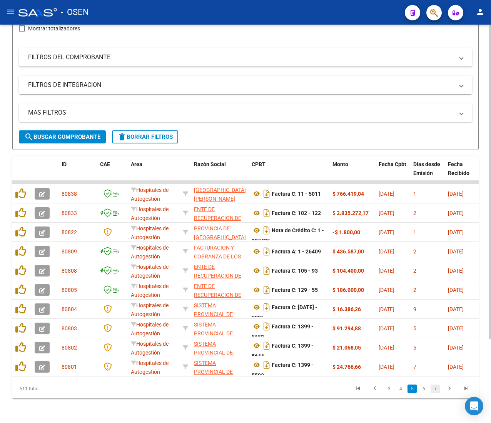
click at [436, 391] on link "7" at bounding box center [435, 389] width 9 height 8
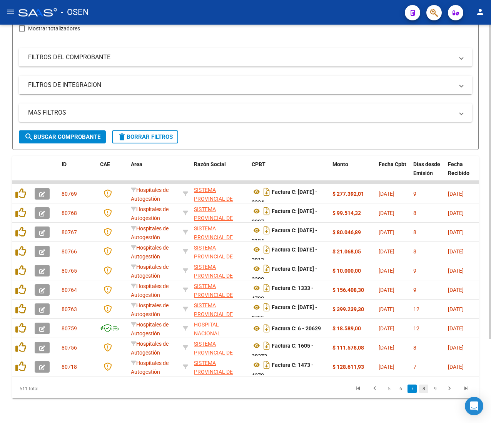
click at [425, 393] on link "8" at bounding box center [423, 389] width 9 height 8
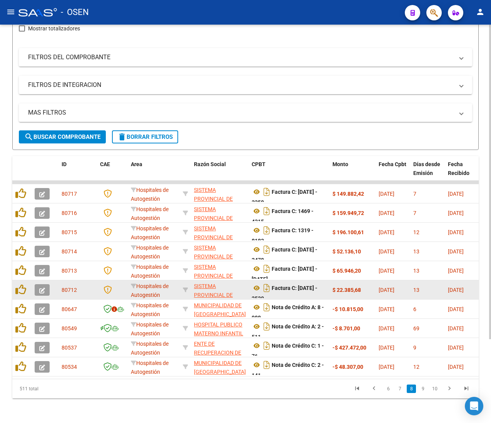
click at [48, 284] on button "button" at bounding box center [42, 290] width 15 height 12
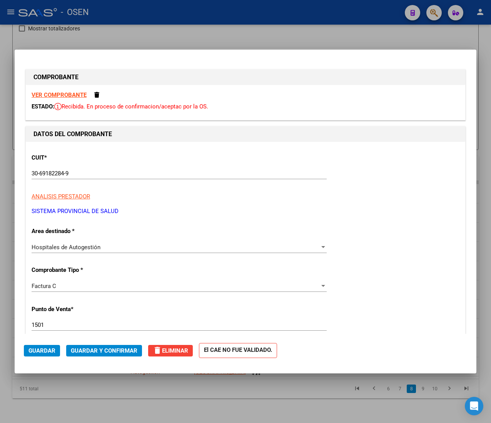
click at [75, 95] on strong "VER COMPROBANTE" at bounding box center [59, 95] width 55 height 7
click at [117, 352] on span "Guardar y Confirmar" at bounding box center [104, 351] width 67 height 7
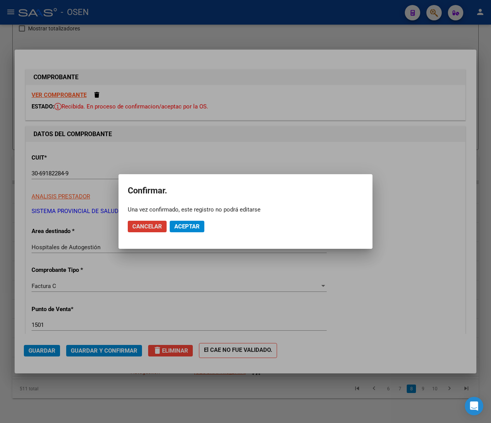
click at [191, 222] on button "Aceptar" at bounding box center [187, 227] width 35 height 12
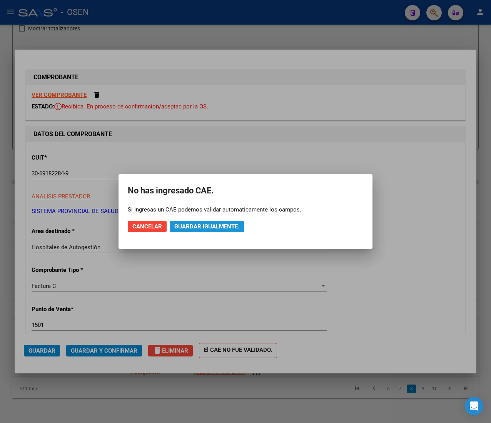
click at [191, 229] on span "Guardar igualmente." at bounding box center [206, 226] width 65 height 7
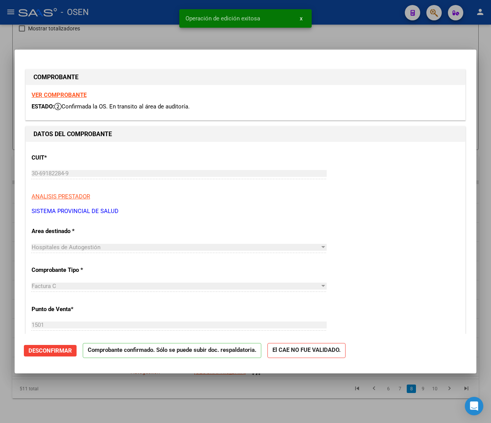
click at [141, 24] on div at bounding box center [245, 211] width 491 height 423
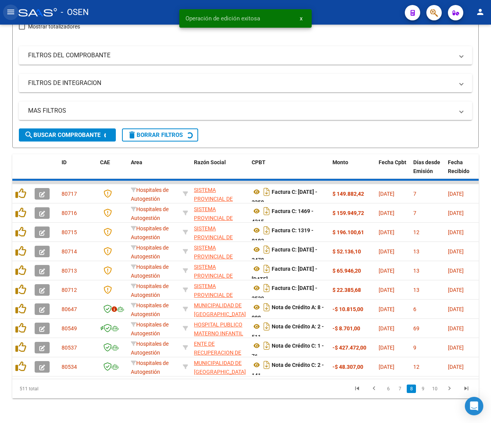
click at [6, 10] on button "menu" at bounding box center [10, 12] width 15 height 15
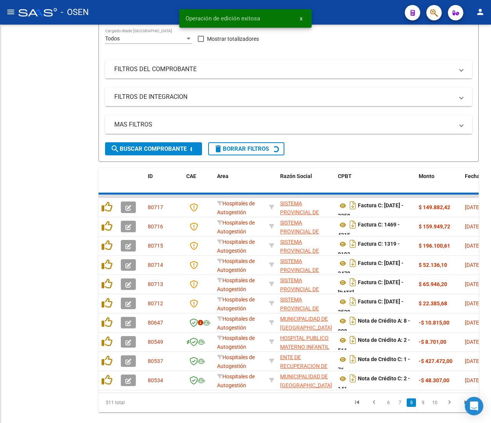
scroll to position [129, 0]
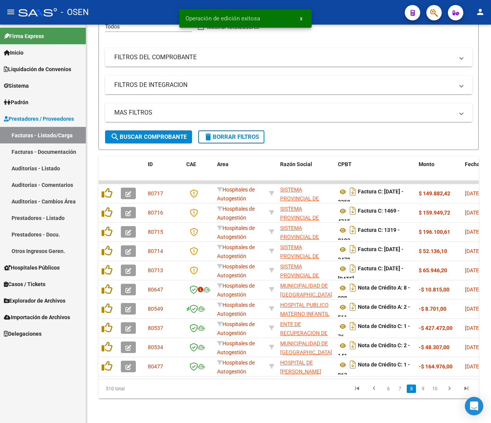
drag, startPoint x: 34, startPoint y: 169, endPoint x: 13, endPoint y: 74, distance: 97.8
click at [34, 169] on link "Auditorías - Listado" at bounding box center [43, 168] width 86 height 17
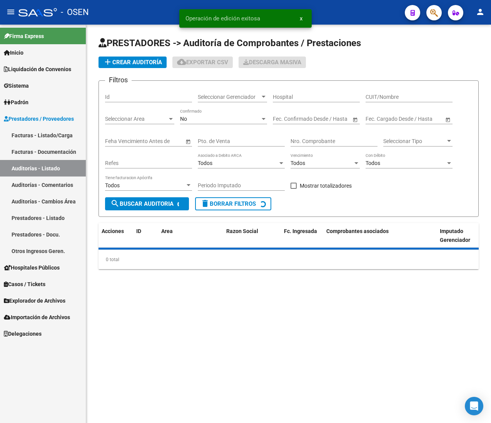
drag, startPoint x: 10, startPoint y: 4, endPoint x: 10, endPoint y: 10, distance: 5.8
click at [10, 9] on button "menu" at bounding box center [10, 12] width 15 height 15
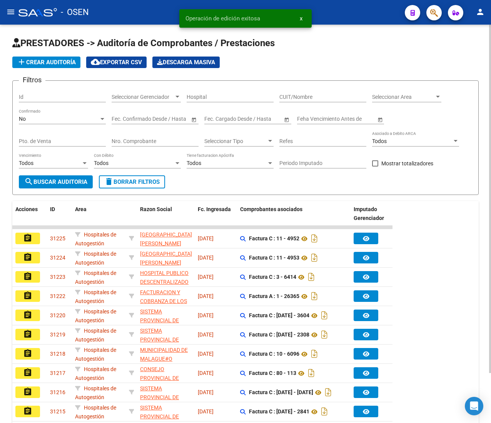
click at [47, 60] on span "add Crear Auditoría" at bounding box center [46, 62] width 59 height 7
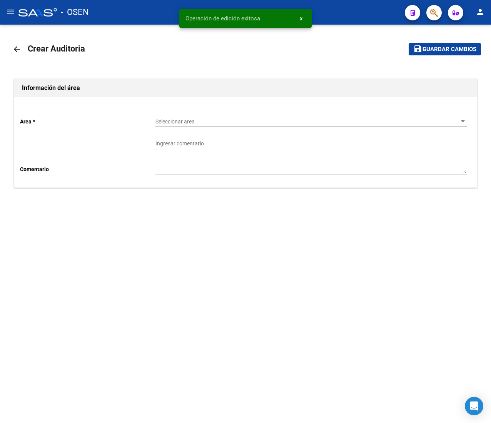
click at [174, 116] on div "Seleccionar area Seleccionar area" at bounding box center [311, 119] width 311 height 15
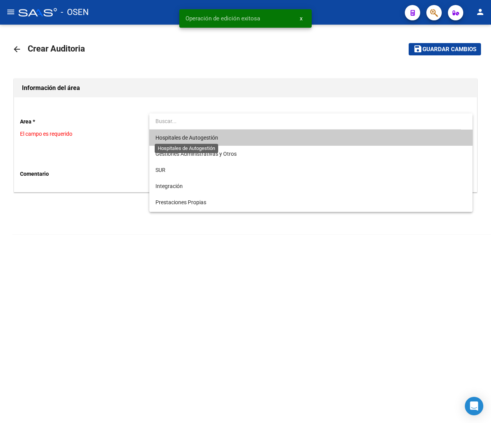
click at [184, 139] on span "Hospitales de Autogestión" at bounding box center [187, 138] width 63 height 6
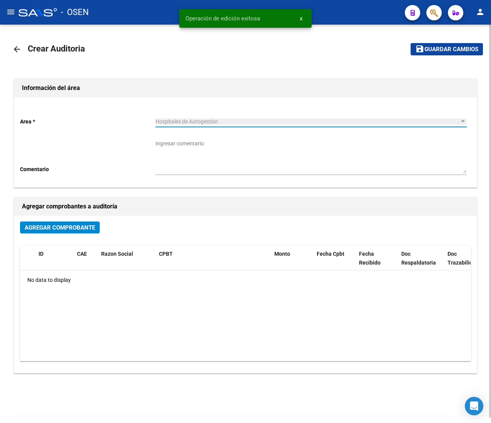
click at [95, 227] on button "Agregar Comprobante" at bounding box center [60, 228] width 80 height 12
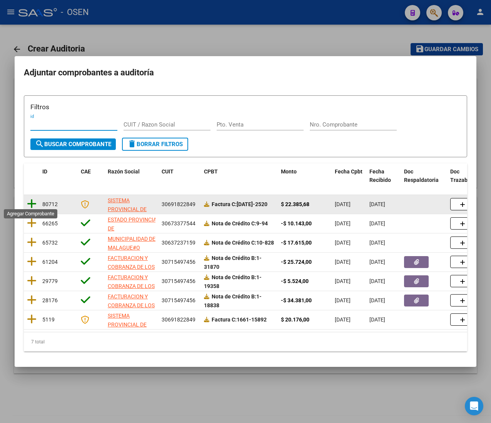
click at [34, 201] on icon at bounding box center [32, 204] width 10 height 11
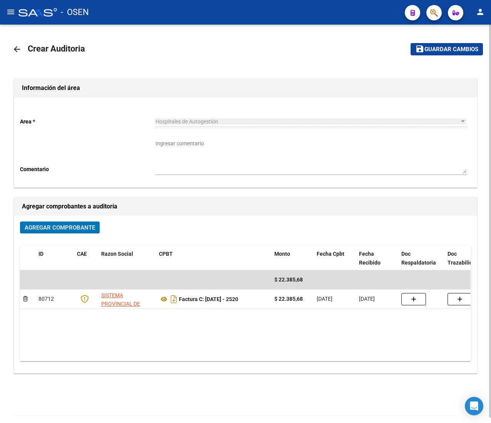
drag, startPoint x: 445, startPoint y: 50, endPoint x: 291, endPoint y: 102, distance: 162.4
click at [445, 50] on span "Guardar cambios" at bounding box center [452, 49] width 54 height 7
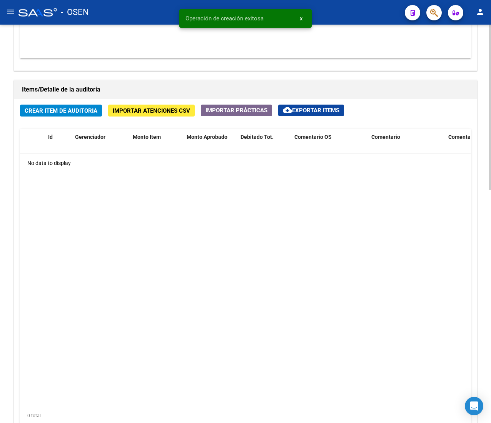
scroll to position [561, 0]
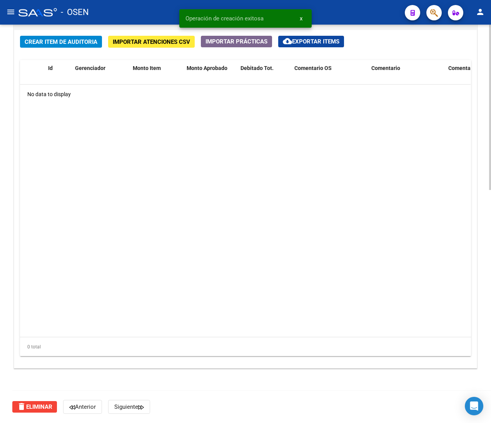
click at [87, 37] on button "Crear Item de Auditoria" at bounding box center [61, 42] width 82 height 12
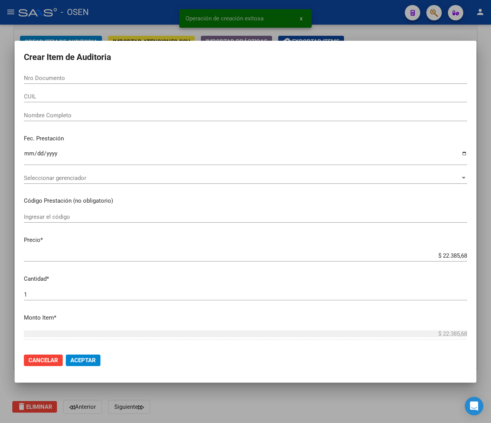
click at [38, 98] on input "CUIL" at bounding box center [245, 96] width 443 height 7
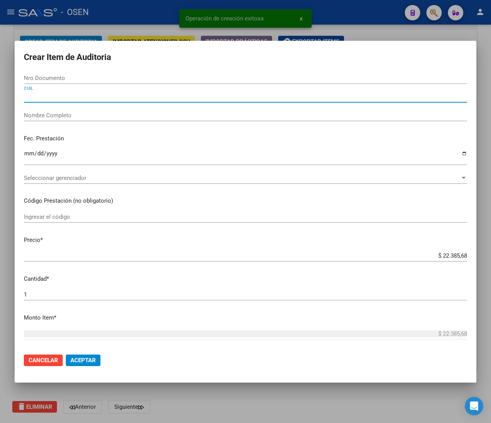
paste input "27480083097"
type input "27480083097"
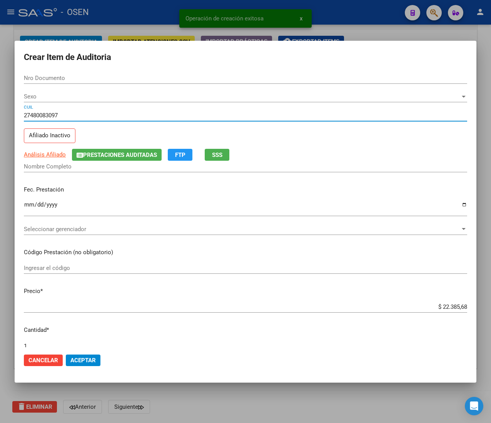
type input "48008309"
type input "SEGURA MILAGRO ABIGAIL"
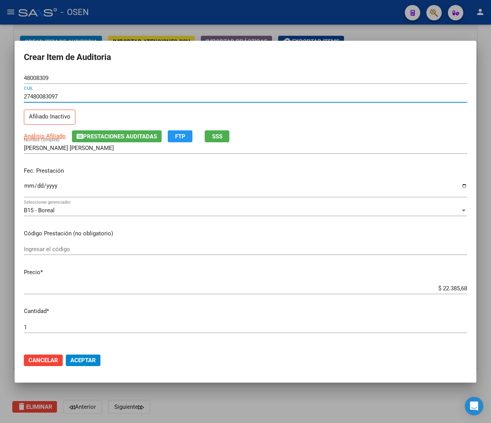
type input "27480083097"
click at [29, 186] on input "Ingresar la fecha" at bounding box center [245, 189] width 443 height 12
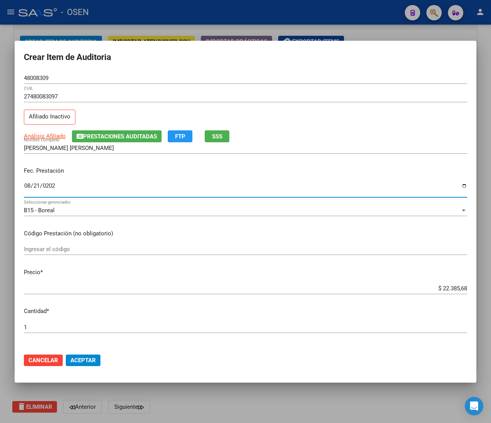
type input "2025-08-21"
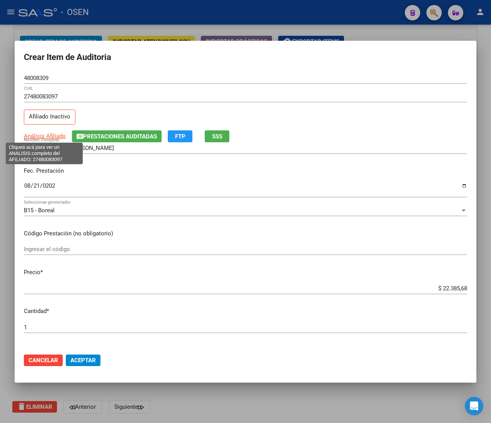
click at [59, 136] on span "Análisis Afiliado" at bounding box center [45, 136] width 42 height 7
type textarea "27480083097"
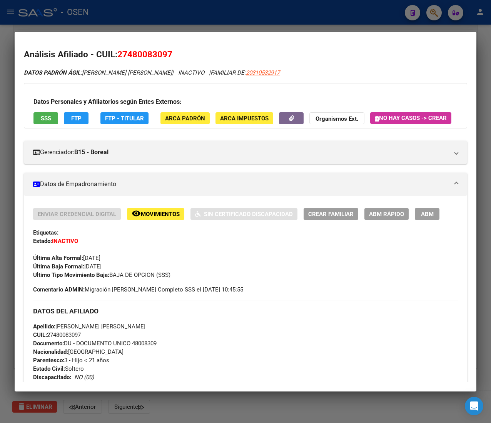
click at [274, 20] on div at bounding box center [245, 211] width 491 height 423
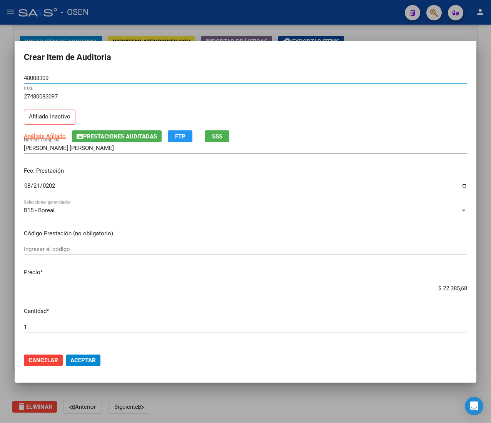
click at [39, 75] on input "48008309" at bounding box center [245, 78] width 443 height 7
click at [435, 284] on div "$ 22.385,68 Ingresar el precio" at bounding box center [245, 289] width 443 height 12
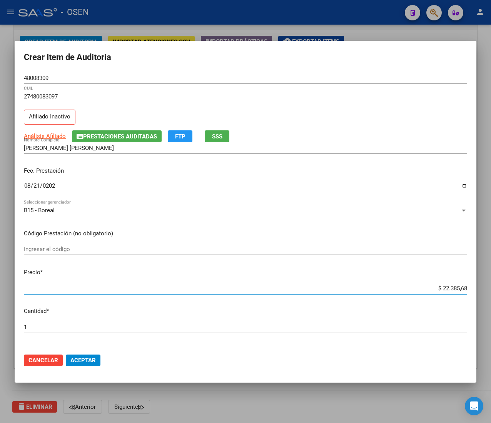
click at [438, 289] on input "$ 22.385,68" at bounding box center [245, 288] width 443 height 7
type input "$ 0,01"
type input "$ 0,12"
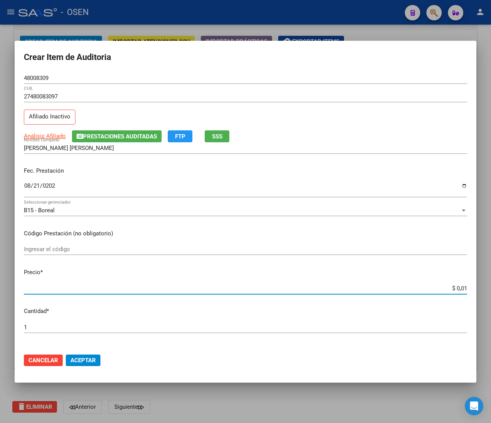
type input "$ 0,12"
type input "$ 1,23"
type input "$ 12,38"
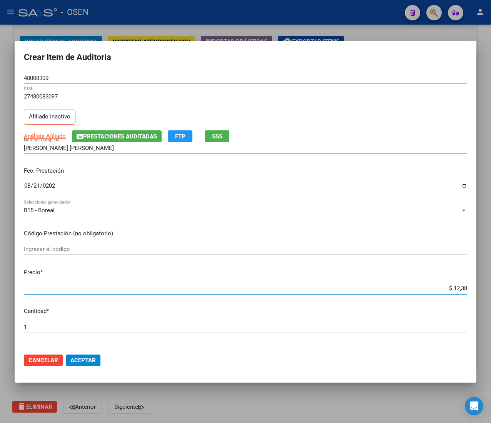
type input "$ 123,85"
type input "$ 1.238,56"
type input "$ 12.385,68"
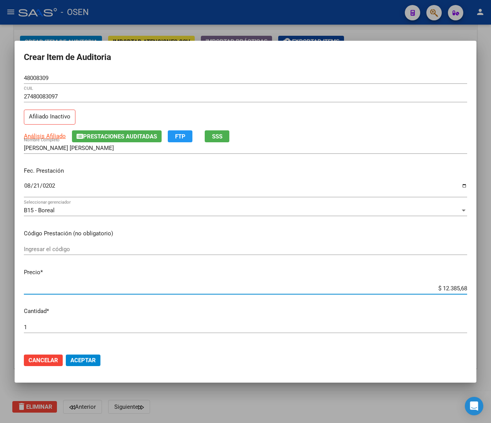
type input "$ 12.385,68"
click at [93, 357] on span "Aceptar" at bounding box center [82, 360] width 25 height 7
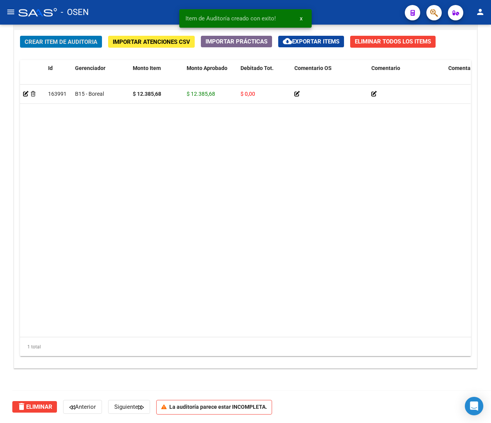
scroll to position [562, 0]
click at [32, 42] on span "Crear Item de Auditoria" at bounding box center [61, 41] width 73 height 7
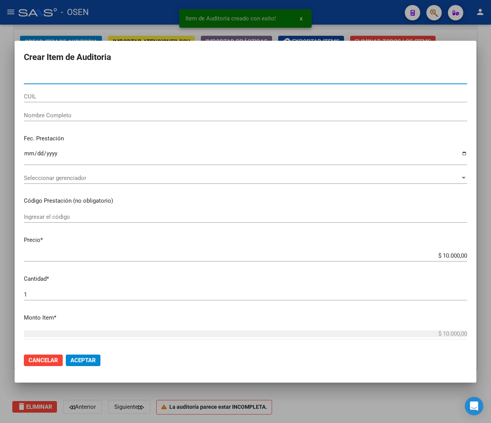
click at [50, 96] on input "CUIL" at bounding box center [245, 96] width 443 height 7
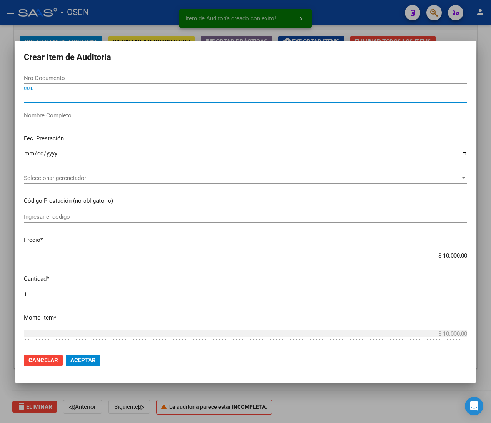
paste input "27303115876"
type input "27303115876"
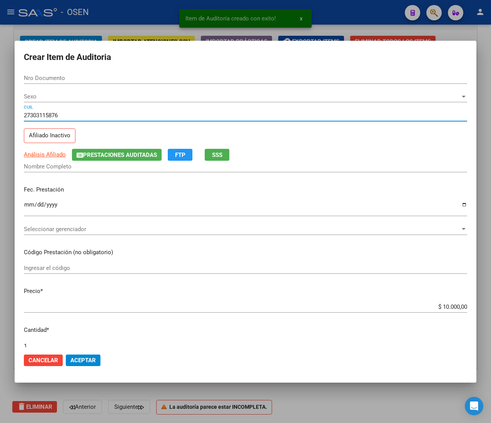
type input "30311587"
type input "OVEJERO VERONICA"
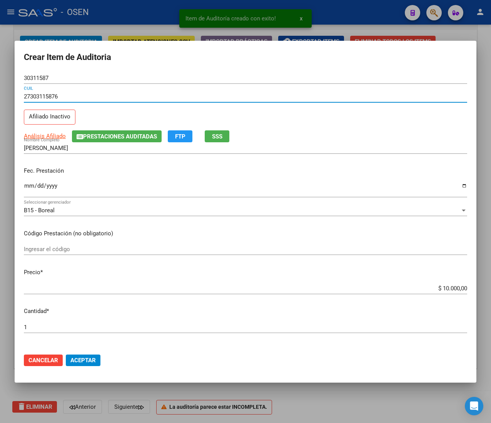
type input "27303115876"
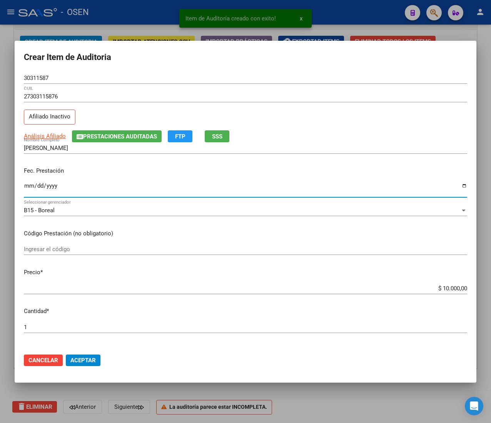
click at [28, 190] on input "Ingresar la fecha" at bounding box center [245, 189] width 443 height 12
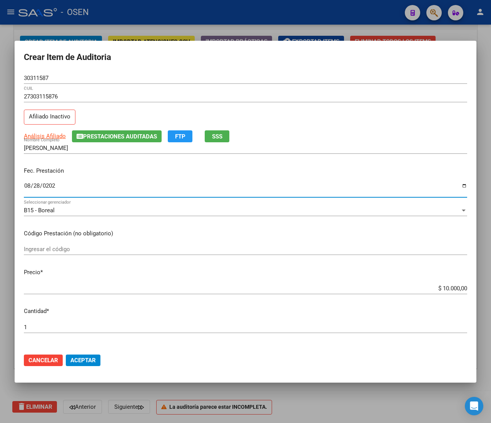
type input "2025-08-28"
click at [223, 137] on span "SSS" at bounding box center [217, 136] width 10 height 7
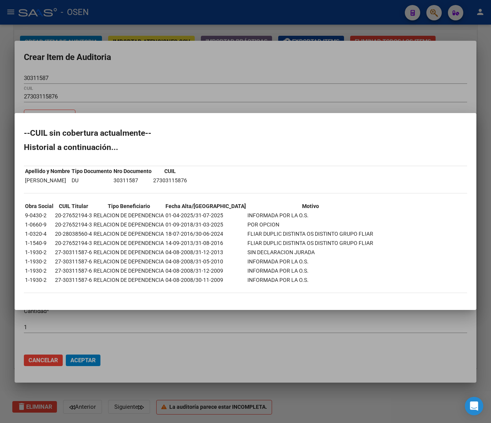
click at [262, 98] on div at bounding box center [245, 211] width 491 height 423
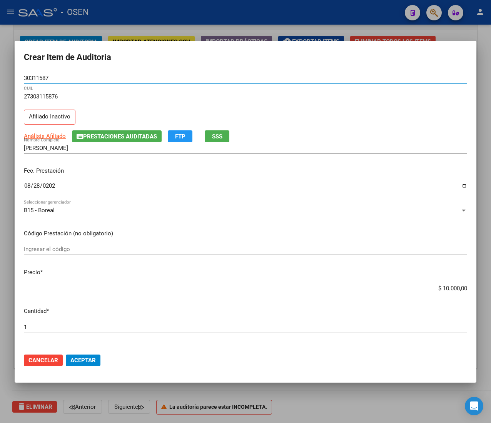
click at [36, 79] on input "30311587" at bounding box center [245, 78] width 443 height 7
click at [85, 357] on span "Aceptar" at bounding box center [82, 360] width 25 height 7
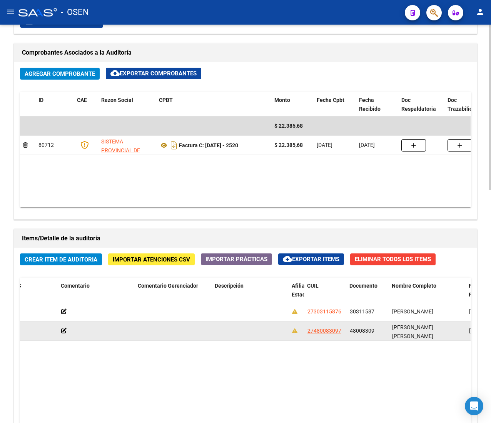
scroll to position [331, 0]
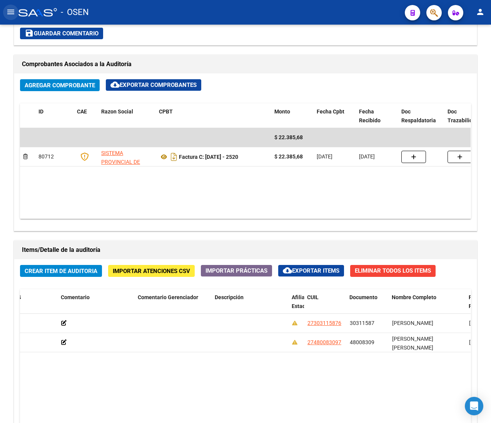
click at [10, 12] on mat-icon "menu" at bounding box center [10, 11] width 9 height 9
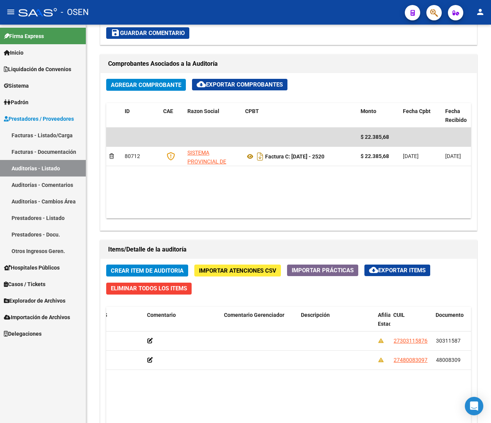
click at [49, 136] on link "Facturas - Listado/Carga" at bounding box center [43, 135] width 86 height 17
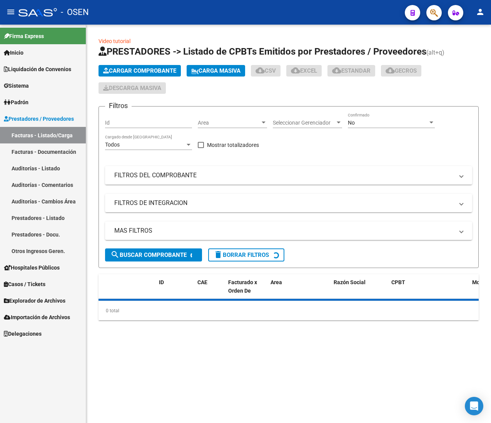
click at [13, 12] on mat-icon "menu" at bounding box center [10, 11] width 9 height 9
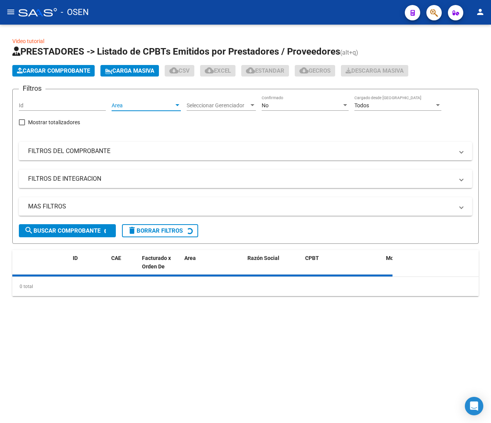
click at [159, 102] on span "Area" at bounding box center [143, 105] width 62 height 7
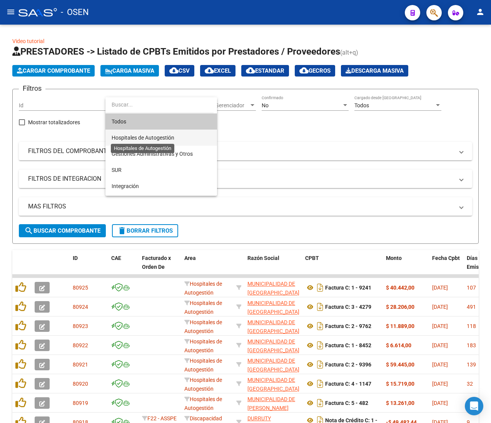
click at [167, 138] on span "Hospitales de Autogestión" at bounding box center [143, 138] width 63 height 6
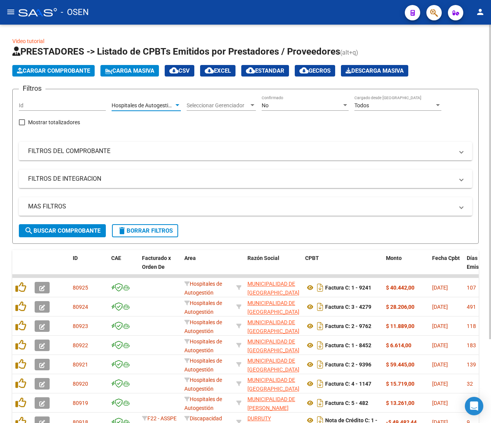
click at [95, 231] on span "search Buscar Comprobante" at bounding box center [62, 231] width 76 height 7
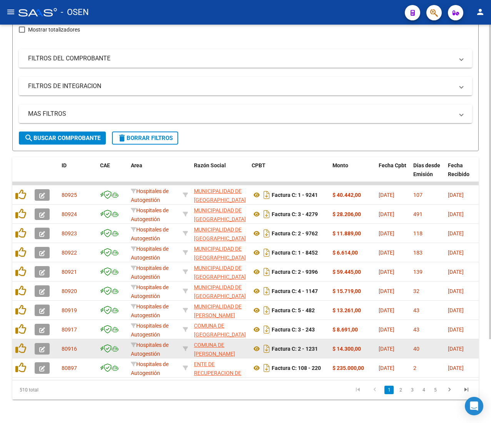
scroll to position [106, 0]
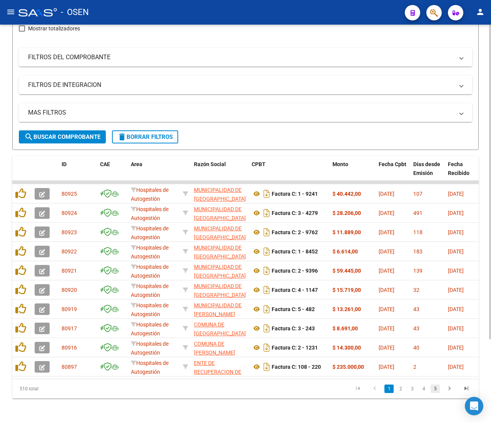
click at [438, 388] on link "5" at bounding box center [435, 389] width 9 height 8
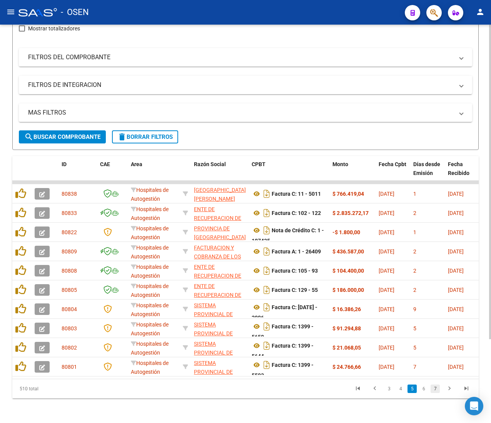
click at [434, 390] on link "7" at bounding box center [435, 389] width 9 height 8
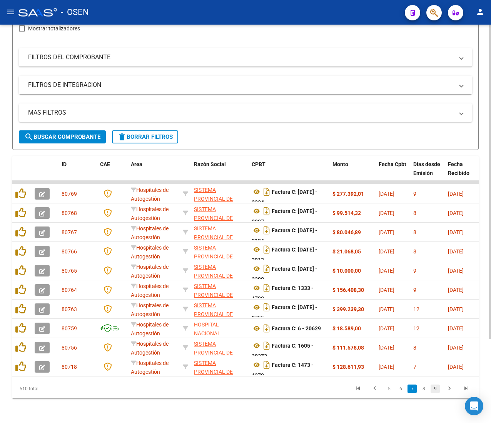
click at [436, 390] on link "9" at bounding box center [435, 389] width 9 height 8
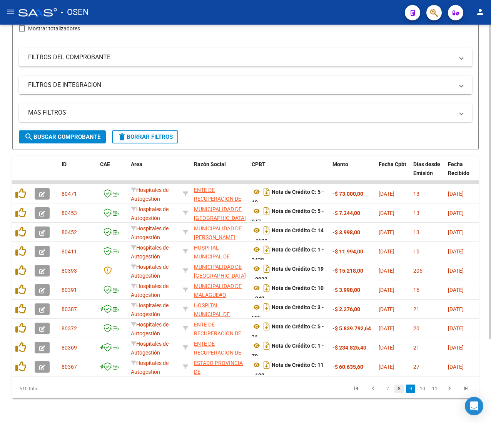
click at [401, 390] on link "8" at bounding box center [399, 389] width 9 height 8
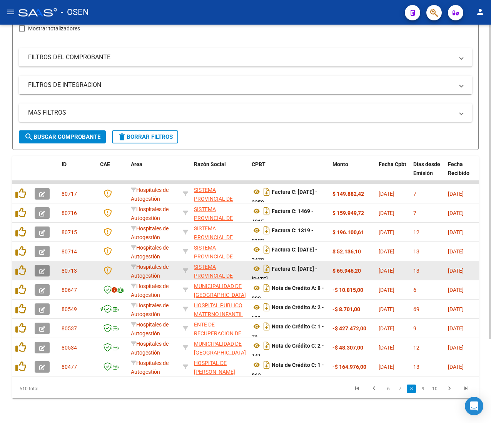
click at [42, 269] on icon "button" at bounding box center [42, 272] width 6 height 6
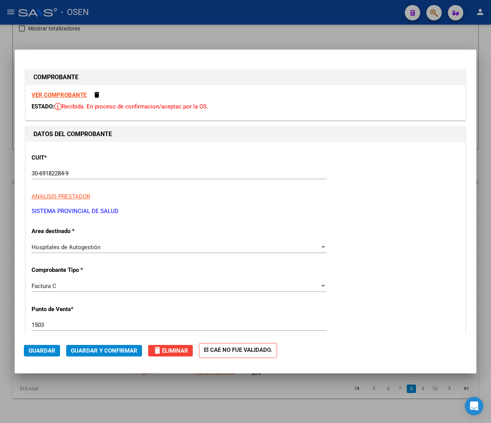
click at [65, 95] on strong "VER COMPROBANTE" at bounding box center [59, 95] width 55 height 7
click at [128, 351] on span "Guardar y Confirmar" at bounding box center [104, 351] width 67 height 7
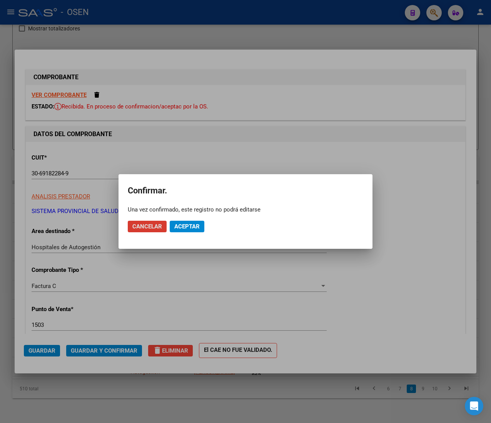
click at [199, 224] on button "Aceptar" at bounding box center [187, 227] width 35 height 12
click at [196, 224] on span "Guardar igualmente." at bounding box center [206, 226] width 65 height 7
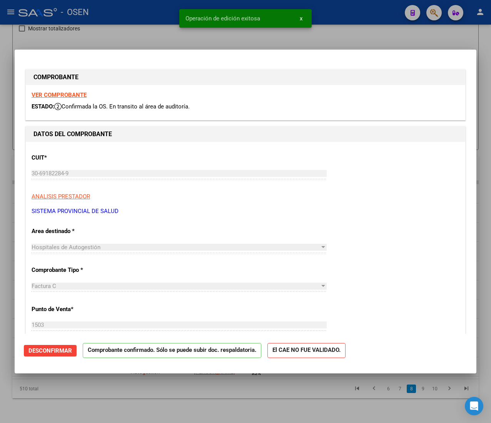
click at [108, 11] on div at bounding box center [245, 211] width 491 height 423
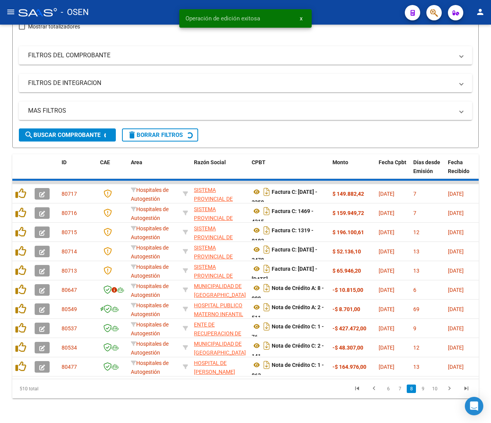
click at [9, 9] on mat-icon "menu" at bounding box center [10, 11] width 9 height 9
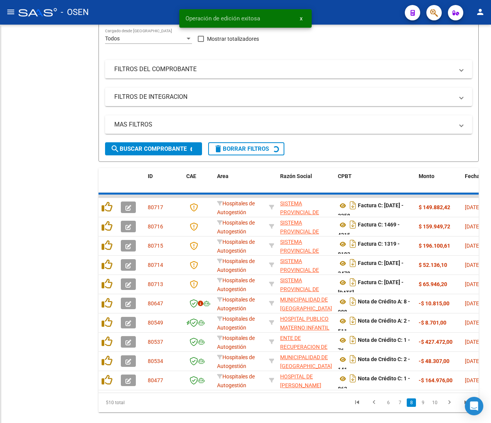
scroll to position [129, 0]
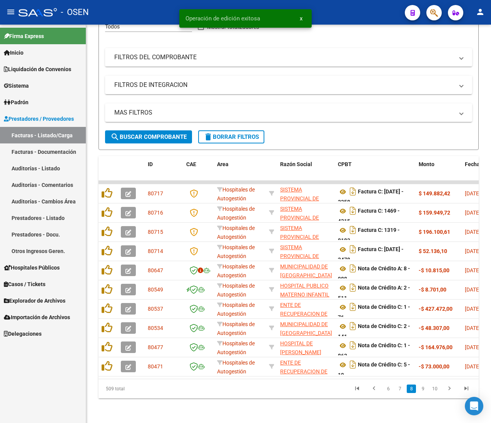
drag, startPoint x: 40, startPoint y: 166, endPoint x: 37, endPoint y: 130, distance: 35.6
click at [40, 166] on link "Auditorías - Listado" at bounding box center [43, 168] width 86 height 17
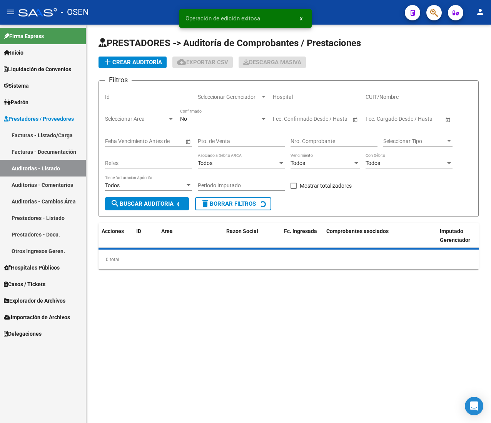
click at [11, 11] on mat-icon "menu" at bounding box center [10, 11] width 9 height 9
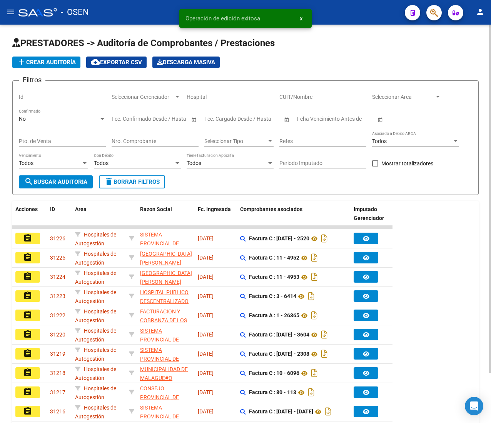
click at [66, 59] on span "add Crear Auditoría" at bounding box center [46, 62] width 59 height 7
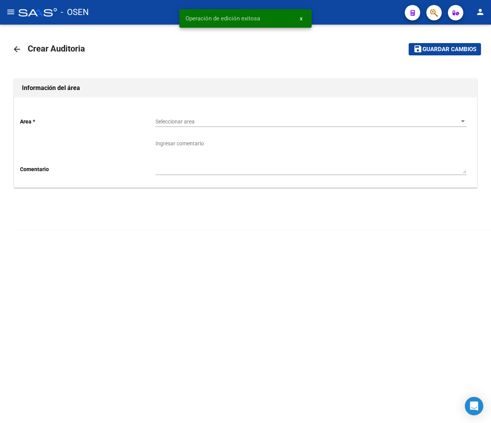
click at [204, 119] on span "Seleccionar area" at bounding box center [308, 122] width 305 height 7
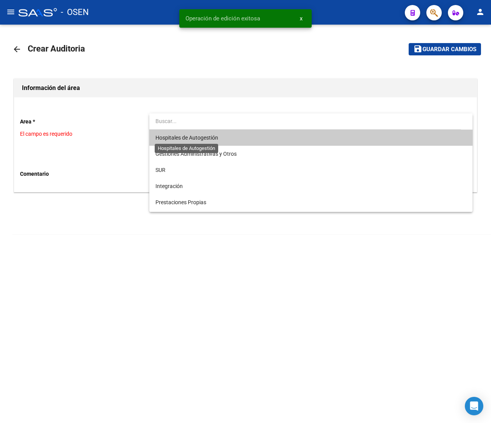
click at [204, 141] on span "Hospitales de Autogestión" at bounding box center [187, 138] width 63 height 6
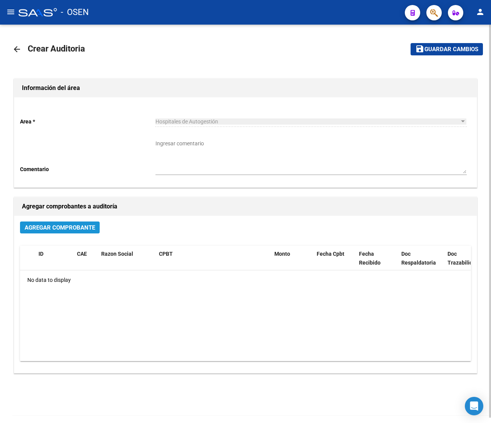
click at [81, 228] on span "Agregar Comprobante" at bounding box center [60, 227] width 70 height 7
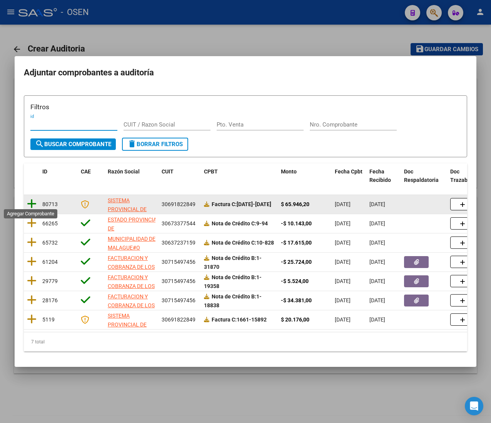
click at [31, 204] on icon at bounding box center [32, 204] width 10 height 11
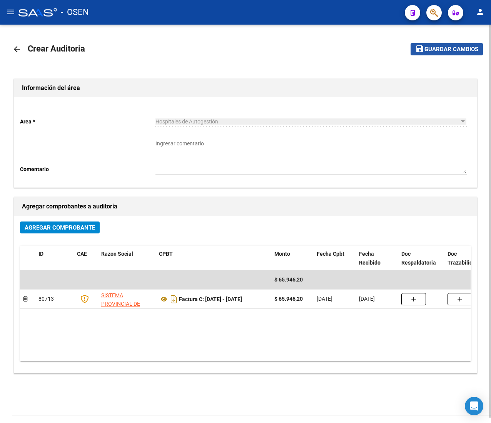
click at [422, 52] on mat-icon "save" at bounding box center [419, 48] width 9 height 9
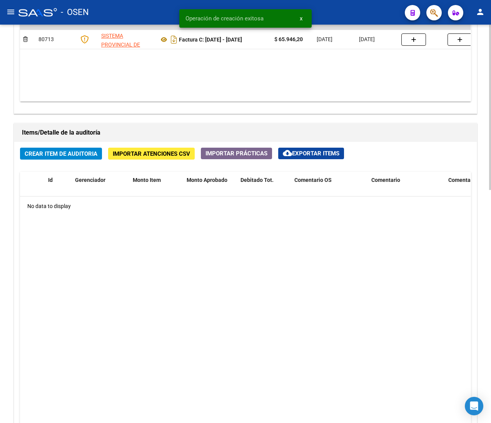
scroll to position [561, 0]
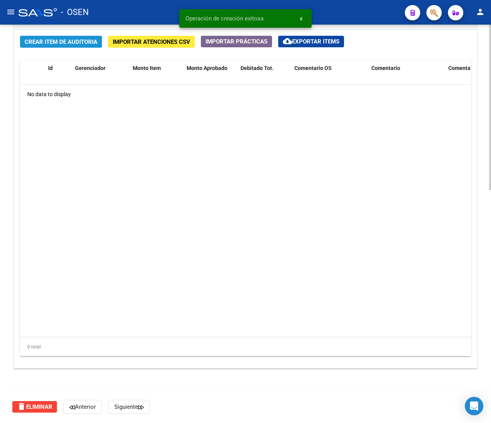
click at [85, 41] on span "Crear Item de Auditoria" at bounding box center [61, 41] width 73 height 7
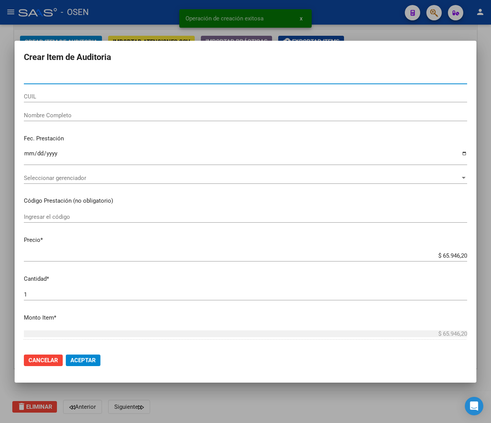
click at [72, 98] on input "CUIL" at bounding box center [245, 96] width 443 height 7
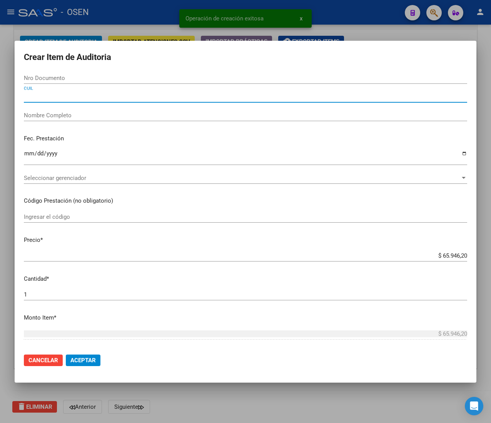
paste input "27358134454"
type input "27358134454"
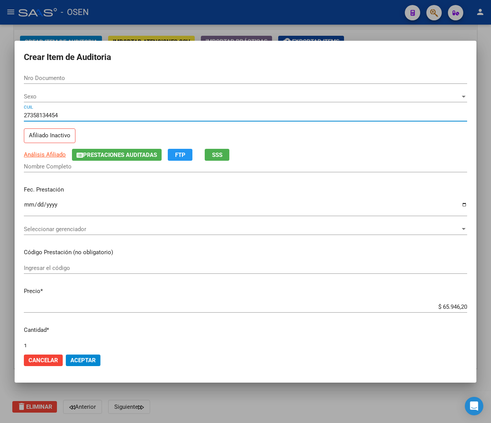
type input "35813445"
type input "FIGUEROA PATRICIA DE LOS ANGELES"
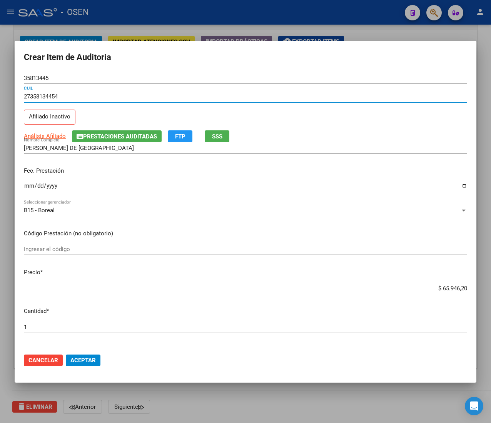
type input "27358134454"
click at [29, 187] on input "Ingresar la fecha" at bounding box center [245, 189] width 443 height 12
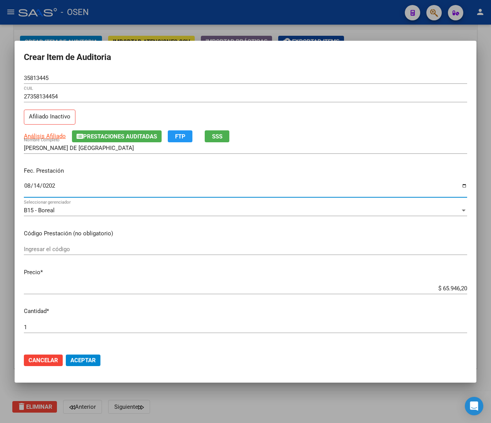
type input "2025-08-14"
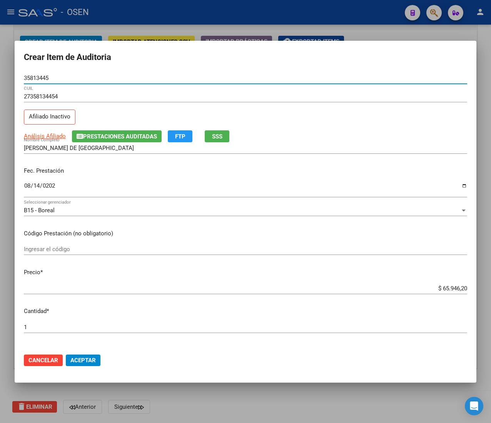
click at [39, 77] on input "35813445" at bounding box center [245, 78] width 443 height 7
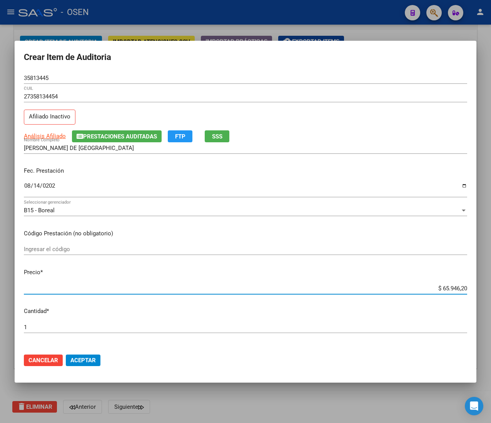
click at [447, 288] on input "$ 65.946,20" at bounding box center [245, 288] width 443 height 7
type input "$ 0,01"
type input "$ 0,12"
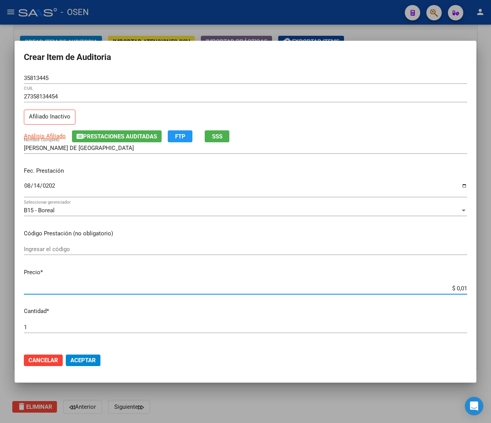
type input "$ 0,12"
type input "$ 1,23"
type input "$ 12,38"
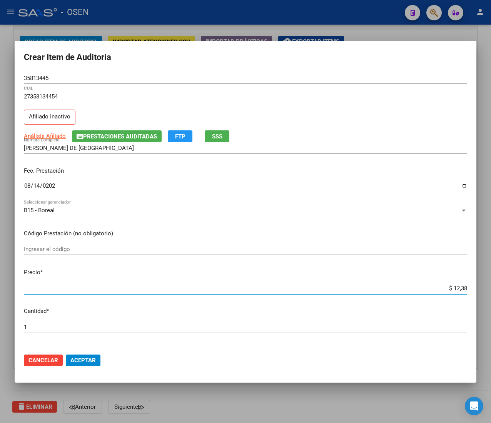
type input "$ 123,83"
type input "$ 1.238,33"
type input "$ 12.383,33"
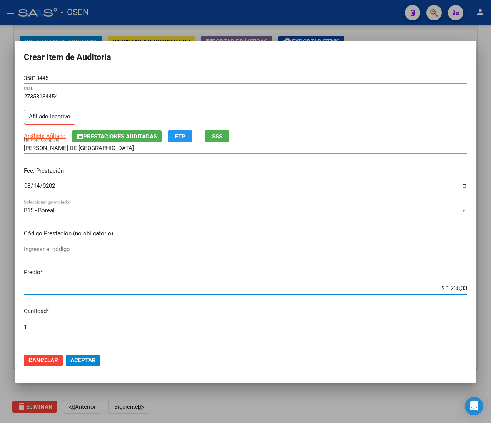
type input "$ 12.383,33"
drag, startPoint x: 80, startPoint y: 363, endPoint x: 72, endPoint y: 366, distance: 9.0
click at [80, 362] on span "Aceptar" at bounding box center [82, 360] width 25 height 7
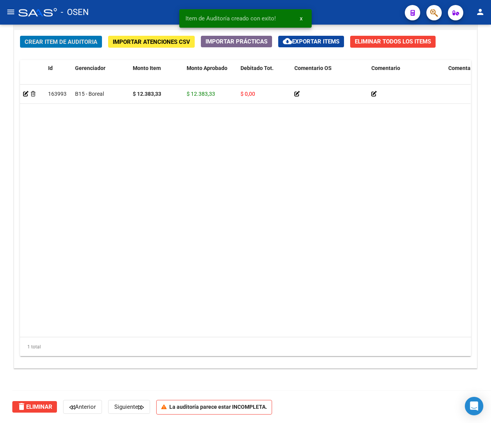
scroll to position [562, 0]
click at [82, 38] on span "Crear Item de Auditoria" at bounding box center [61, 41] width 73 height 7
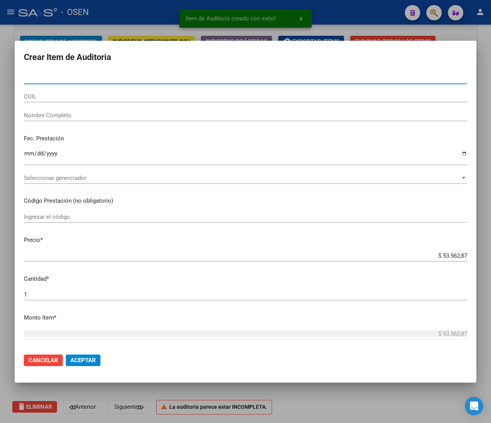
click at [62, 95] on input "CUIL" at bounding box center [245, 96] width 443 height 7
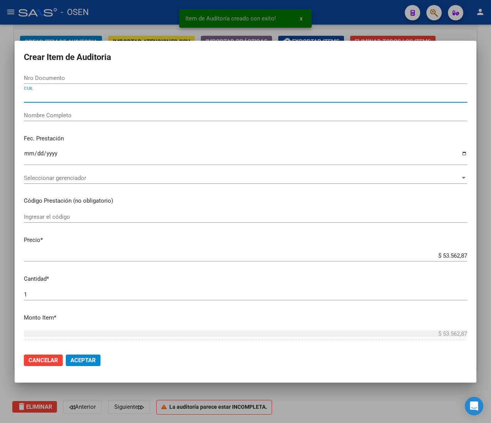
paste input "27358134454"
type input "27358134454"
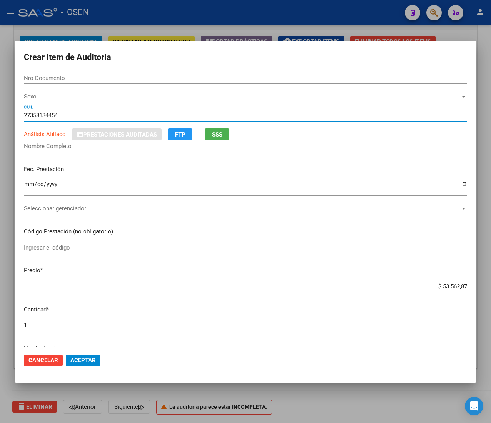
type input "35813445"
type input "FIGUEROA PATRICIA DE LOS ANGELES"
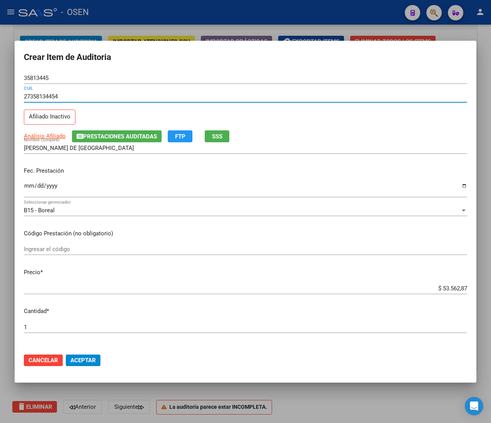
type input "27358134454"
click at [121, 1] on div at bounding box center [245, 211] width 491 height 423
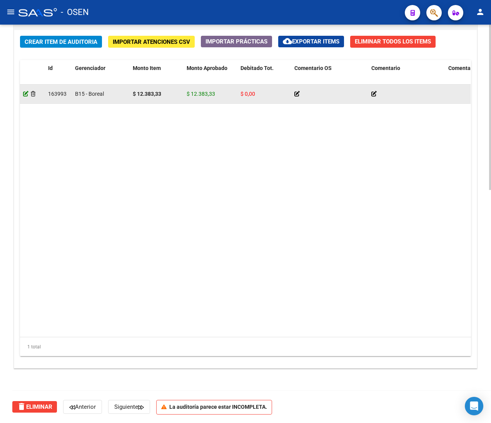
click at [27, 95] on icon at bounding box center [25, 93] width 5 height 5
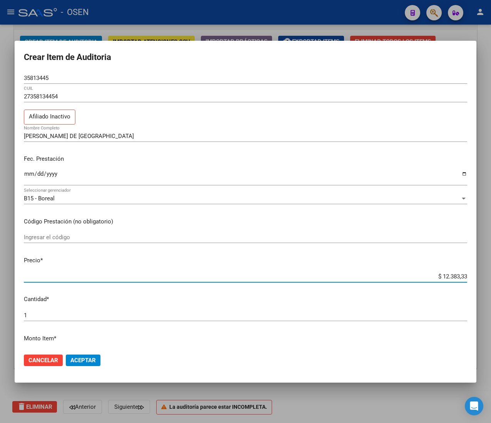
click at [437, 277] on input "$ 12.383,33" at bounding box center [245, 276] width 443 height 7
type input "$ 0,06"
type input "$ 0,65"
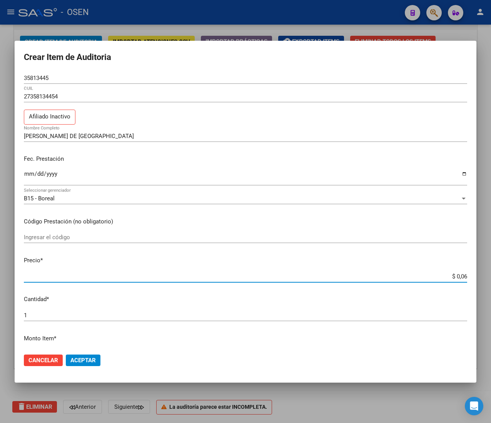
type input "$ 0,65"
type input "$ 6,59"
type input "$ 65,94"
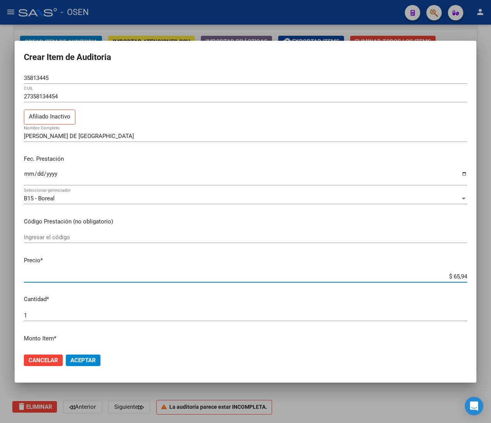
type input "$ 659,46"
type input "$ 6.594,62"
type input "$ 65.946,20"
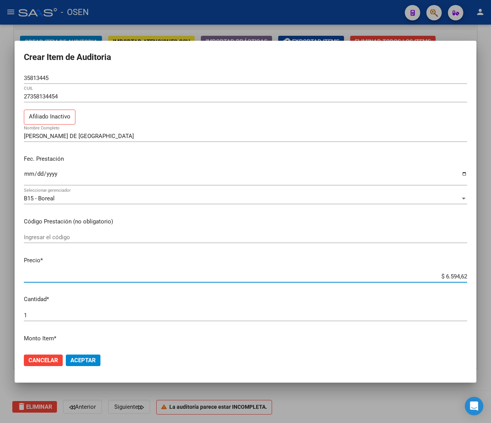
type input "$ 65.946,20"
click at [84, 358] on span "Aceptar" at bounding box center [82, 360] width 25 height 7
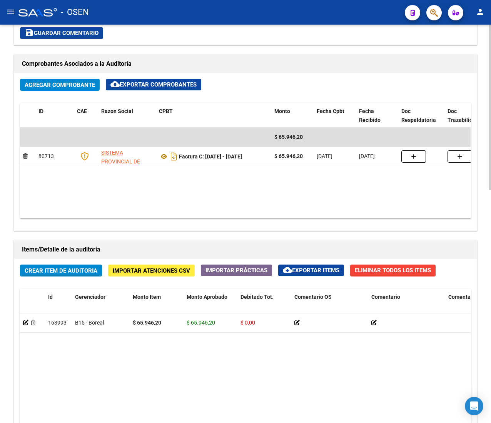
scroll to position [331, 0]
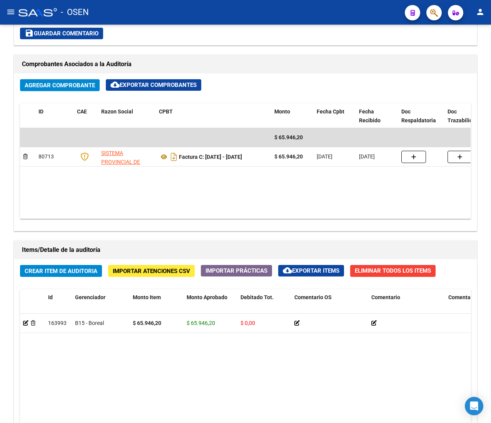
click at [15, 9] on button "menu" at bounding box center [10, 12] width 15 height 15
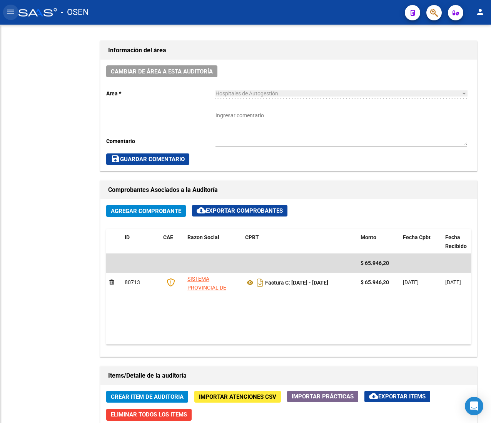
scroll to position [457, 0]
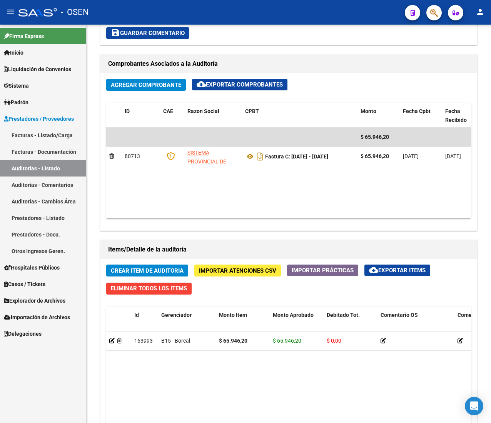
click at [50, 130] on link "Facturas - Listado/Carga" at bounding box center [43, 135] width 86 height 17
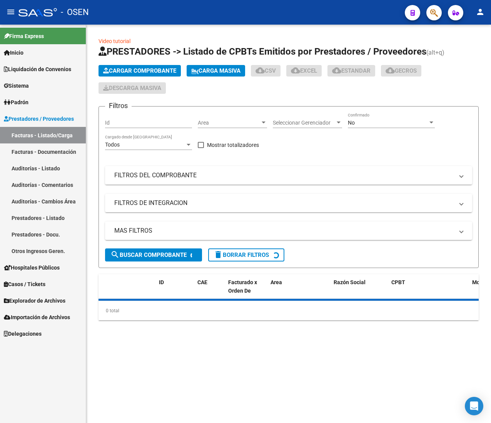
click at [9, 12] on mat-icon "menu" at bounding box center [10, 11] width 9 height 9
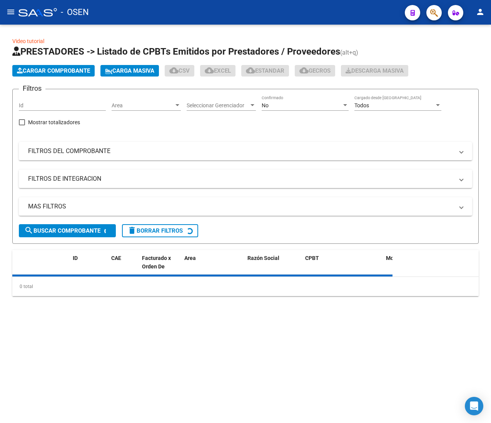
click at [132, 100] on div "Area Area" at bounding box center [146, 102] width 69 height 15
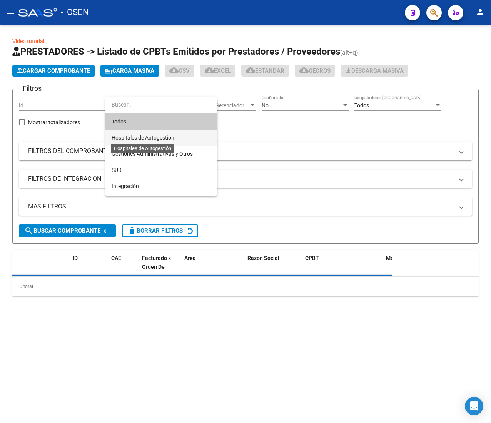
click at [152, 137] on span "Hospitales de Autogestión" at bounding box center [143, 138] width 63 height 6
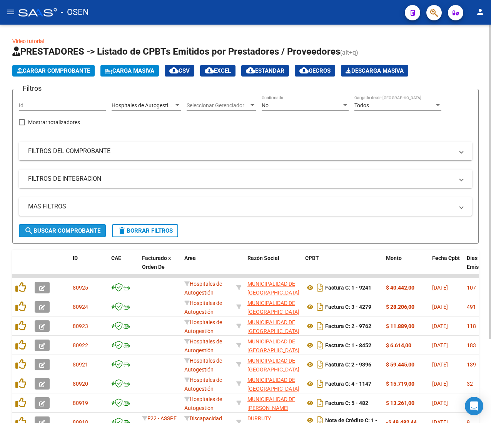
click at [79, 231] on span "search Buscar Comprobante" at bounding box center [62, 231] width 76 height 7
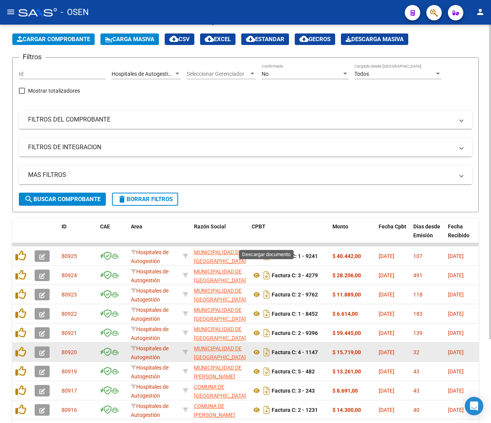
scroll to position [106, 0]
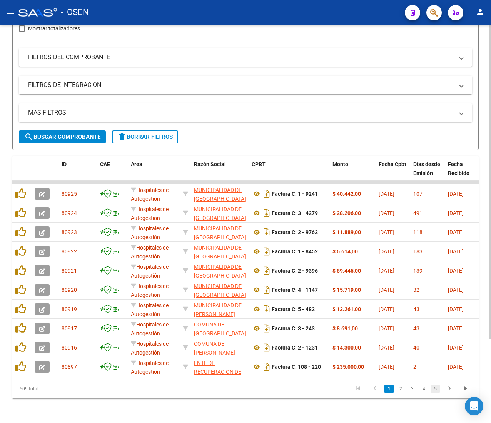
click at [438, 387] on link "5" at bounding box center [435, 389] width 9 height 8
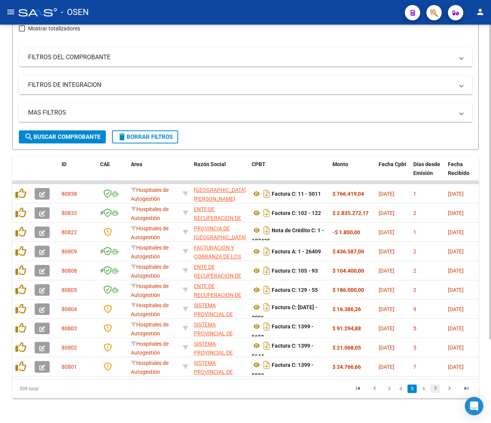
click at [437, 388] on link "7" at bounding box center [435, 389] width 9 height 8
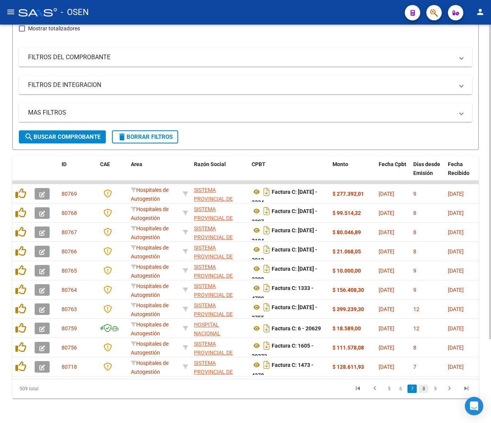
click at [423, 391] on link "8" at bounding box center [423, 389] width 9 height 8
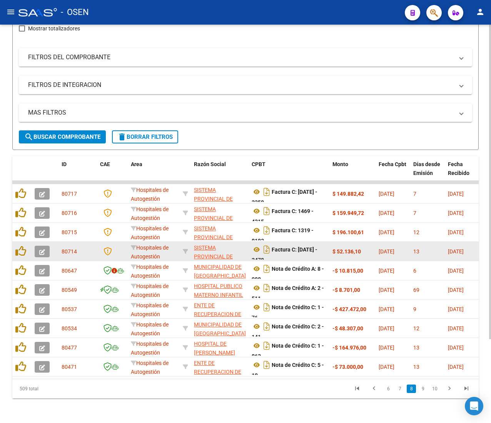
click at [28, 246] on div at bounding box center [21, 252] width 13 height 12
click at [38, 246] on button "button" at bounding box center [42, 252] width 15 height 12
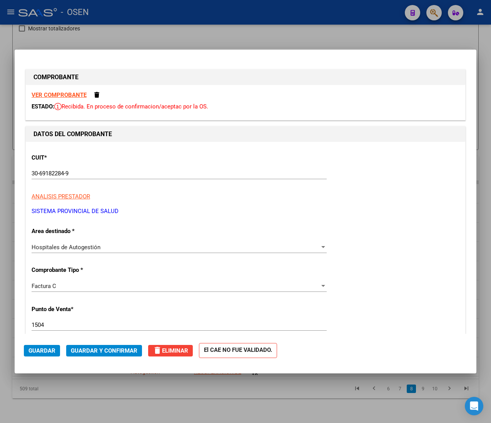
click at [73, 94] on strong "VER COMPROBANTE" at bounding box center [59, 95] width 55 height 7
click at [122, 348] on span "Guardar y Confirmar" at bounding box center [104, 351] width 67 height 7
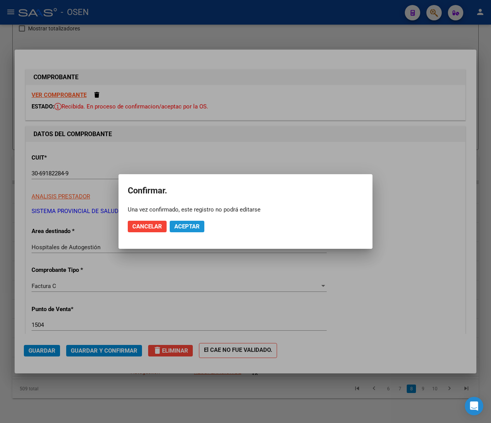
click at [173, 226] on button "Aceptar" at bounding box center [187, 227] width 35 height 12
click at [179, 224] on span "Guardar igualmente." at bounding box center [206, 226] width 65 height 7
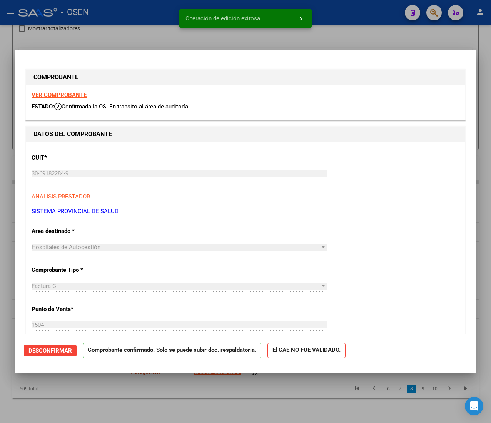
click at [135, 13] on div at bounding box center [245, 211] width 491 height 423
type input "$ 0,00"
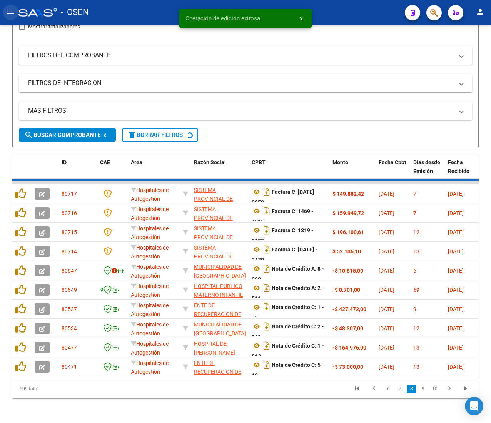
click at [12, 15] on mat-icon "menu" at bounding box center [10, 11] width 9 height 9
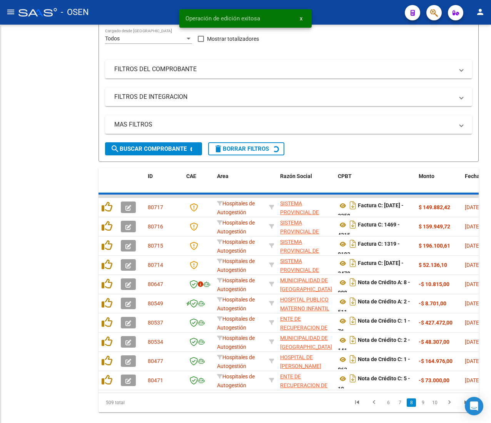
scroll to position [129, 0]
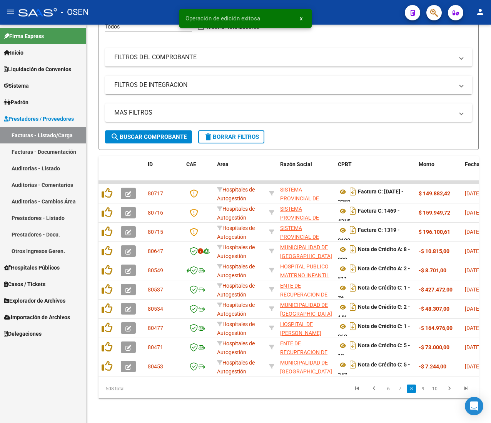
click at [55, 171] on link "Auditorías - Listado" at bounding box center [43, 168] width 86 height 17
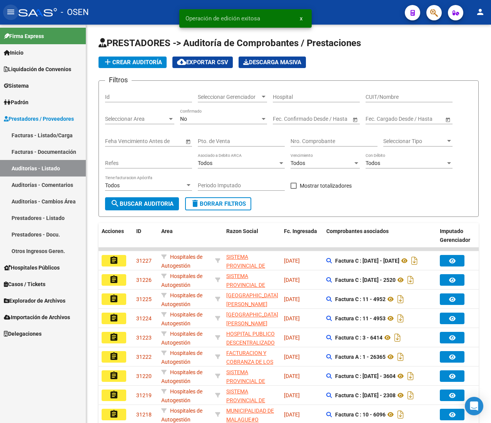
click at [6, 13] on button "menu" at bounding box center [10, 12] width 15 height 15
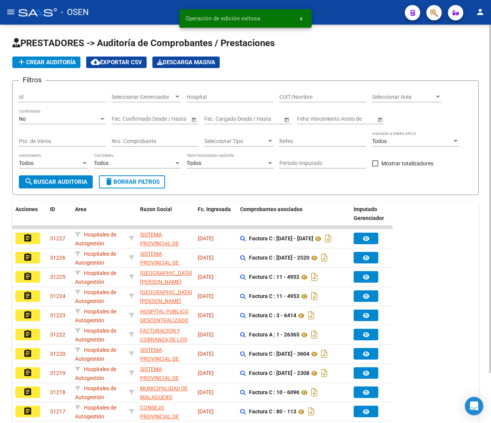
click at [77, 64] on button "add Crear Auditoría" at bounding box center [46, 63] width 68 height 12
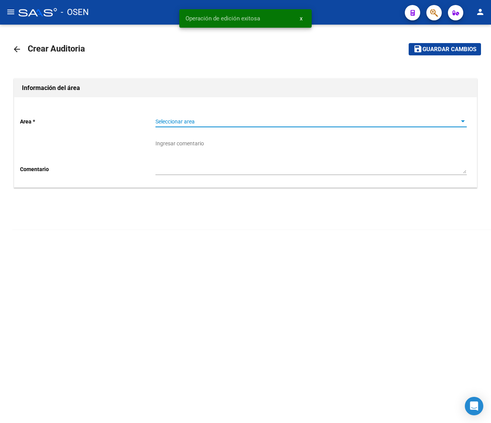
click at [181, 120] on span "Seleccionar area" at bounding box center [308, 122] width 305 height 7
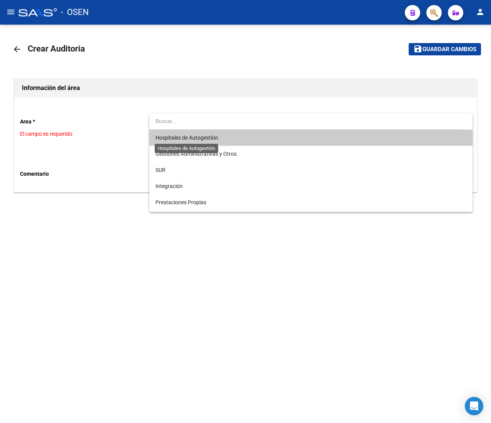
click at [211, 138] on span "Hospitales de Autogestión" at bounding box center [187, 138] width 63 height 6
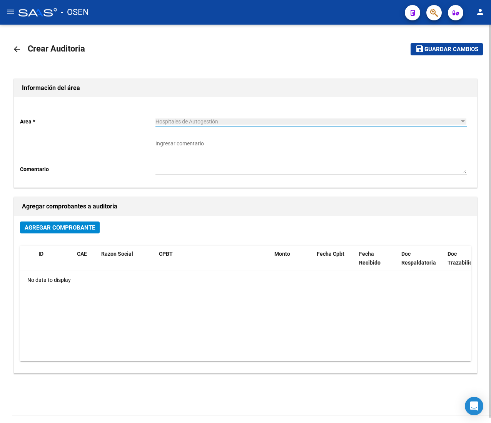
click at [72, 223] on button "Agregar Comprobante" at bounding box center [60, 228] width 80 height 12
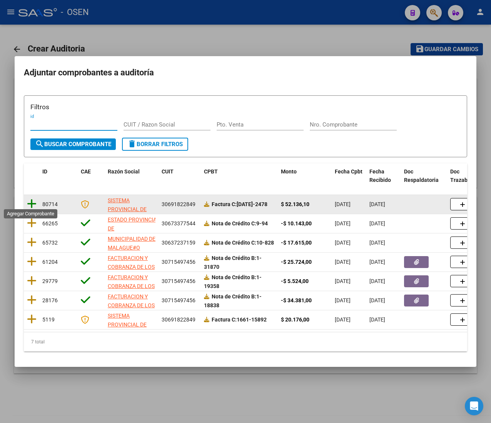
click at [32, 202] on icon at bounding box center [32, 204] width 10 height 11
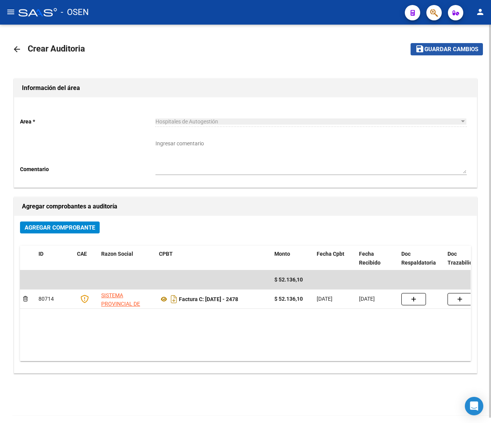
click at [458, 49] on span "Guardar cambios" at bounding box center [452, 49] width 54 height 7
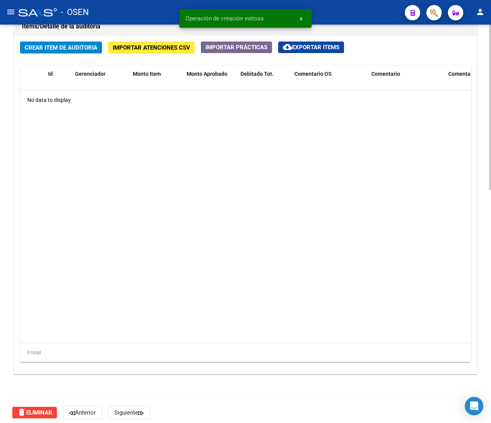
scroll to position [561, 0]
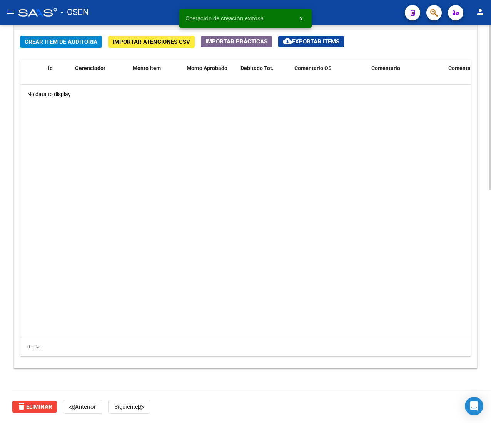
click at [67, 44] on span "Crear Item de Auditoria" at bounding box center [61, 41] width 73 height 7
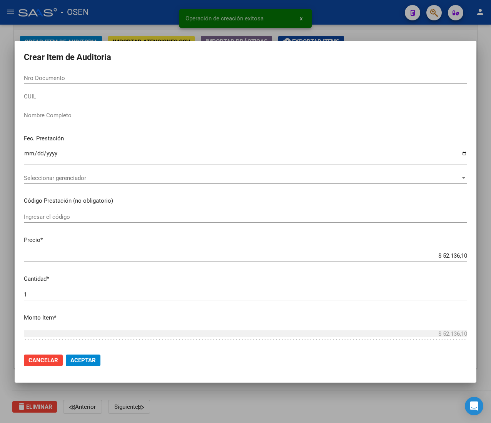
click at [50, 100] on div "CUIL" at bounding box center [245, 97] width 443 height 12
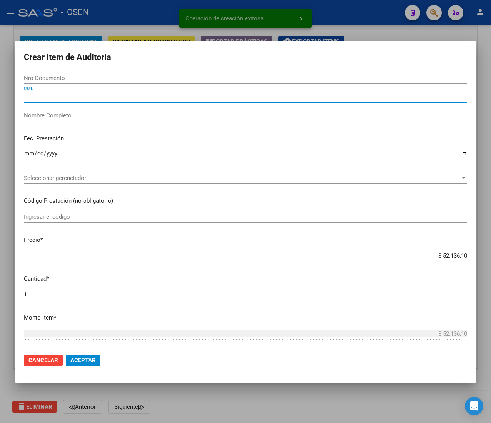
paste input "20581661526"
type input "20581661526"
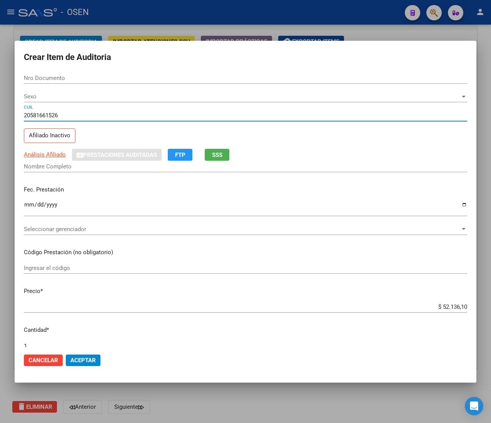
type input "58166152"
type input "RUIZ GINO"
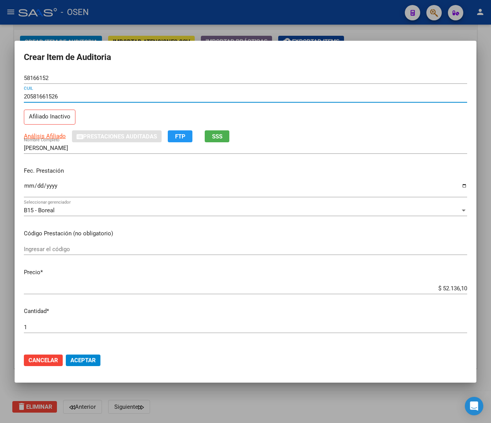
type input "20581661526"
click at [28, 187] on input "Ingresar la fecha" at bounding box center [245, 189] width 443 height 12
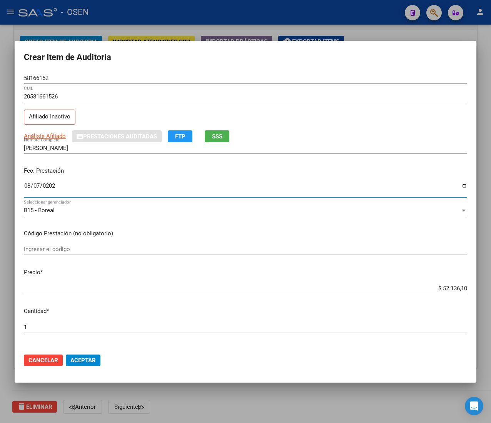
type input "2025-08-07"
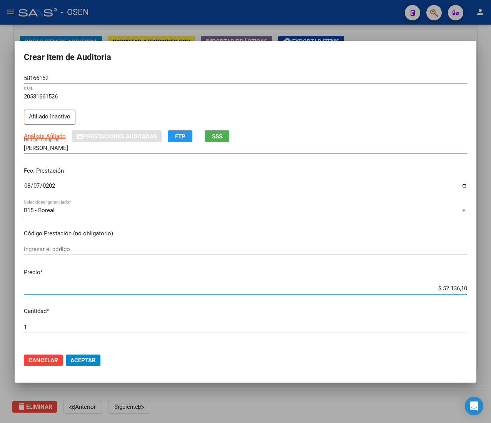
click at [447, 289] on input "$ 52.136,10" at bounding box center [245, 288] width 443 height 7
type input "$ 0,02"
type input "$ 0,21"
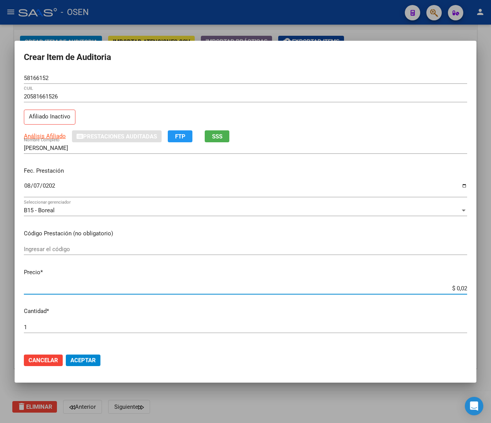
type input "$ 0,21"
type input "$ 2,10"
type input "$ 21,06"
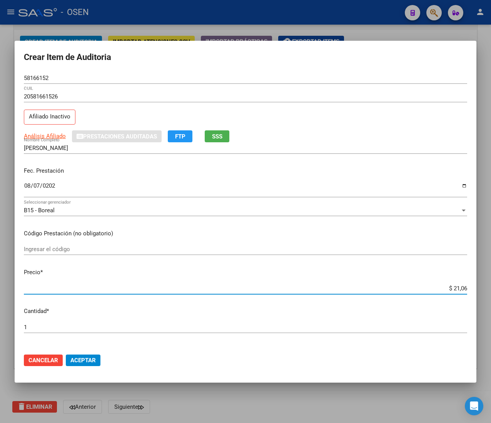
type input "$ 210,68"
type input "$ 2.106,80"
type input "$ 21.068,05"
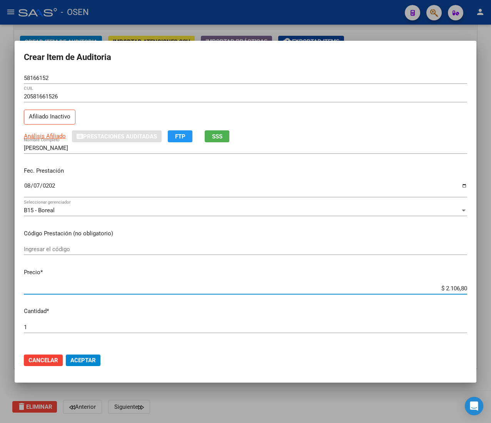
type input "$ 21.068,05"
click at [41, 78] on input "58166152" at bounding box center [245, 78] width 443 height 7
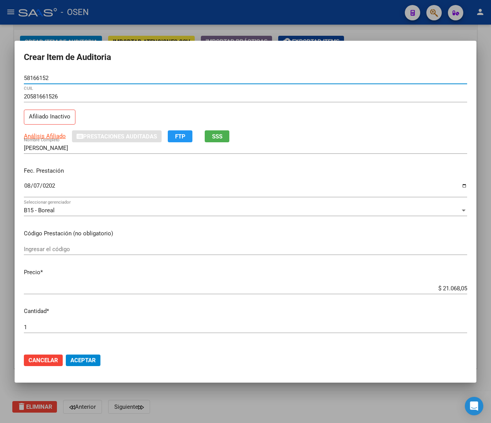
click at [41, 78] on input "58166152" at bounding box center [245, 78] width 443 height 7
click at [84, 360] on span "Aceptar" at bounding box center [82, 360] width 25 height 7
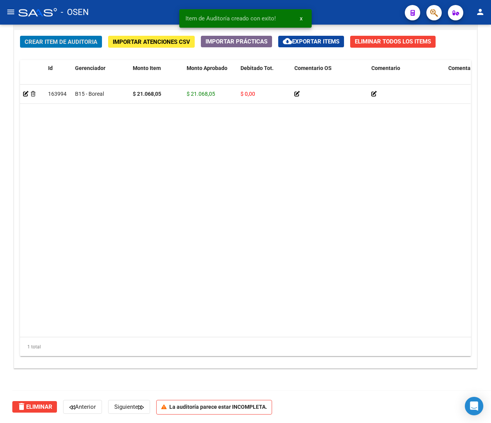
scroll to position [562, 0]
click at [50, 39] on span "Crear Item de Auditoria" at bounding box center [61, 41] width 73 height 7
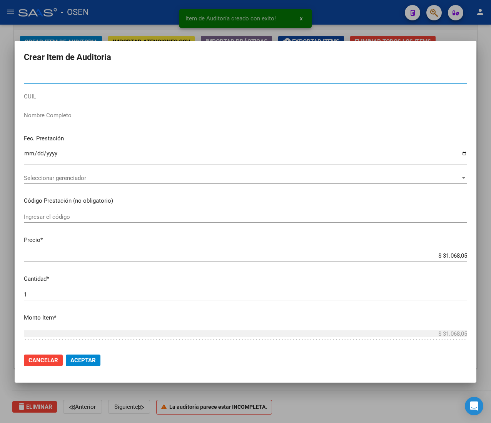
click at [64, 95] on input "CUIL" at bounding box center [245, 96] width 443 height 7
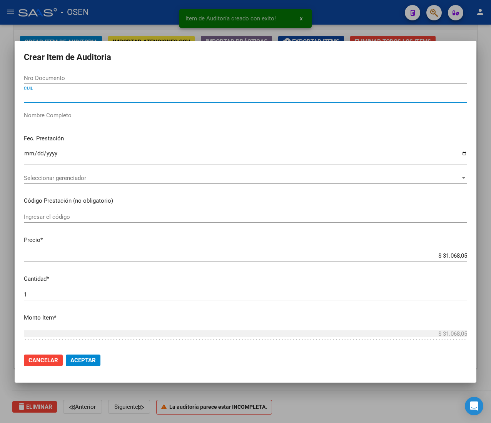
paste input "27572865415"
type input "27572865415"
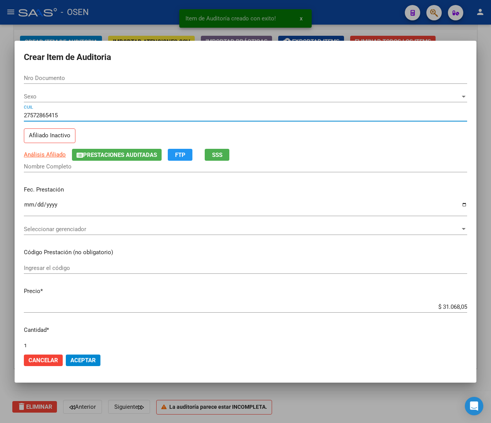
type input "57286541"
type input "QUIROGA LUDMILA INES"
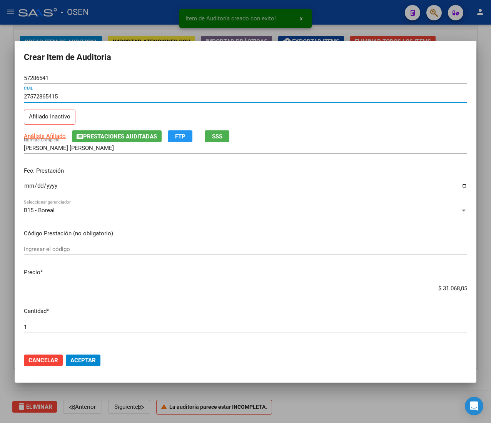
type input "27572865415"
click at [27, 192] on input "Ingresar la fecha" at bounding box center [245, 189] width 443 height 12
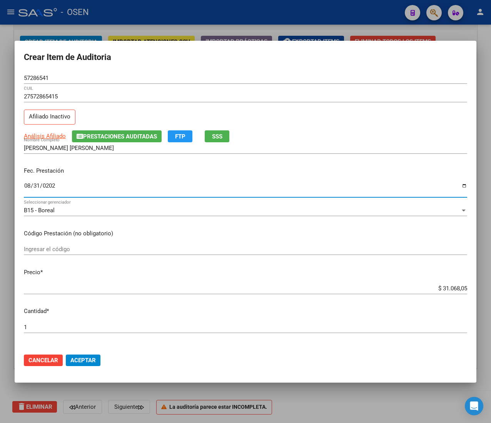
type input "2025-08-31"
click at [445, 287] on input "$ 31.068,05" at bounding box center [245, 288] width 443 height 7
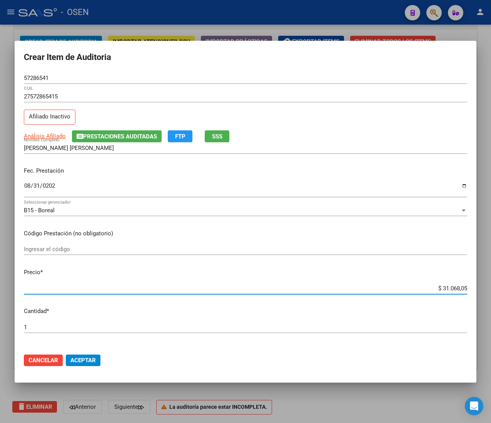
click at [445, 287] on input "$ 31.068,05" at bounding box center [245, 288] width 443 height 7
type input "$ 0,02"
type input "$ 0,21"
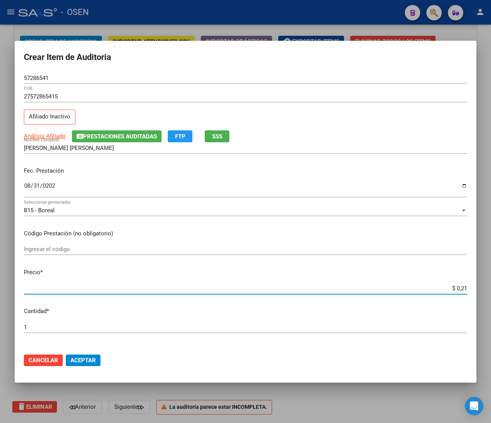
type input "$ 2,10"
type input "$ 21,06"
type input "$ 210,68"
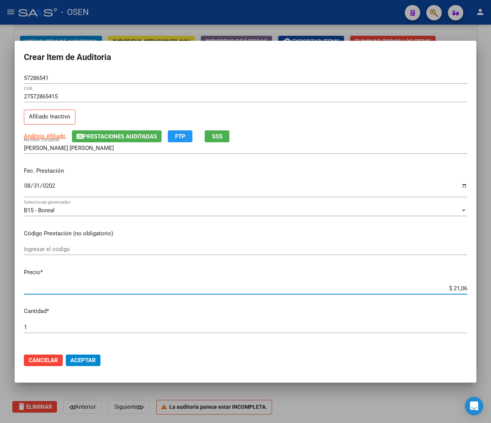
type input "$ 210,68"
type input "$ 2.106,80"
type input "$ 21.068,05"
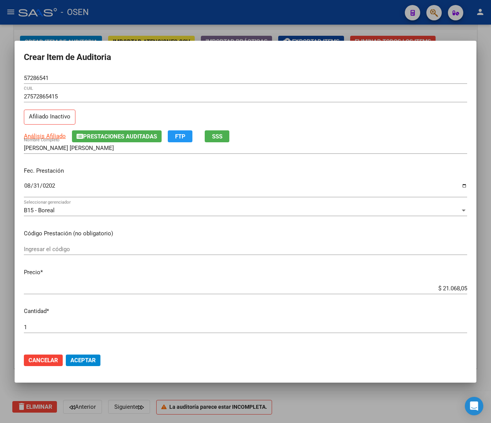
click at [34, 76] on input "57286541" at bounding box center [245, 78] width 443 height 7
click at [92, 357] on span "Aceptar" at bounding box center [82, 360] width 25 height 7
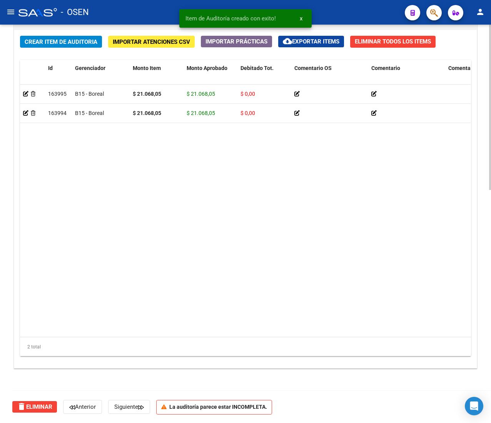
click at [76, 41] on span "Crear Item de Auditoria" at bounding box center [61, 41] width 73 height 7
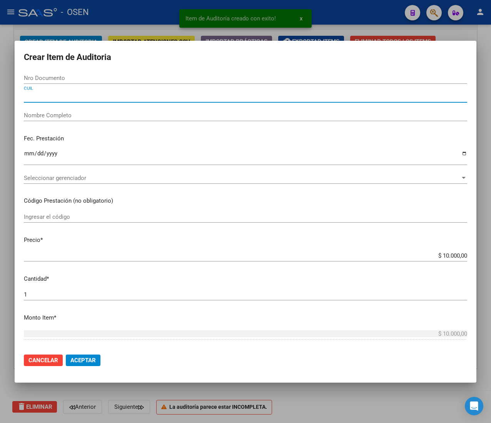
click at [94, 98] on input "CUIL" at bounding box center [245, 96] width 443 height 7
paste input "23188932169"
type input "23188932169"
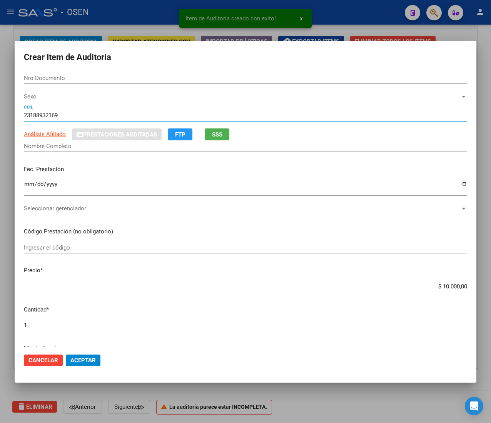
type input "18893216"
type input "ROSALES MIGUEL ANGEL"
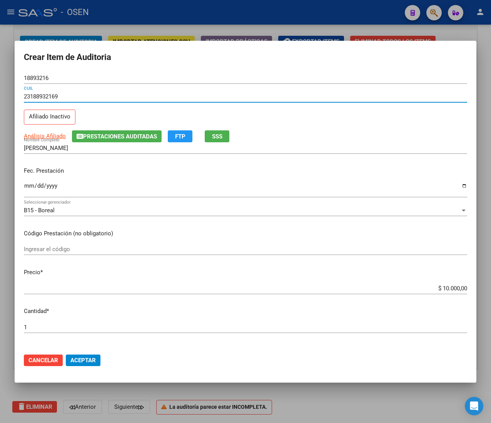
type input "23188932169"
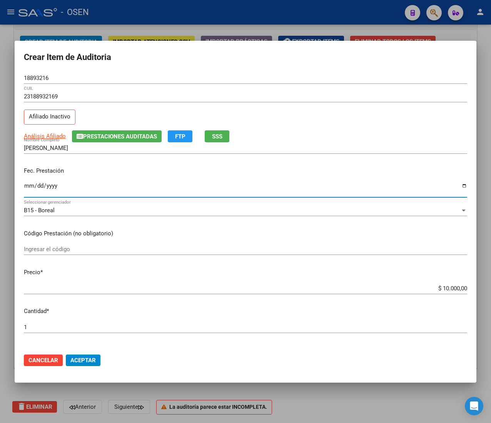
click at [28, 186] on input "Ingresar la fecha" at bounding box center [245, 189] width 443 height 12
type input "2025-08-02"
click at [92, 360] on span "Aceptar" at bounding box center [82, 360] width 25 height 7
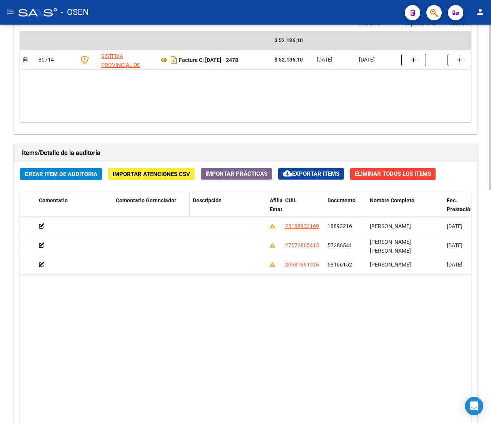
scroll to position [408, 0]
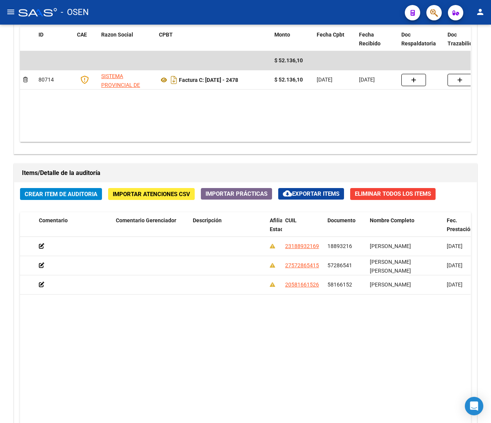
drag, startPoint x: 9, startPoint y: 15, endPoint x: 39, endPoint y: 42, distance: 40.1
click at [9, 15] on mat-icon "menu" at bounding box center [10, 11] width 9 height 9
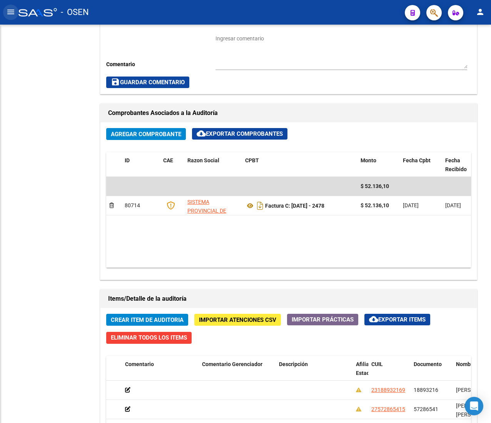
scroll to position [534, 0]
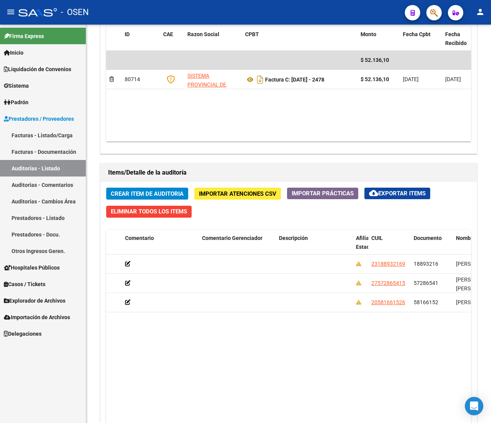
drag, startPoint x: 60, startPoint y: 134, endPoint x: 27, endPoint y: 75, distance: 67.4
click at [60, 134] on link "Facturas - Listado/Carga" at bounding box center [43, 135] width 86 height 17
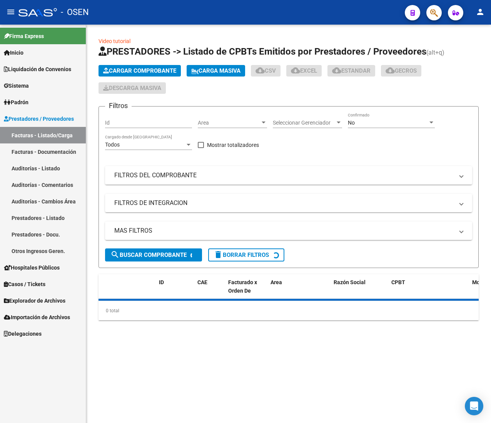
drag, startPoint x: 13, startPoint y: 15, endPoint x: 25, endPoint y: 24, distance: 15.4
click at [12, 14] on mat-icon "menu" at bounding box center [10, 11] width 9 height 9
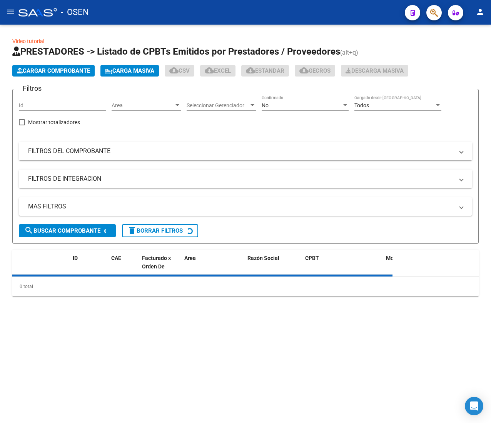
click at [127, 105] on span "Area" at bounding box center [143, 105] width 62 height 7
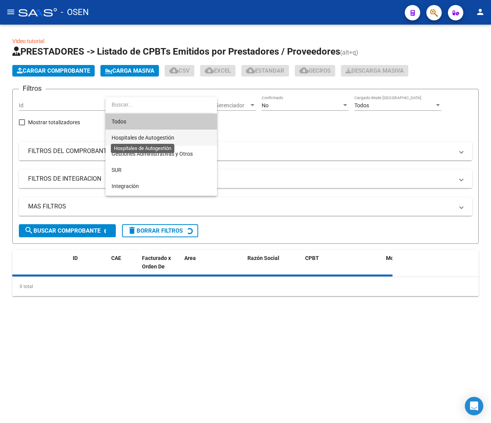
click at [153, 139] on span "Hospitales de Autogestión" at bounding box center [143, 138] width 63 height 6
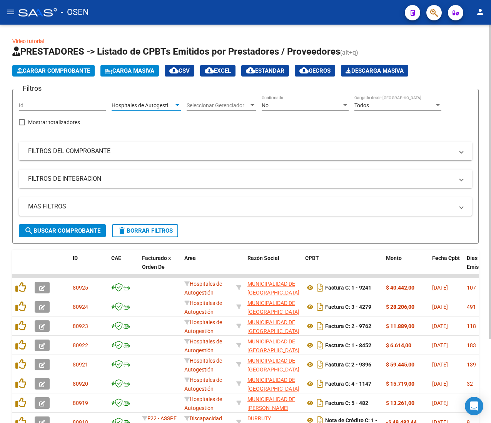
click at [72, 228] on span "search Buscar Comprobante" at bounding box center [62, 231] width 76 height 7
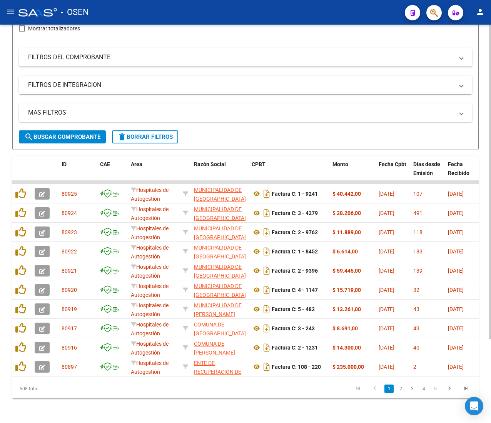
scroll to position [106, 0]
click at [437, 390] on link "5" at bounding box center [435, 389] width 9 height 8
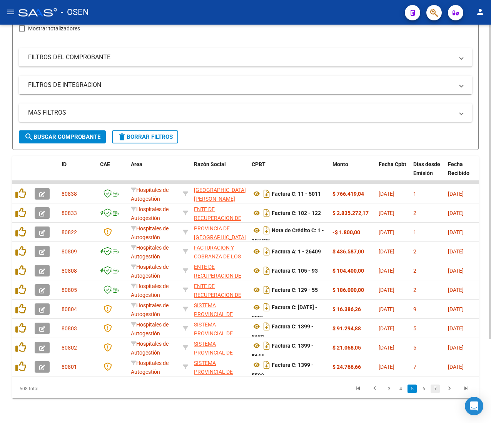
click at [434, 389] on link "7" at bounding box center [435, 389] width 9 height 8
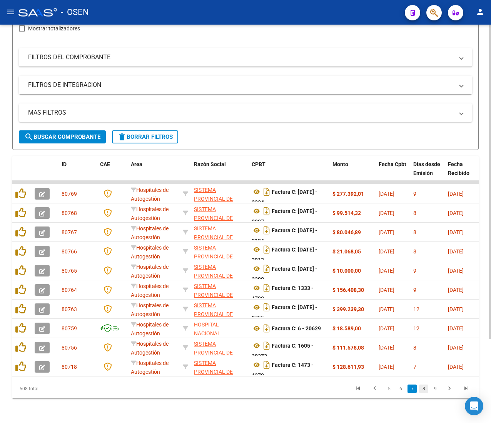
click at [425, 389] on link "8" at bounding box center [423, 389] width 9 height 8
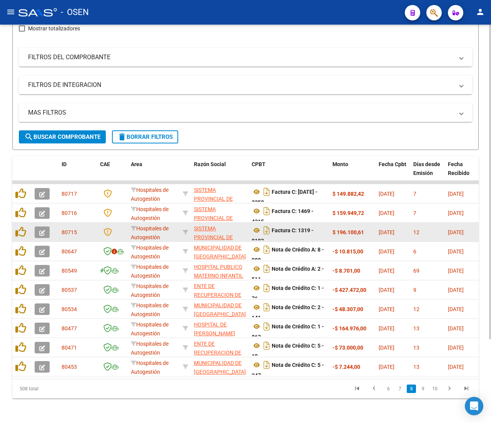
click at [47, 227] on button "button" at bounding box center [42, 233] width 15 height 12
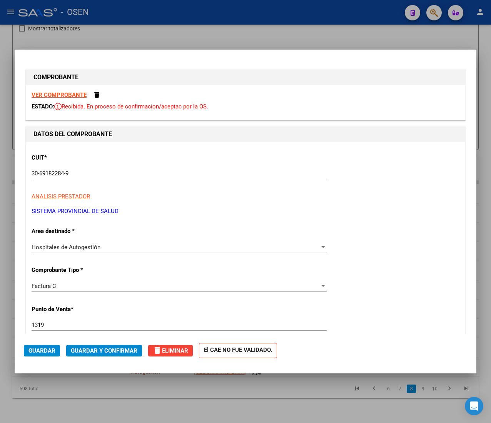
click at [72, 90] on div "VER COMPROBANTE ESTADO: Recibida. En proceso de confirmacion/aceptac por la OS." at bounding box center [246, 102] width 440 height 35
click at [72, 97] on strong "VER COMPROBANTE" at bounding box center [59, 95] width 55 height 7
click at [125, 23] on div at bounding box center [245, 211] width 491 height 423
type input "$ 0,00"
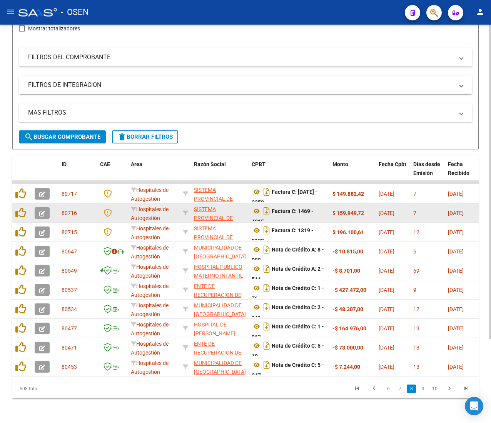
click at [47, 207] on button "button" at bounding box center [42, 213] width 15 height 12
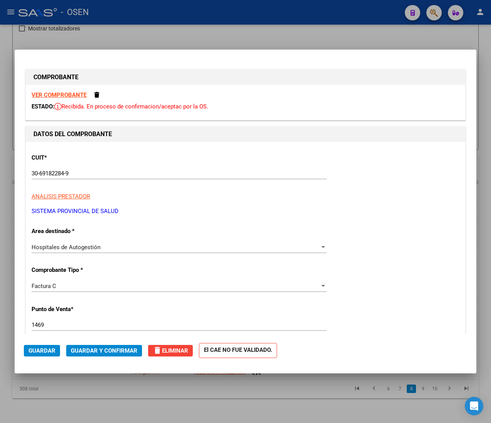
click at [70, 94] on strong "VER COMPROBANTE" at bounding box center [59, 95] width 55 height 7
click at [179, 24] on div at bounding box center [245, 211] width 491 height 423
type input "$ 0,00"
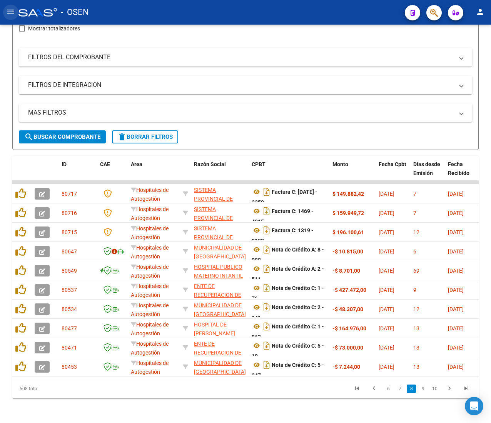
click at [8, 8] on mat-icon "menu" at bounding box center [10, 11] width 9 height 9
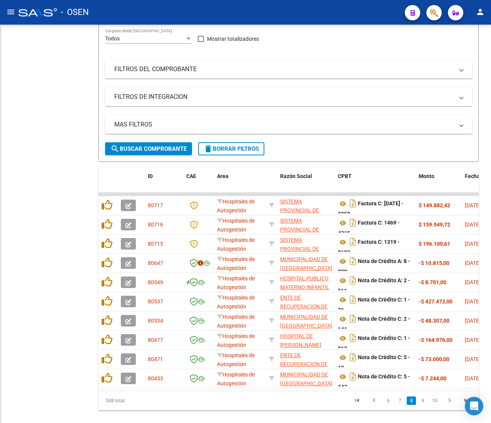
scroll to position [129, 0]
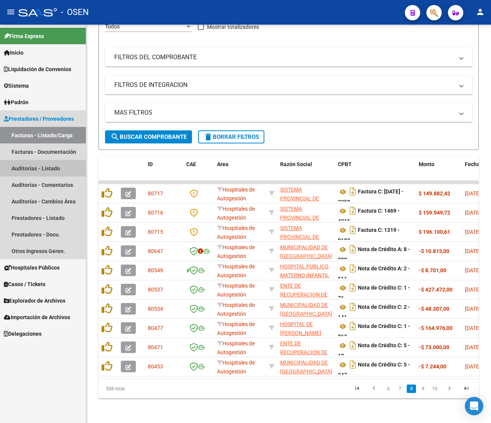
click at [41, 171] on link "Auditorías - Listado" at bounding box center [43, 168] width 86 height 17
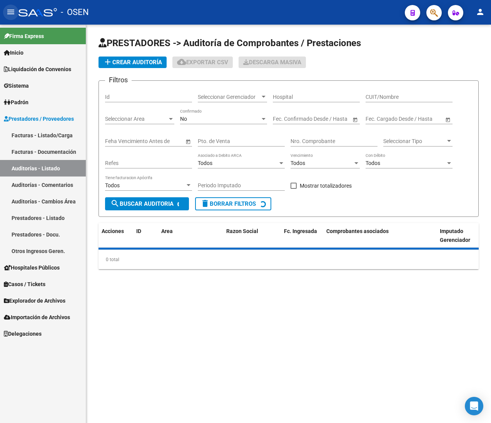
click at [11, 13] on mat-icon "menu" at bounding box center [10, 11] width 9 height 9
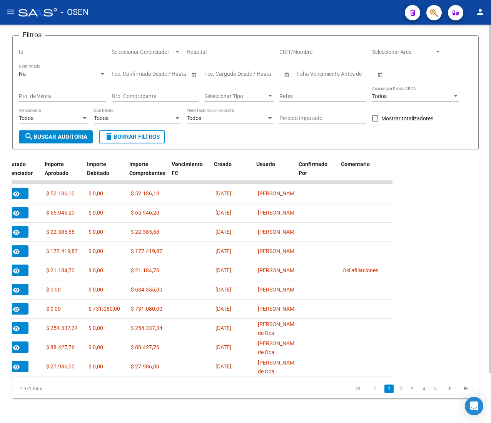
scroll to position [0, 351]
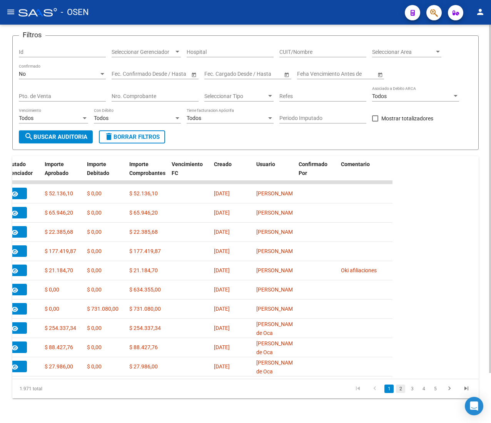
click at [399, 391] on link "2" at bounding box center [400, 389] width 9 height 8
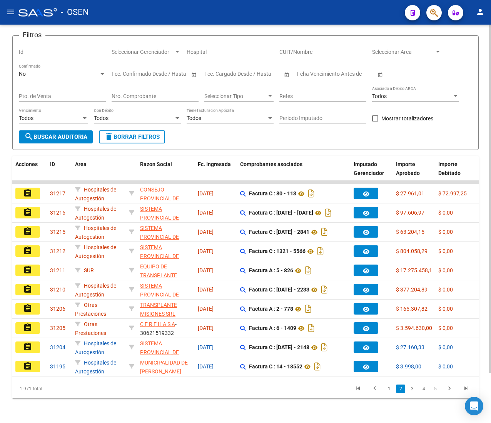
scroll to position [0, 0]
